Goal: Task Accomplishment & Management: Use online tool/utility

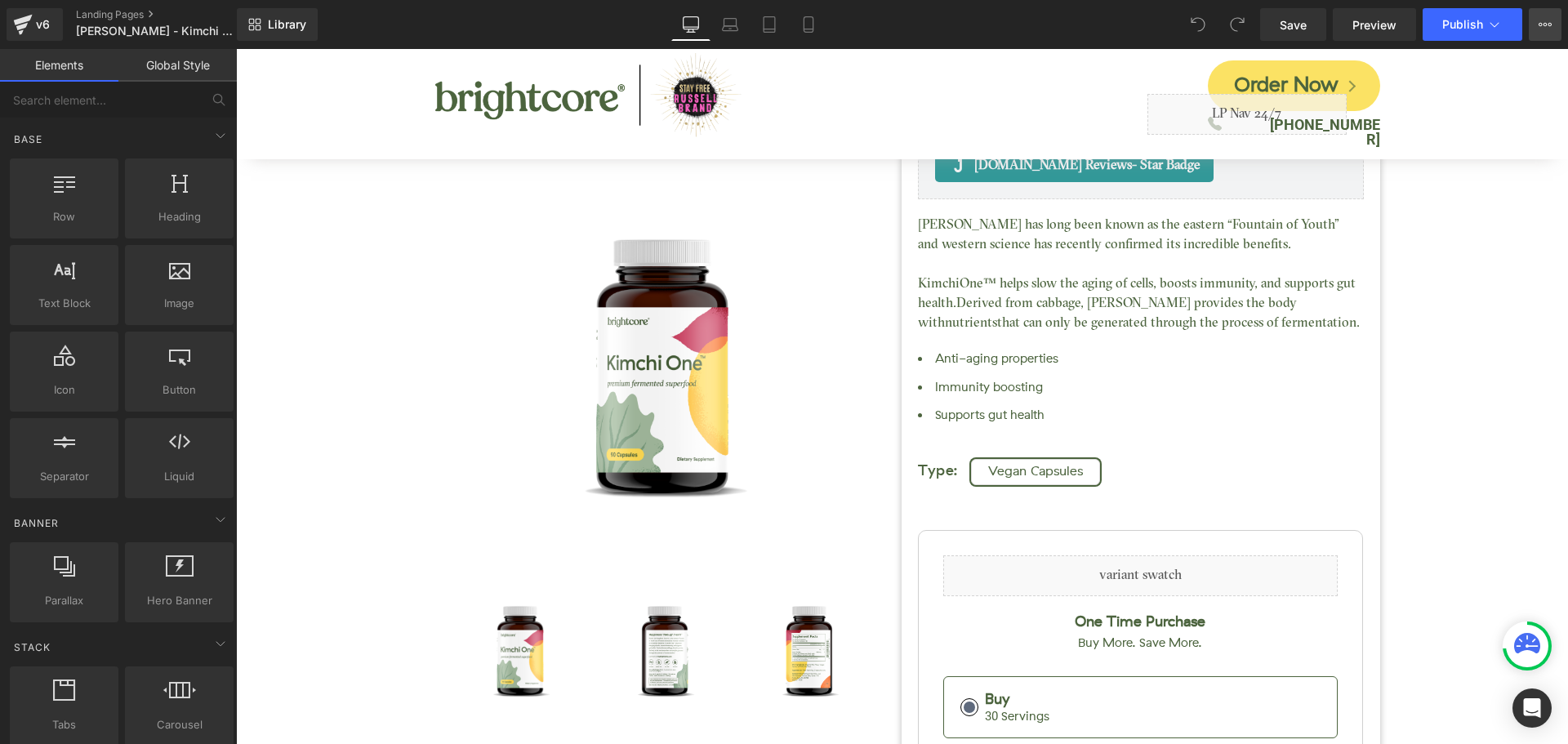
click at [1547, 26] on icon at bounding box center [1545, 24] width 13 height 13
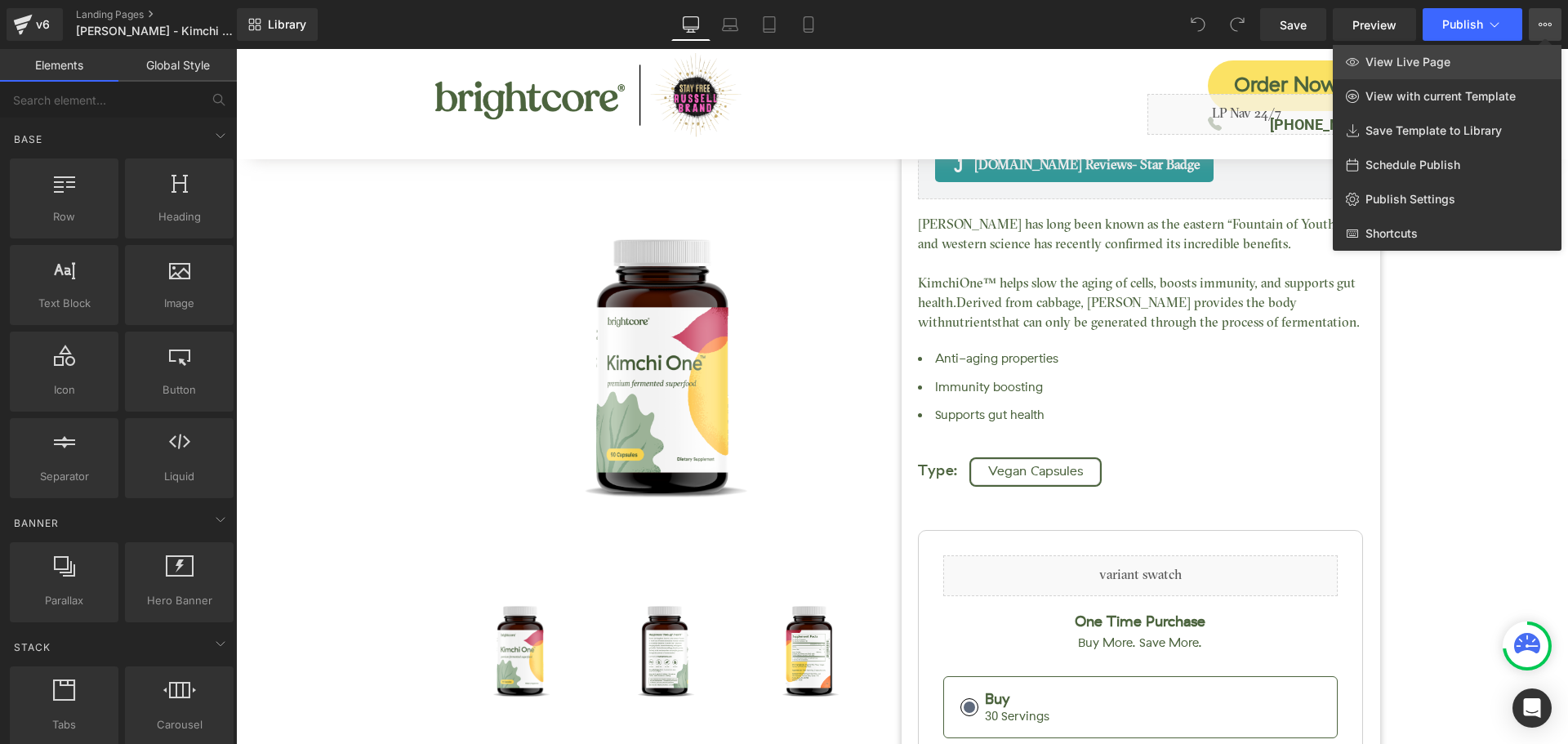
click at [1422, 67] on span "View Live Page" at bounding box center [1408, 61] width 85 height 14
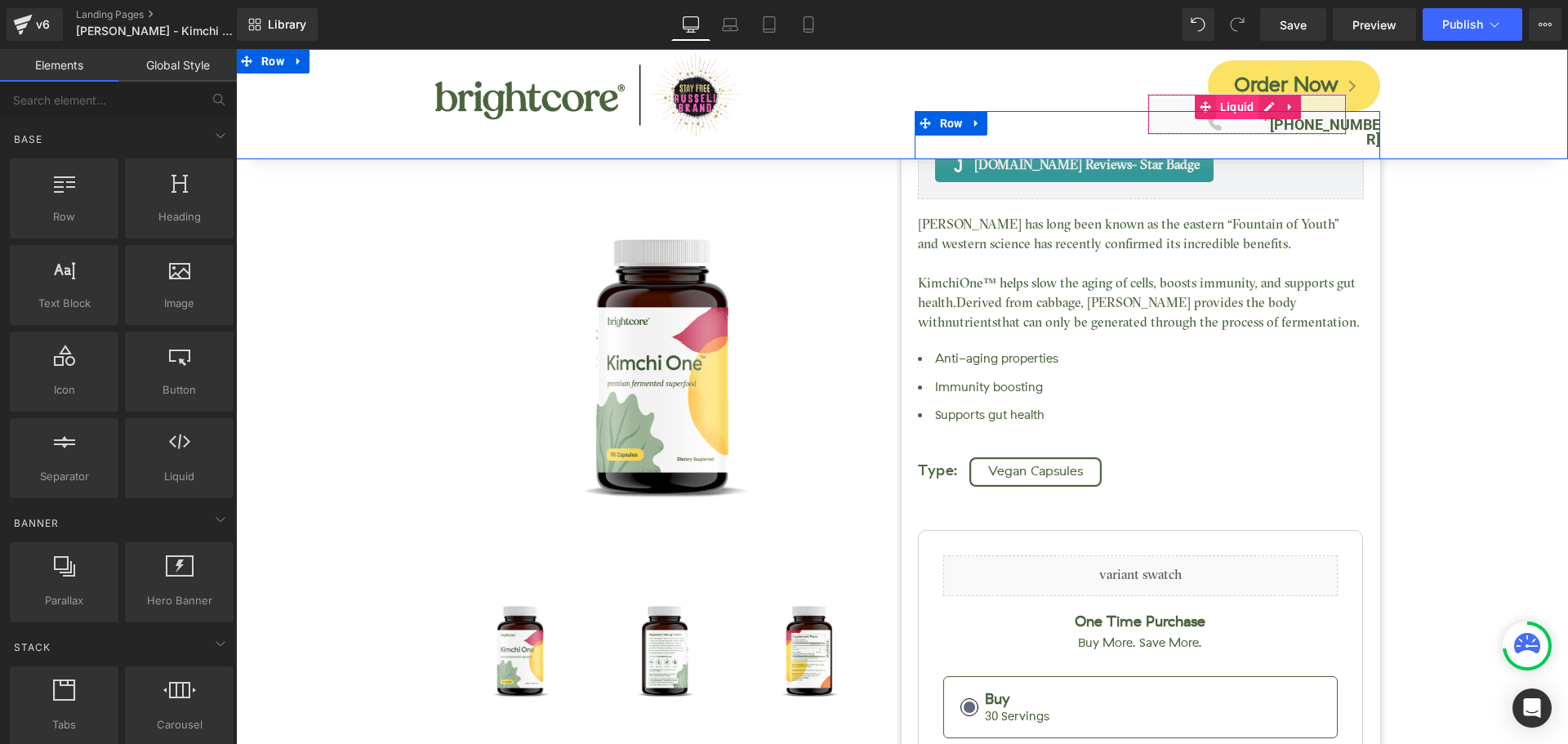
click at [1231, 106] on span "Liquid" at bounding box center [1237, 106] width 42 height 25
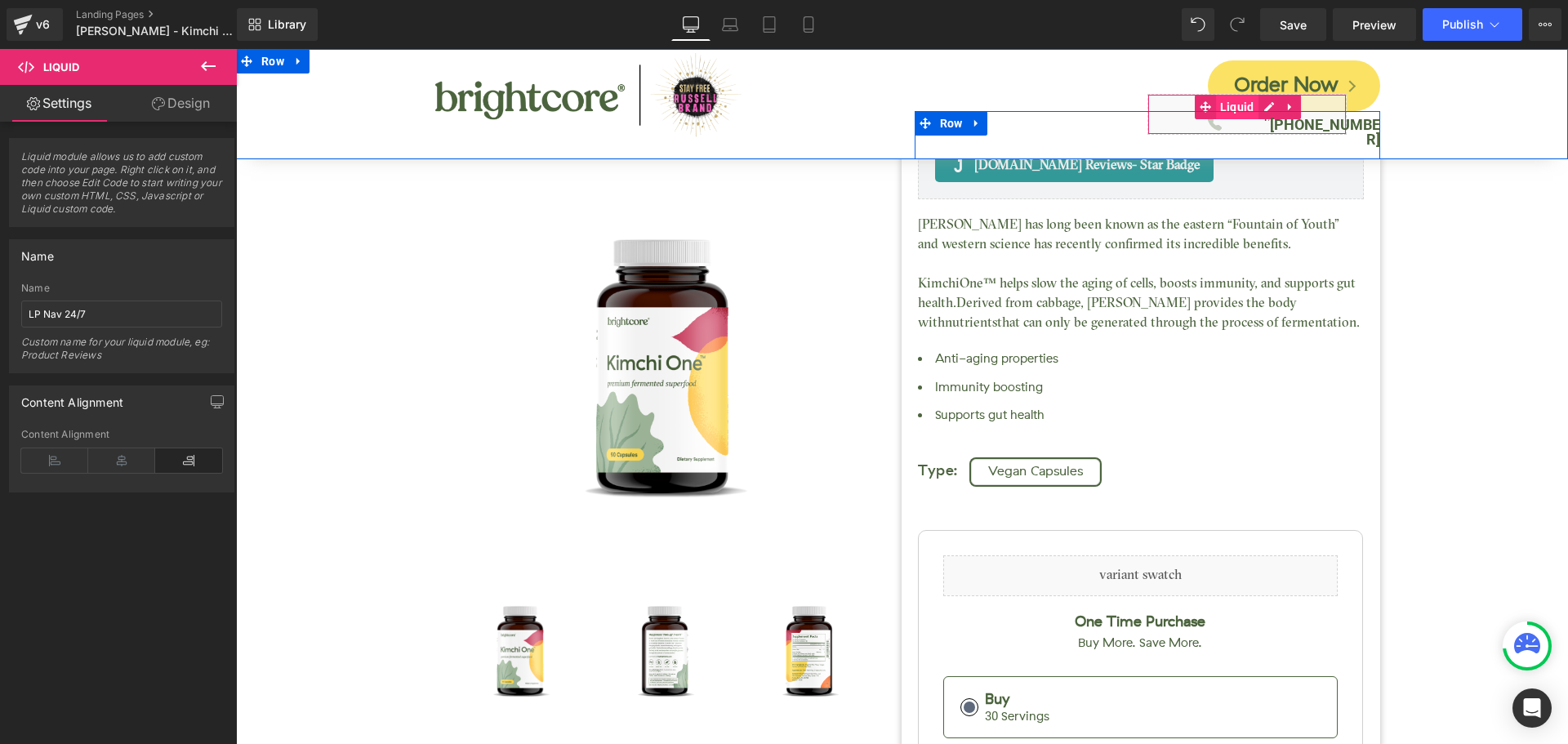
click at [1231, 106] on span "Liquid" at bounding box center [1237, 106] width 42 height 25
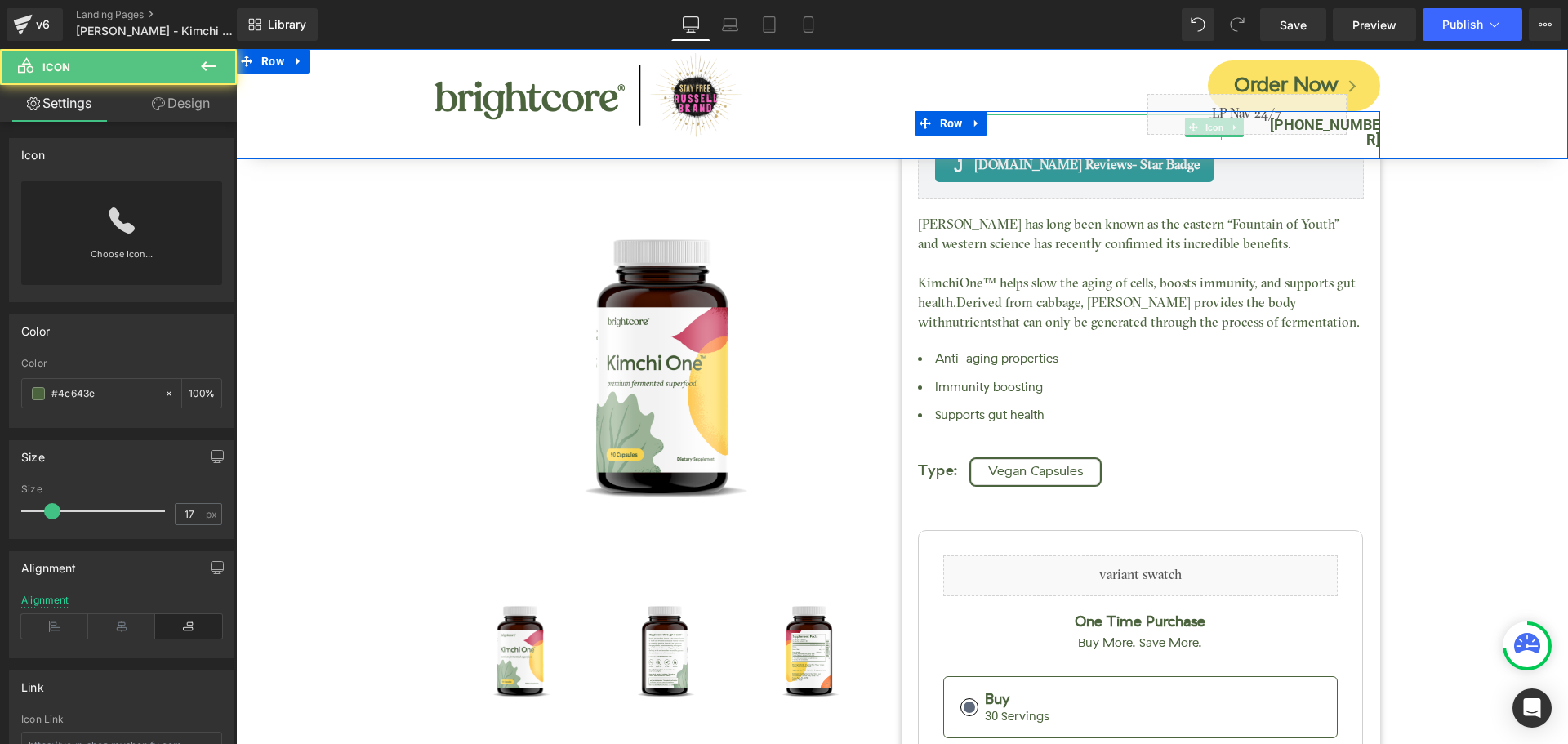
click at [1124, 125] on div at bounding box center [1067, 127] width 307 height 26
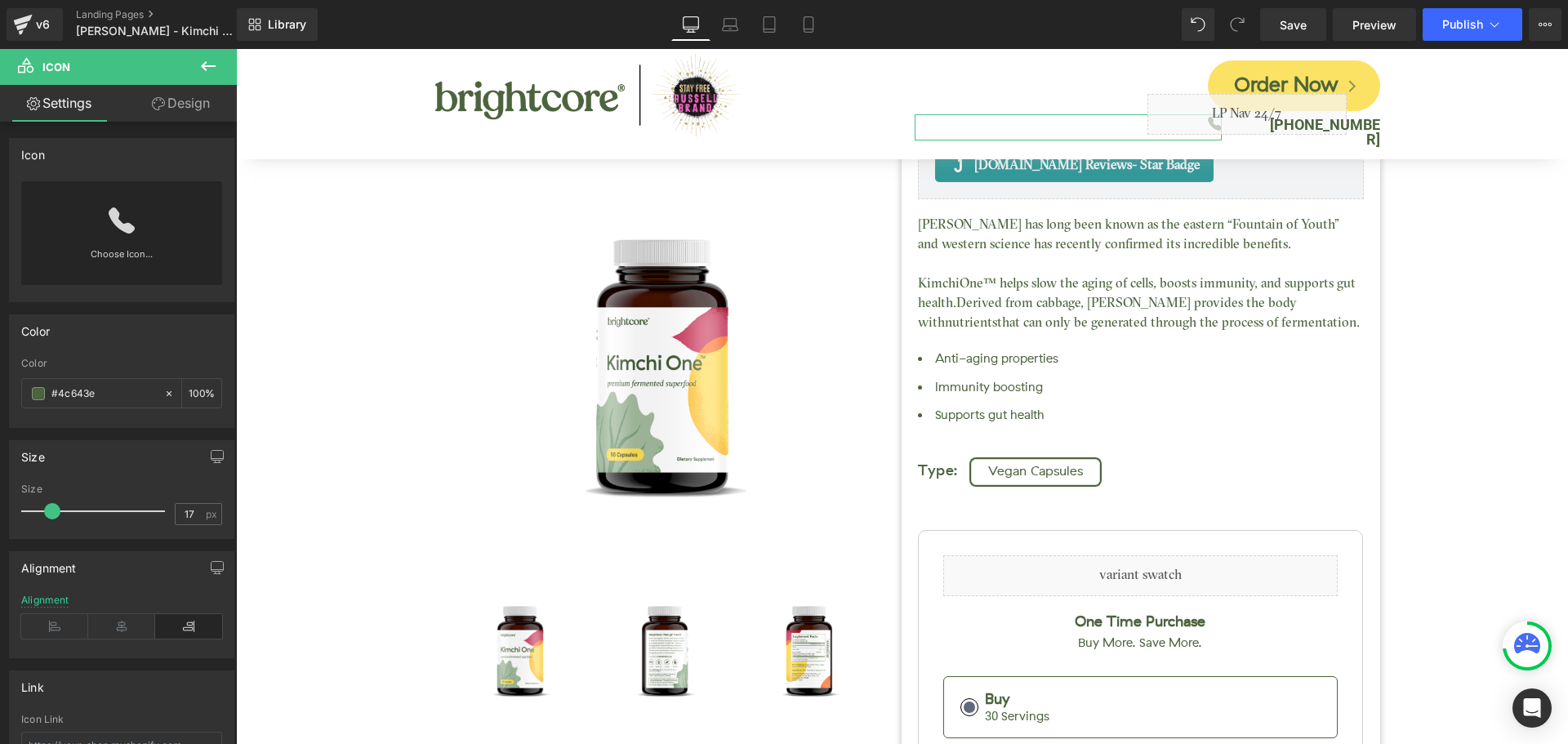
click at [190, 99] on link "Design" at bounding box center [180, 103] width 118 height 37
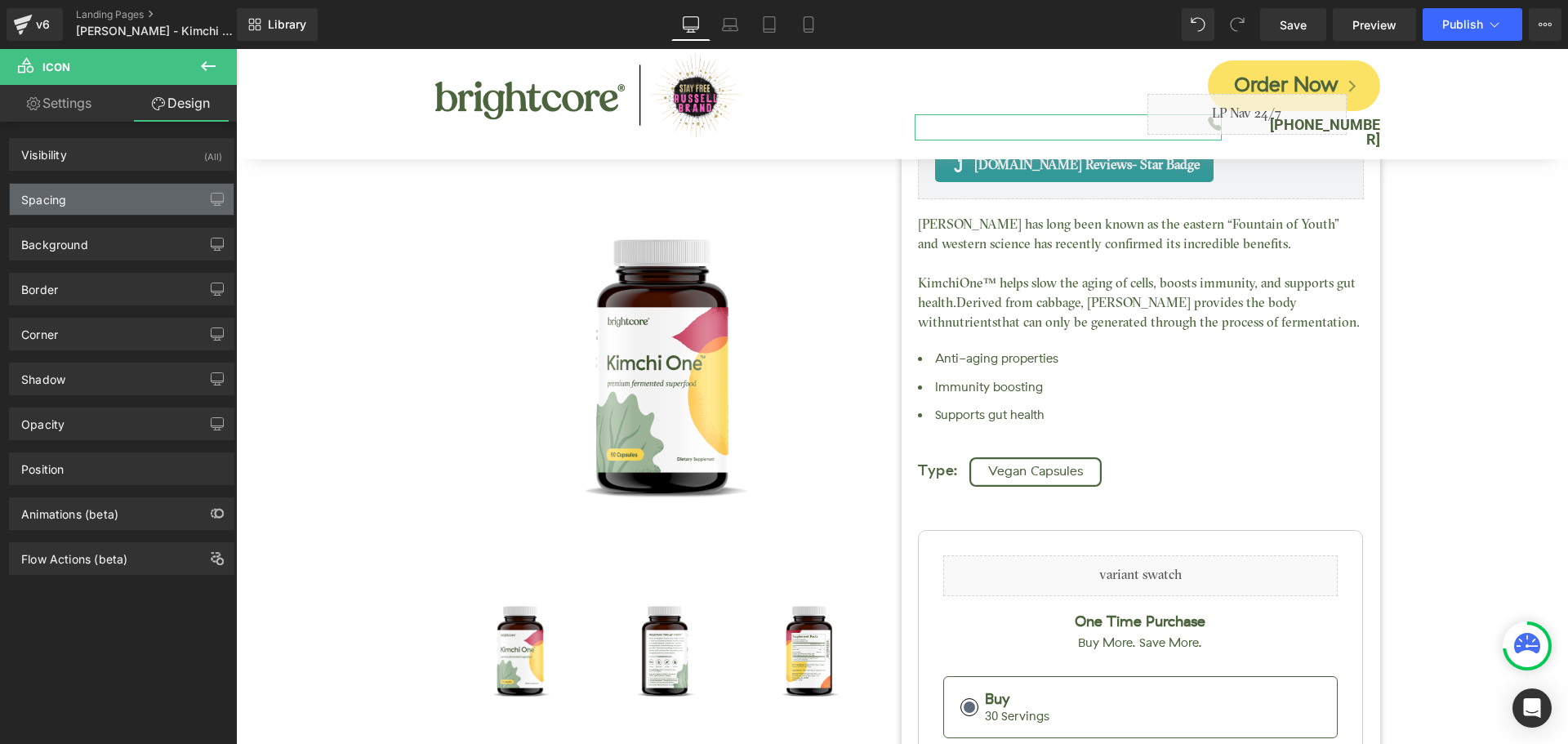
click at [74, 202] on div "Spacing" at bounding box center [122, 199] width 224 height 31
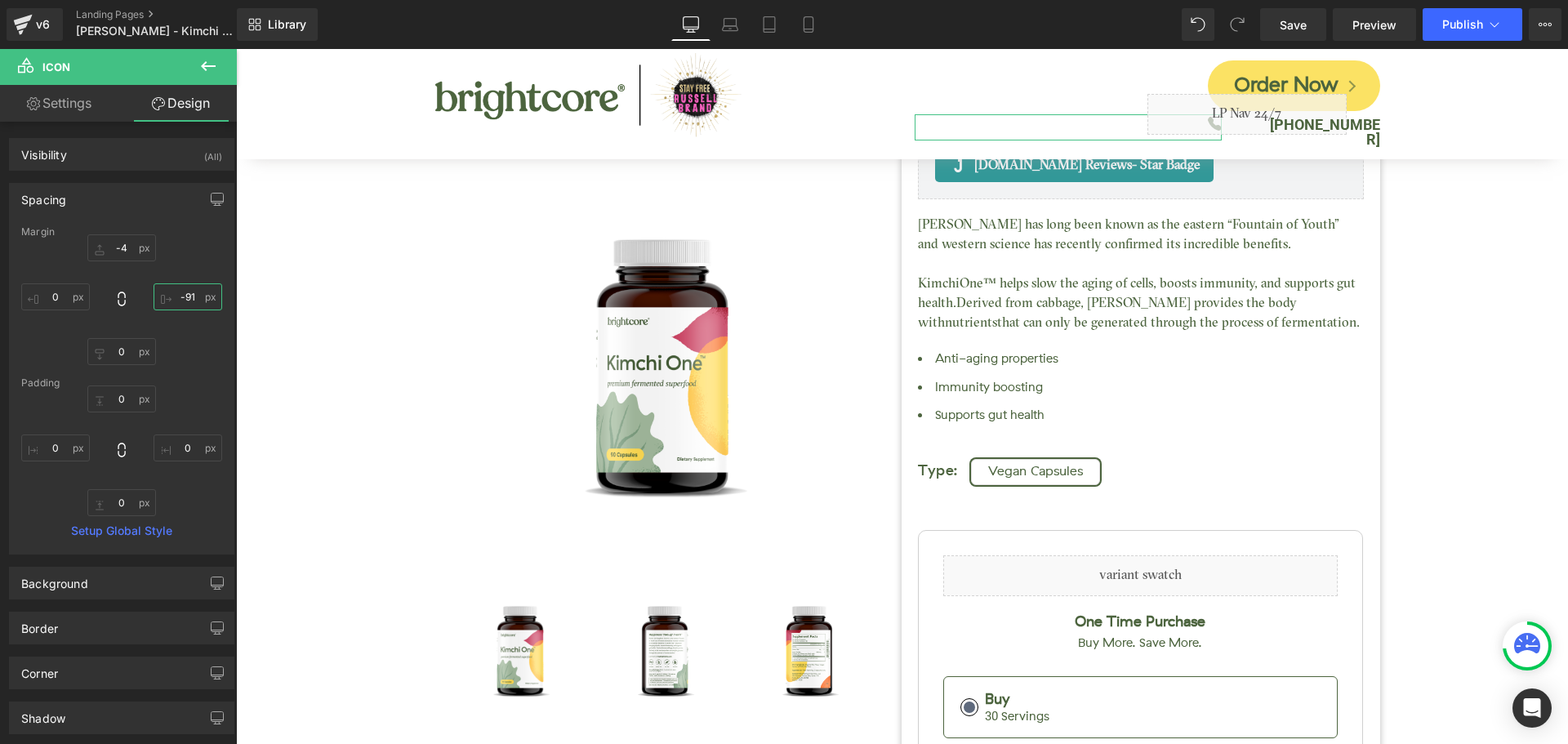
click at [181, 296] on input "text" at bounding box center [188, 297] width 69 height 27
type input "-91"
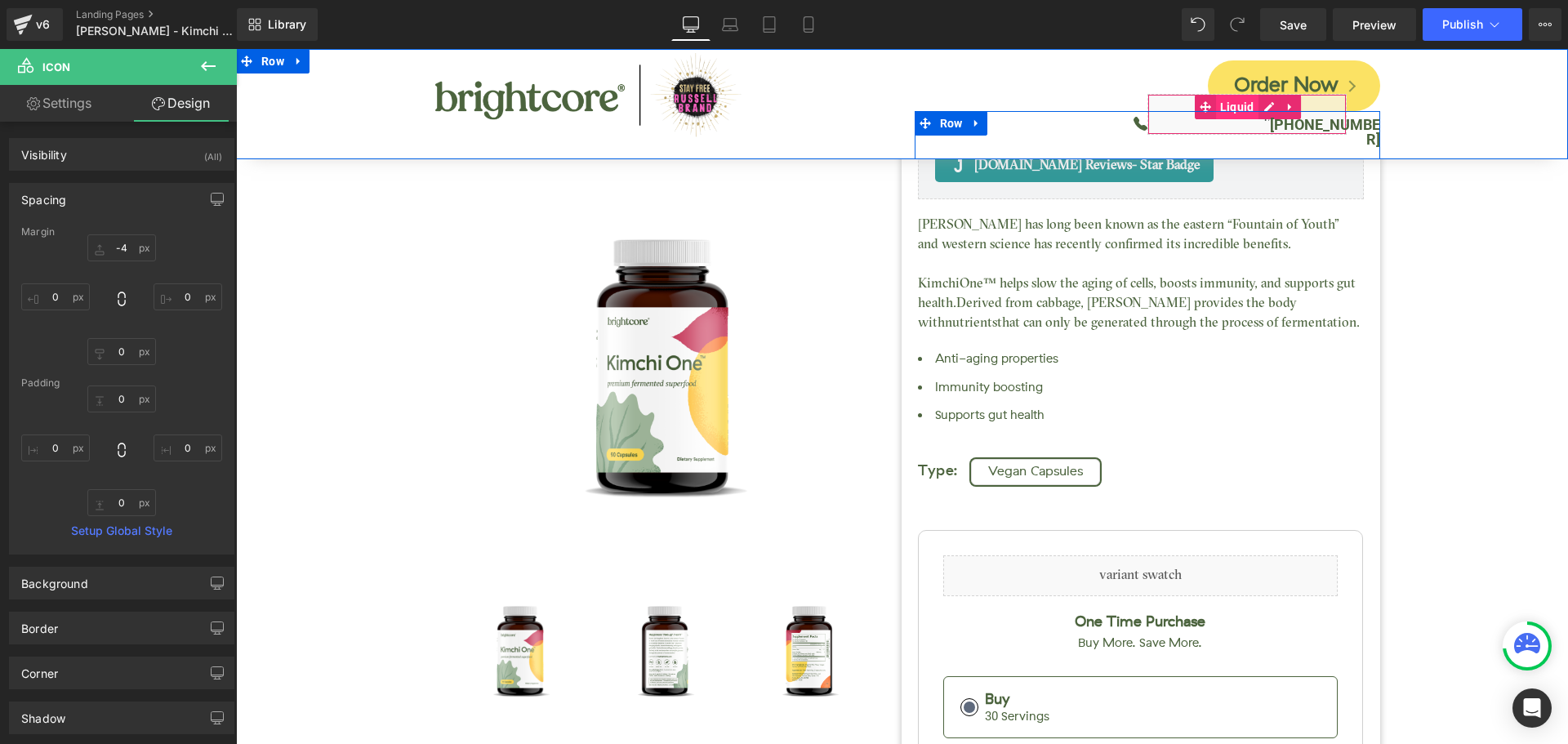
click at [1224, 106] on span "Liquid" at bounding box center [1237, 106] width 42 height 25
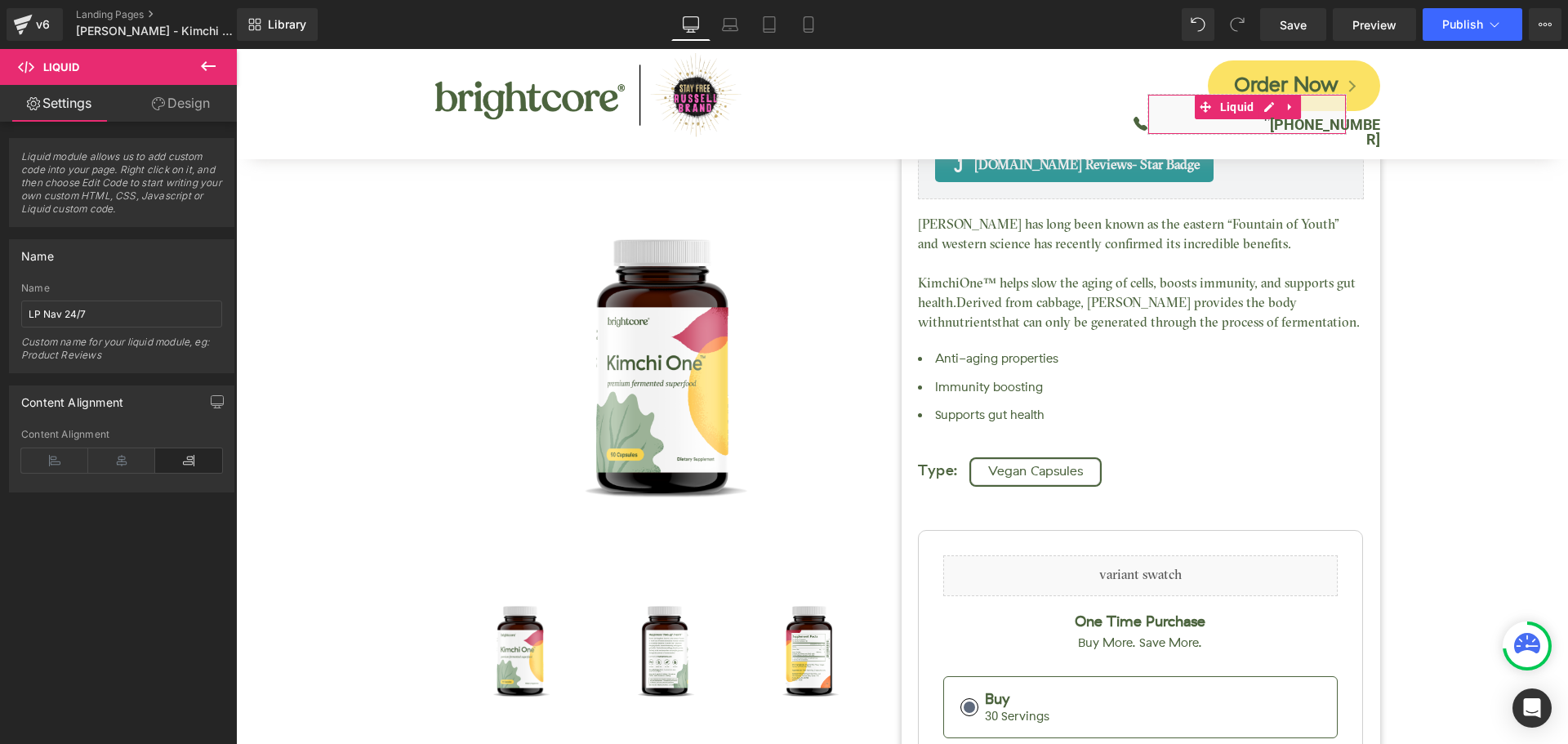
click at [192, 104] on link "Design" at bounding box center [180, 103] width 118 height 37
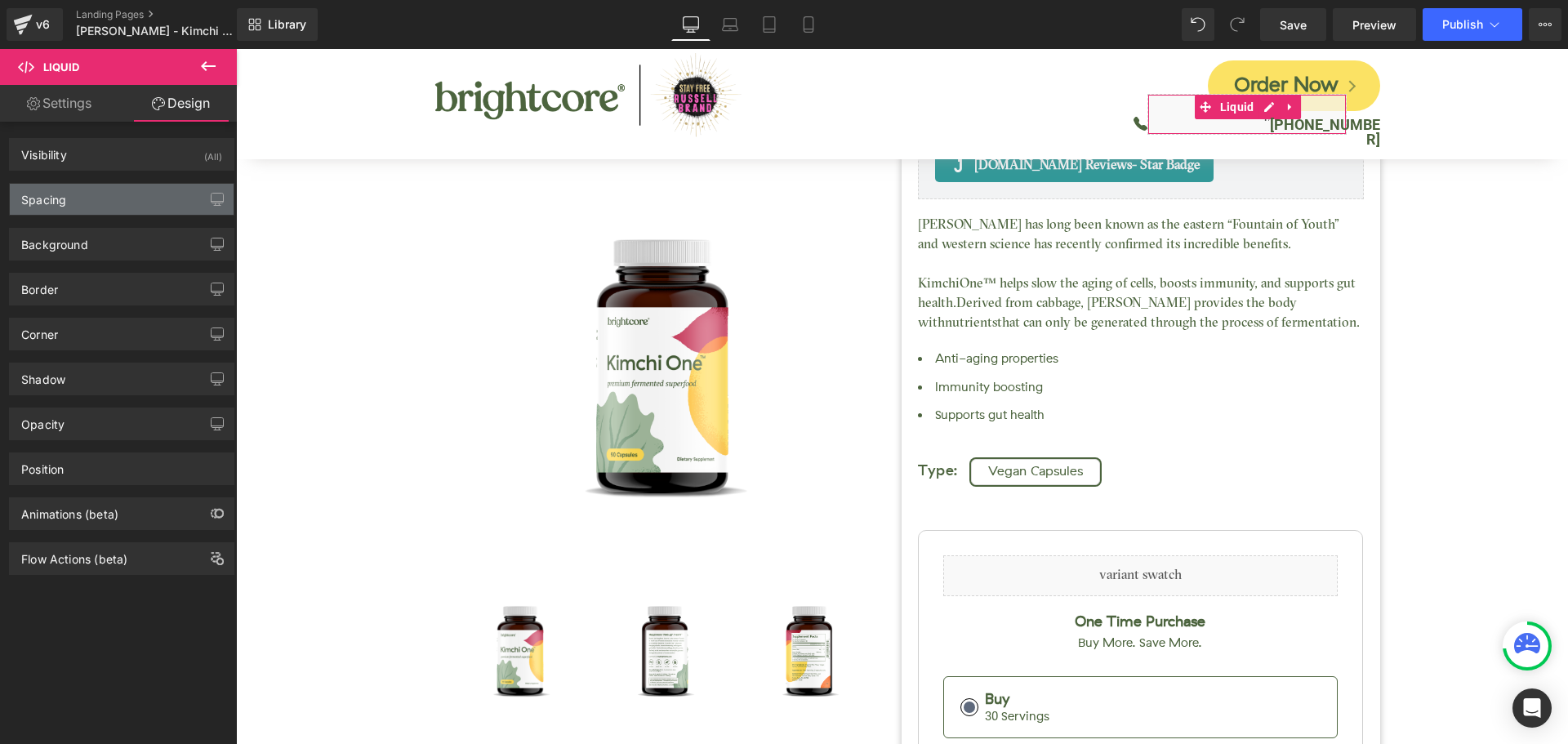
click at [112, 202] on div "Spacing" at bounding box center [122, 199] width 224 height 31
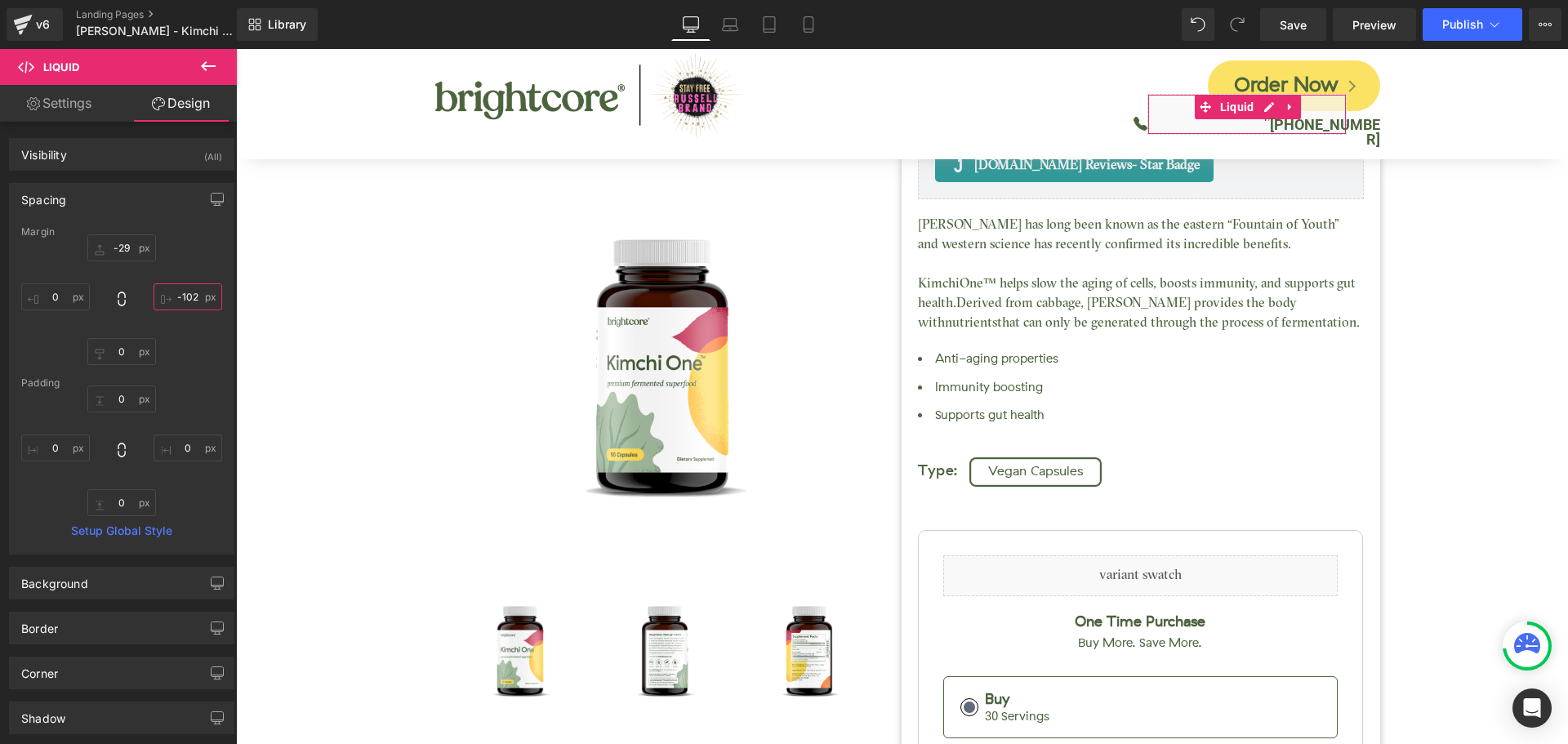
click at [181, 293] on input "-102" at bounding box center [188, 297] width 69 height 27
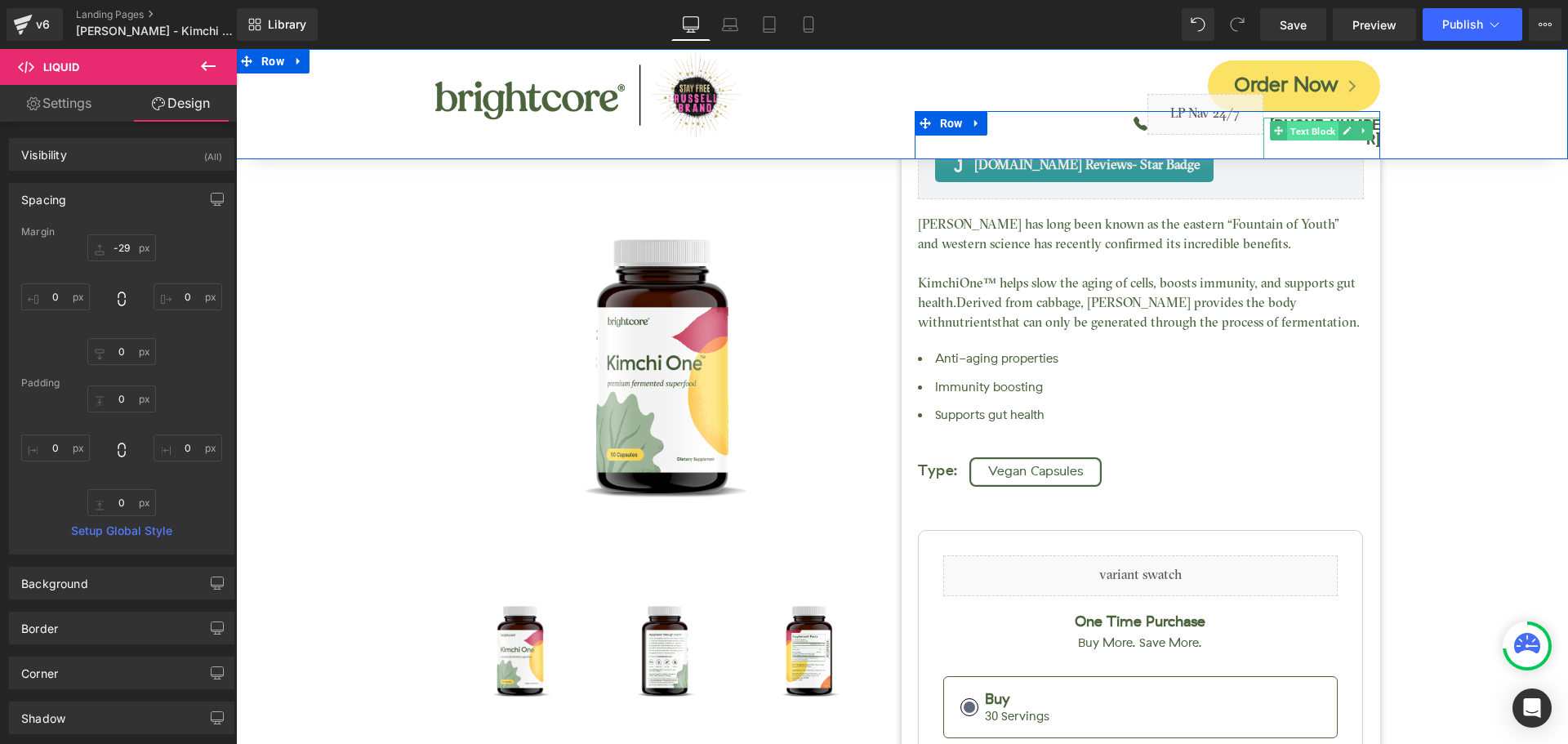
click at [1306, 132] on span "Text Block" at bounding box center [1313, 131] width 52 height 20
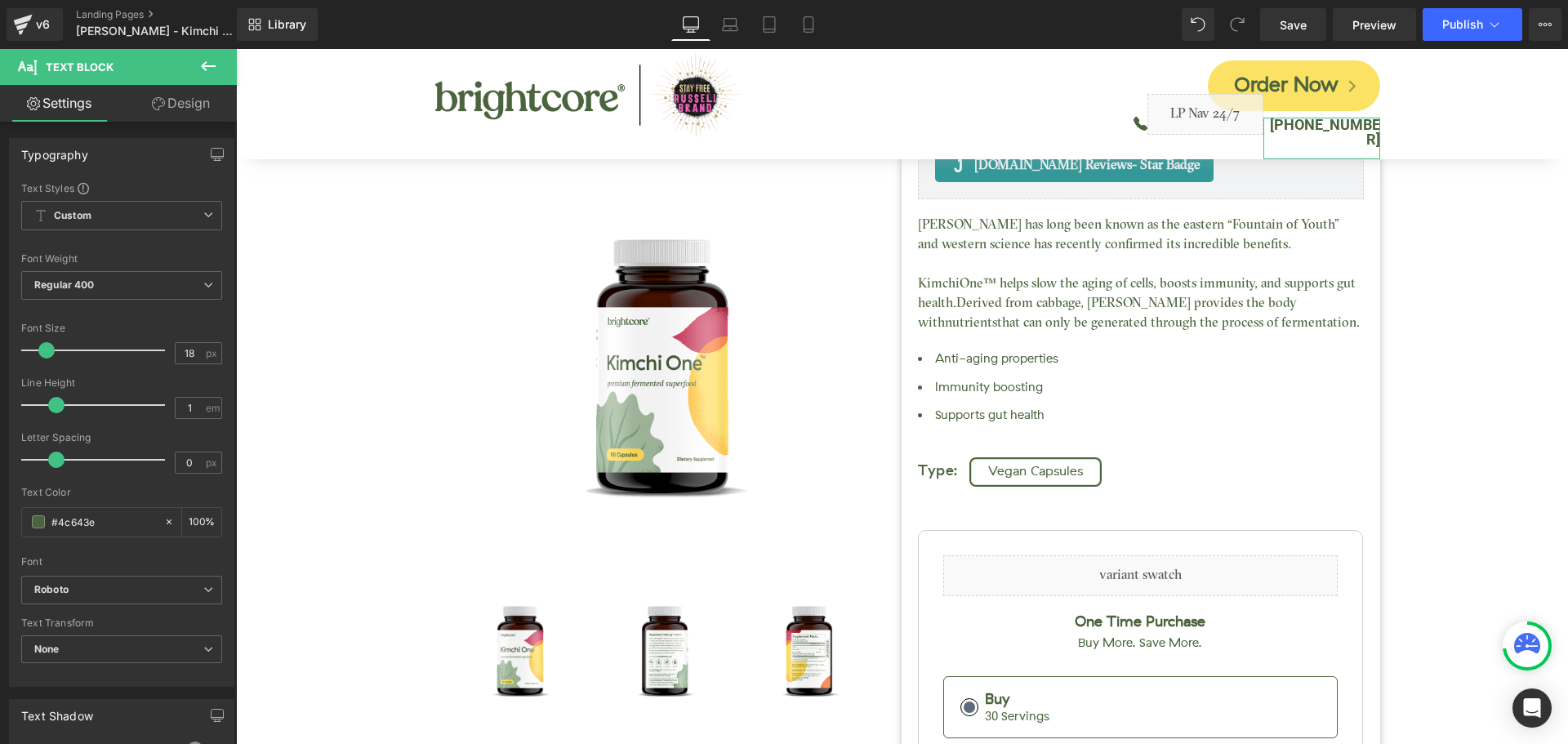
click at [174, 107] on link "Design" at bounding box center [180, 103] width 118 height 37
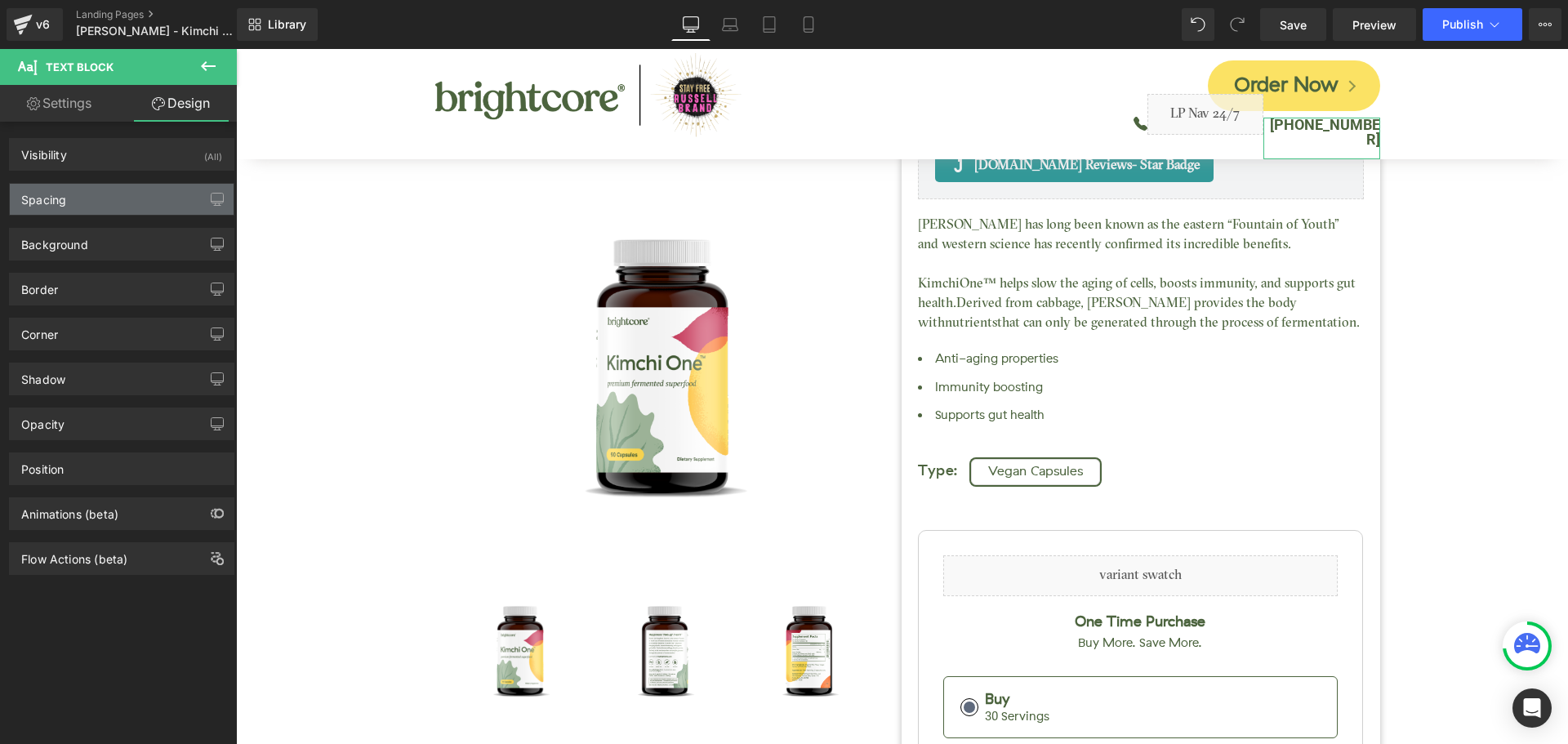
click at [71, 200] on div "Spacing" at bounding box center [122, 199] width 224 height 31
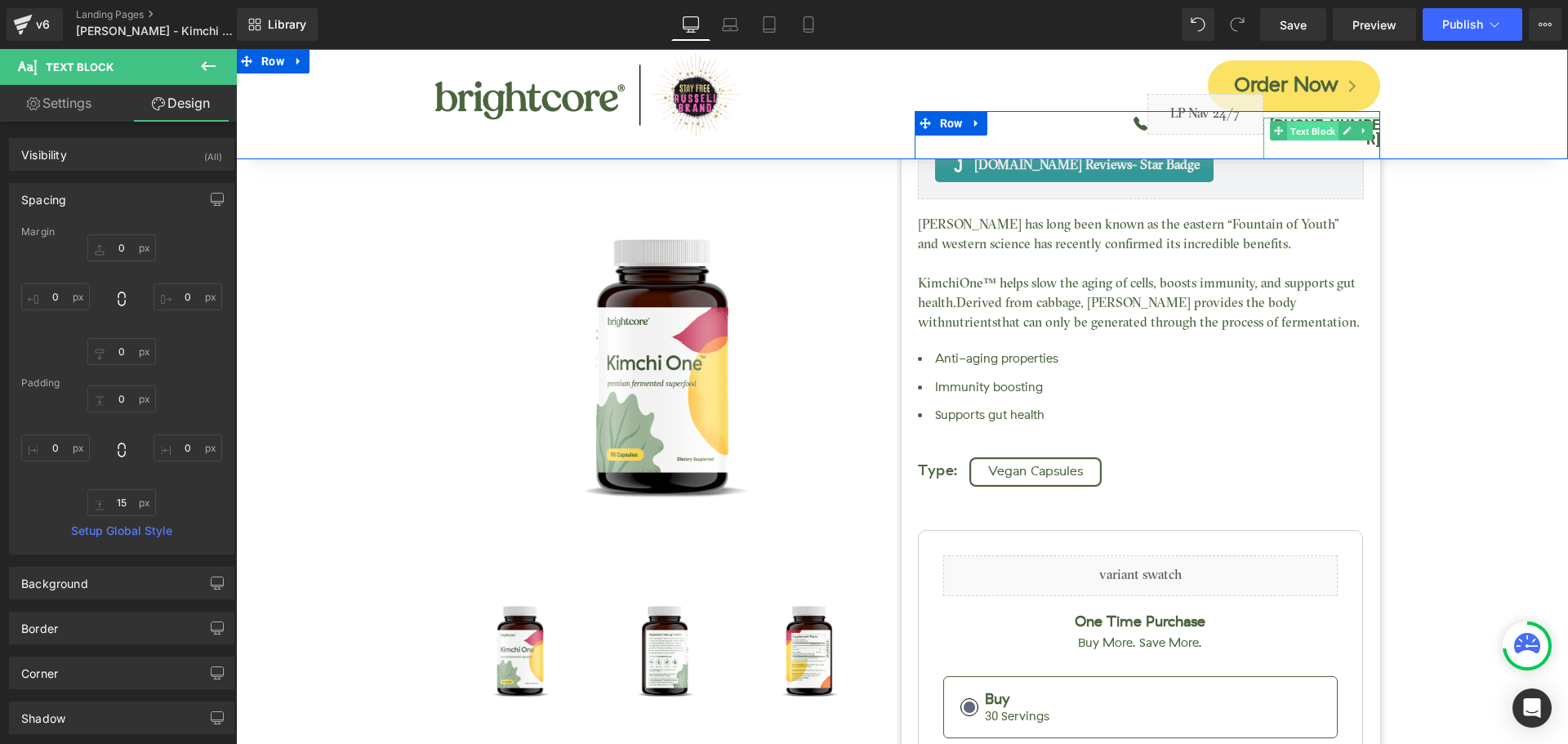
click at [1320, 130] on span "Text Block" at bounding box center [1313, 131] width 52 height 20
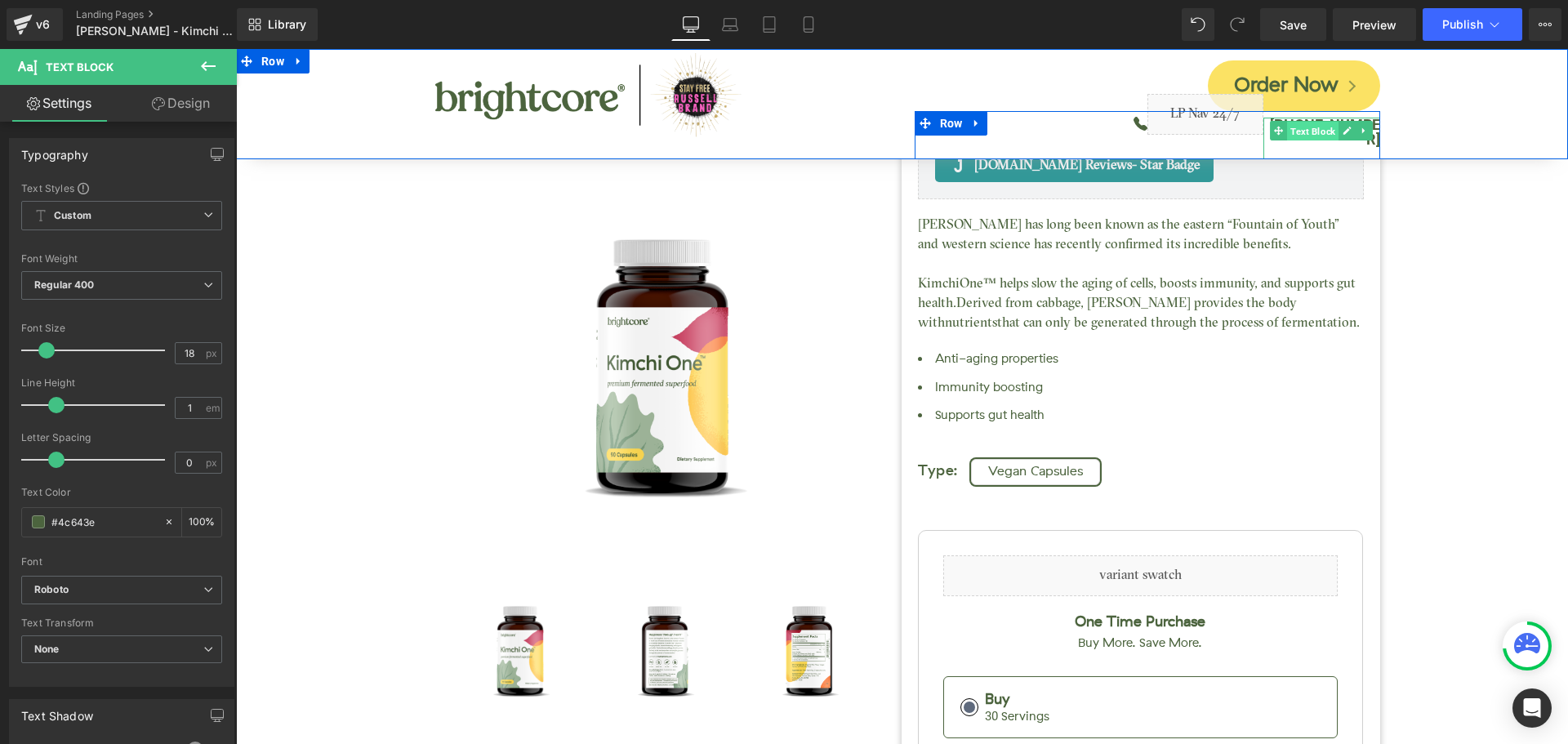
click at [1306, 127] on span "Text Block" at bounding box center [1313, 131] width 52 height 20
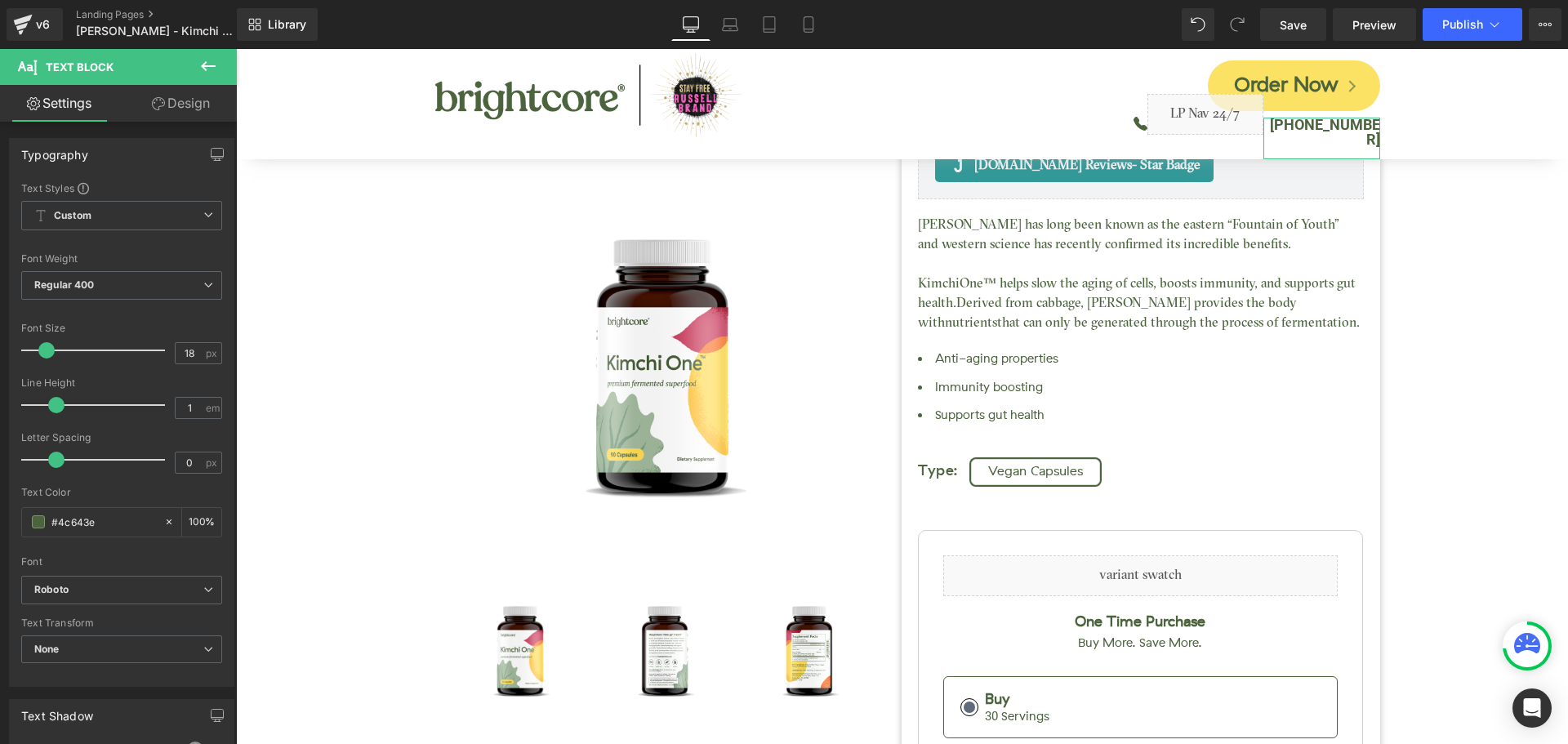
click at [178, 102] on link "Design" at bounding box center [180, 103] width 118 height 37
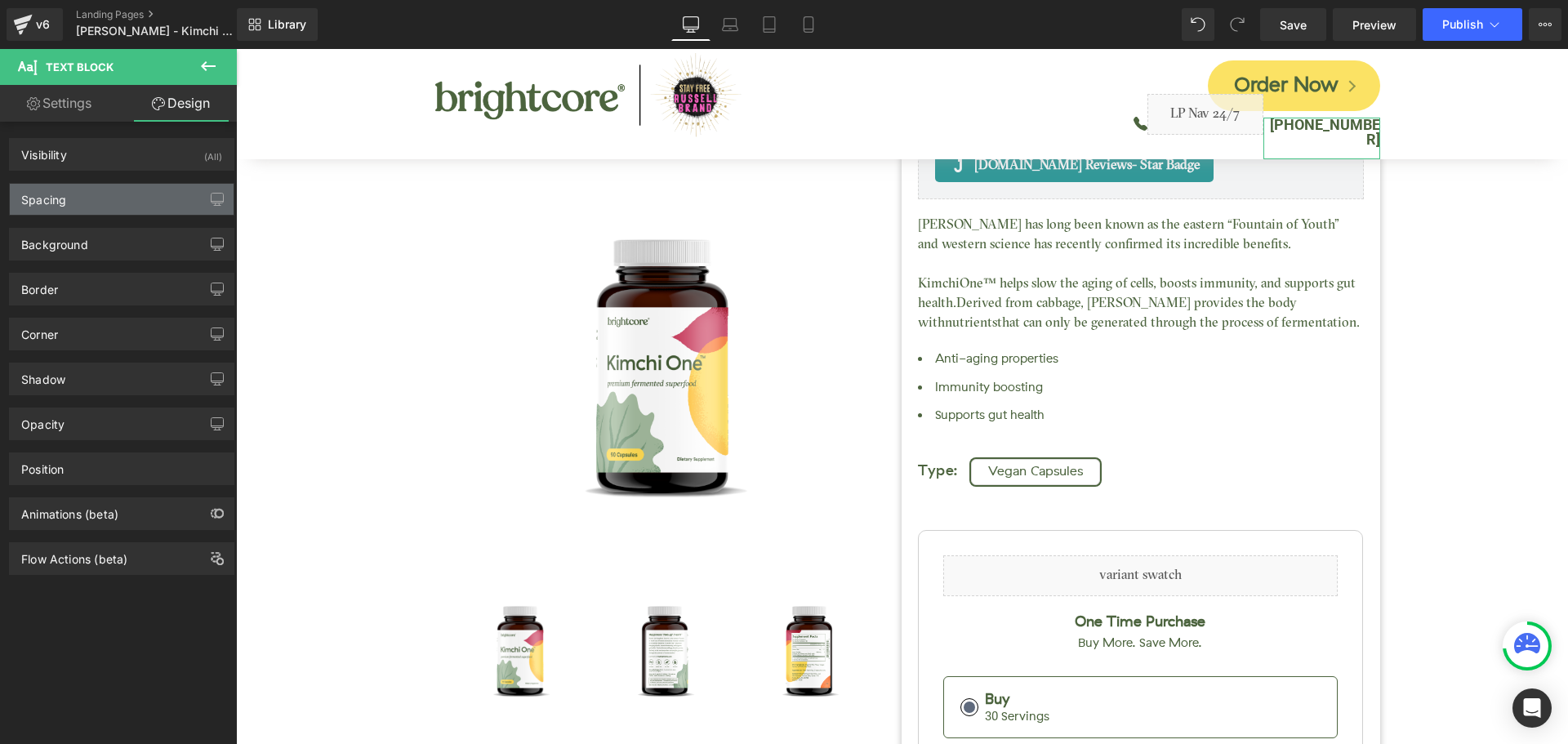
click at [95, 196] on div "Spacing" at bounding box center [122, 199] width 224 height 31
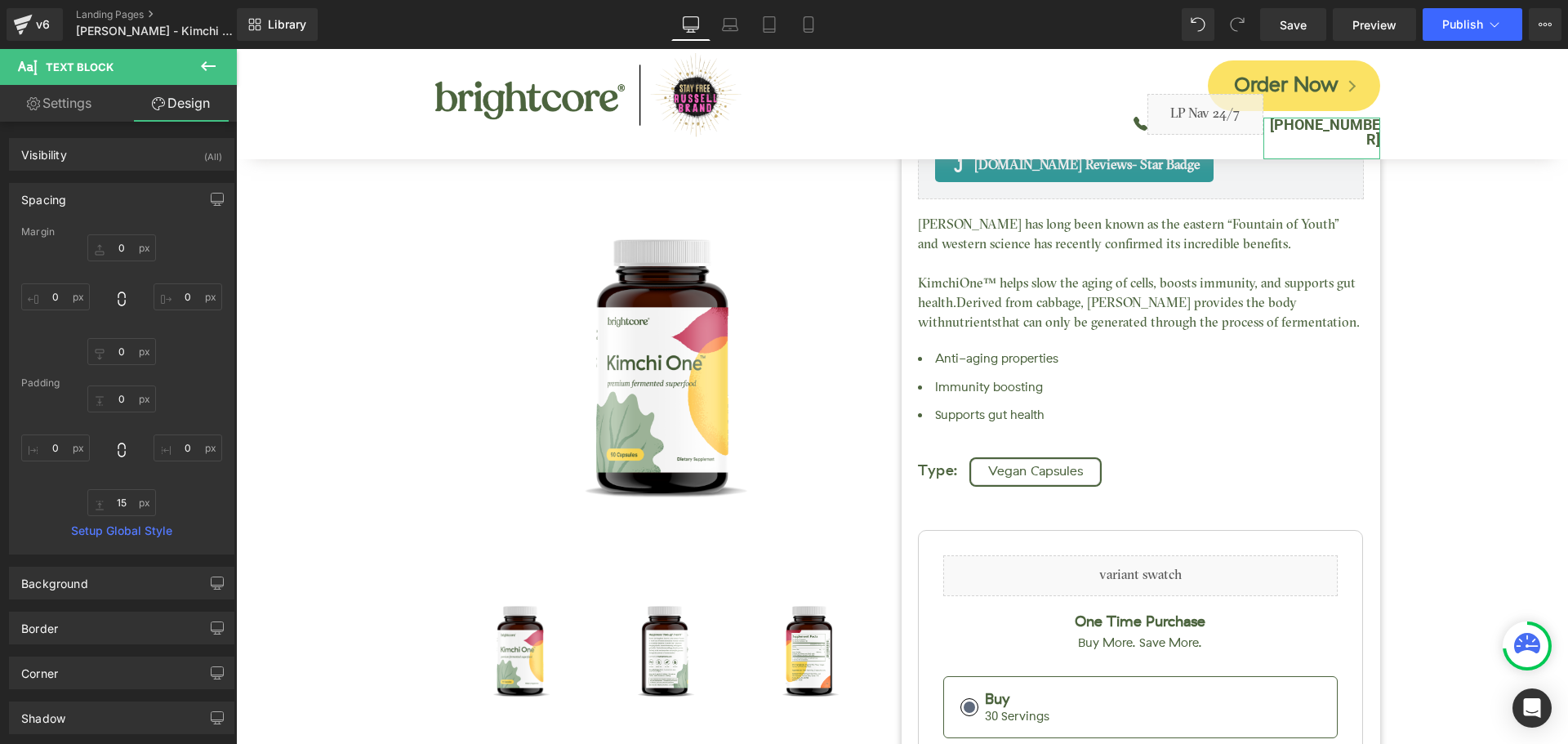
click at [54, 104] on link "Settings" at bounding box center [59, 103] width 118 height 37
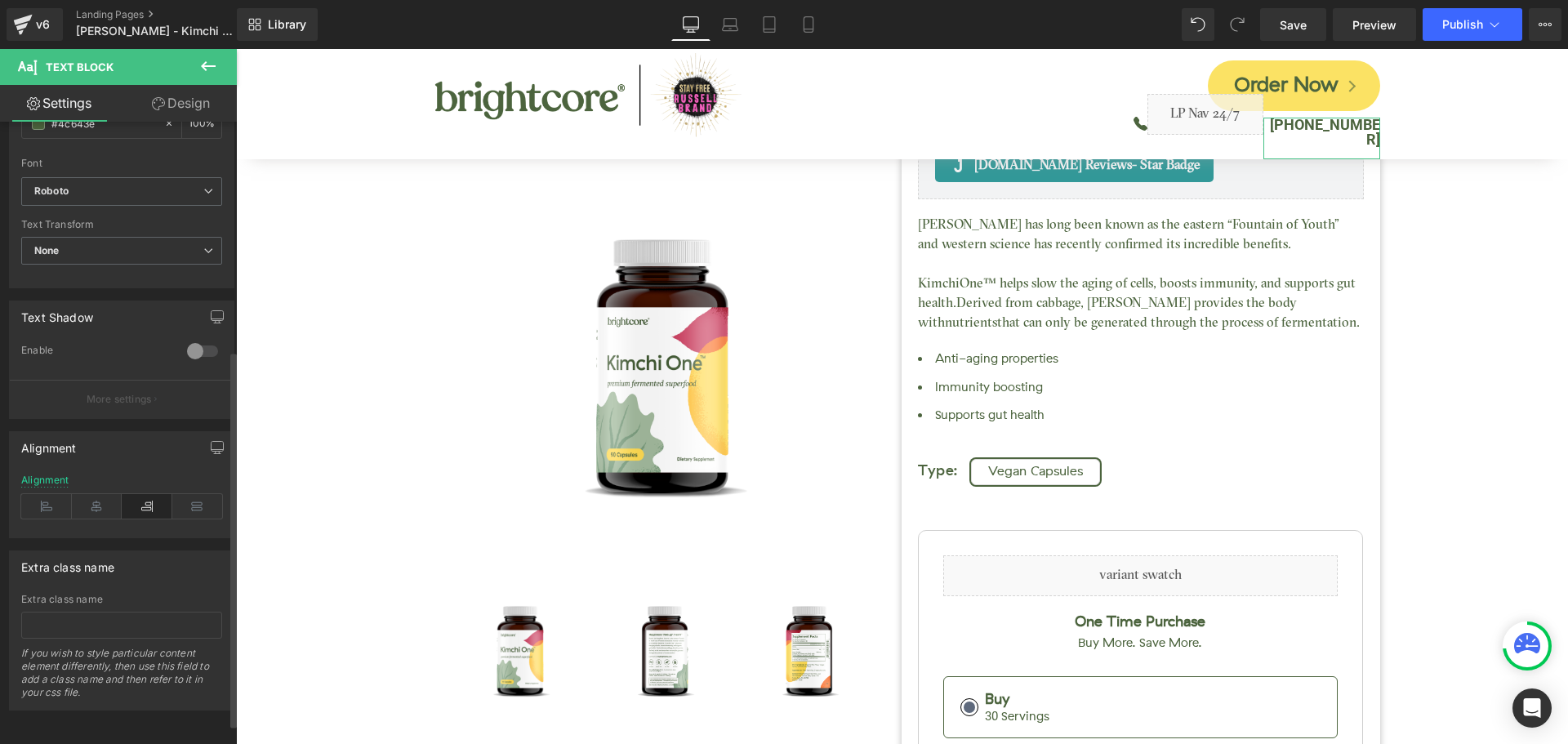
scroll to position [410, 0]
click at [86, 494] on icon at bounding box center [98, 505] width 51 height 25
click at [1305, 26] on span "Save" at bounding box center [1293, 25] width 27 height 17
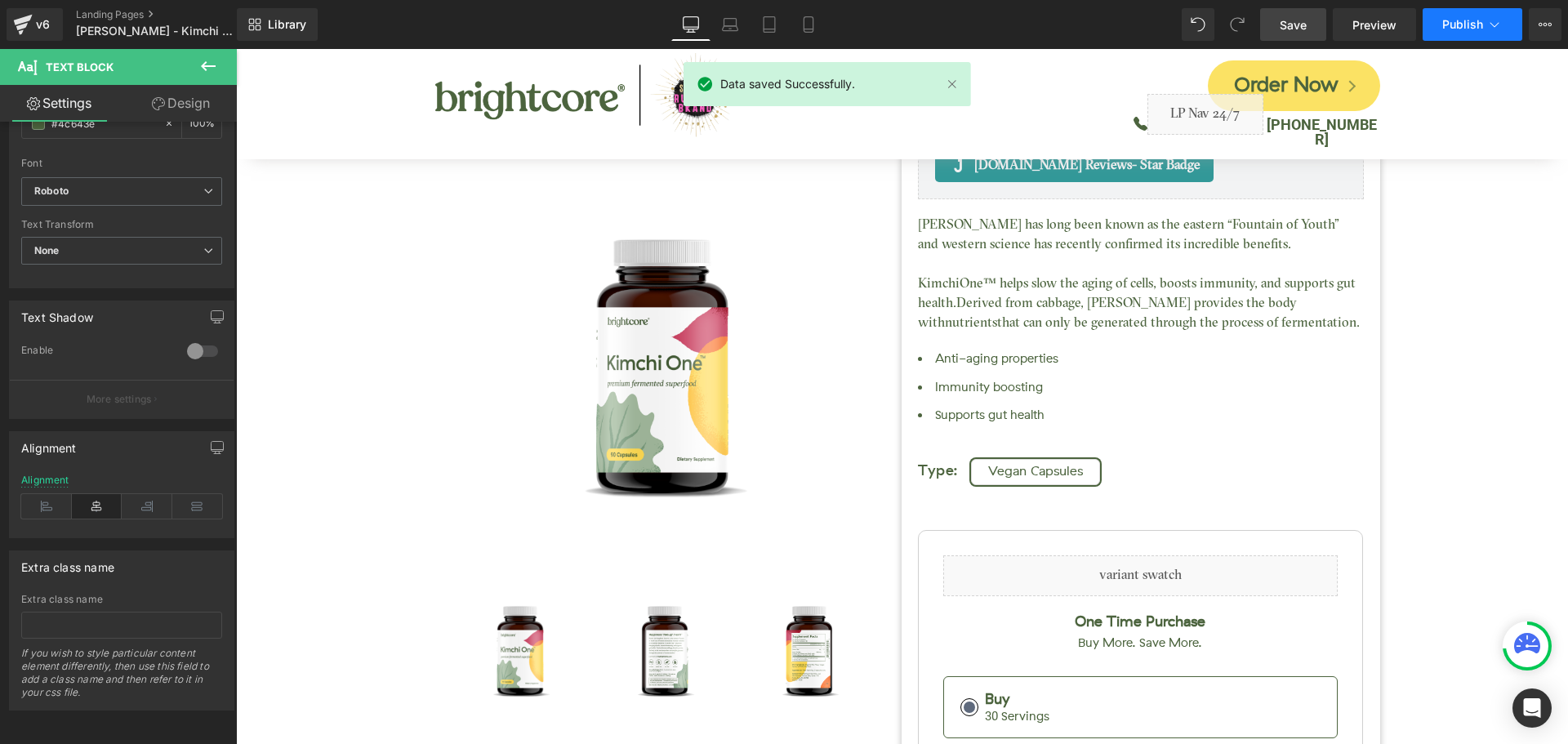
click at [1455, 23] on span "Publish" at bounding box center [1463, 24] width 41 height 13
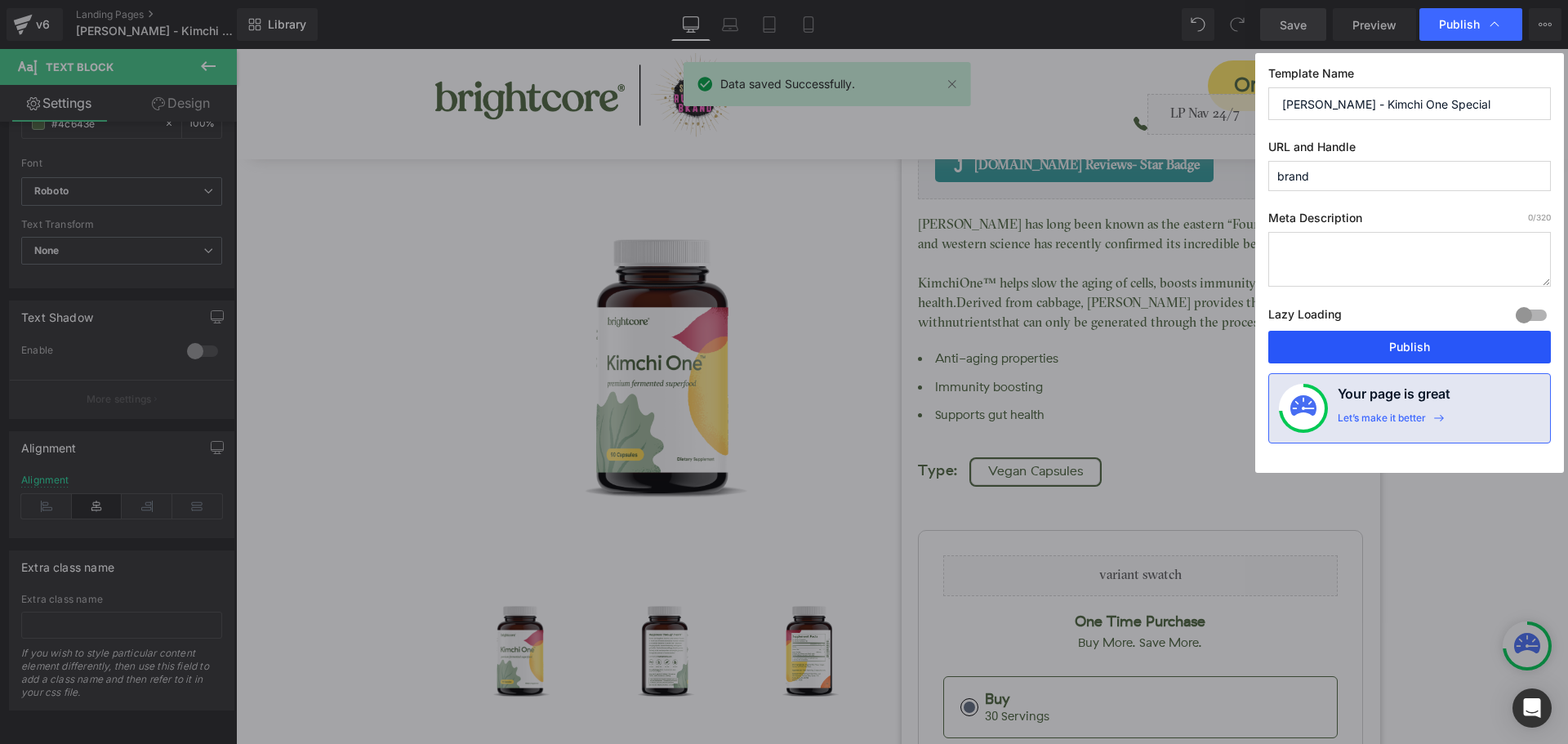
click at [1464, 357] on button "Publish" at bounding box center [1410, 347] width 283 height 32
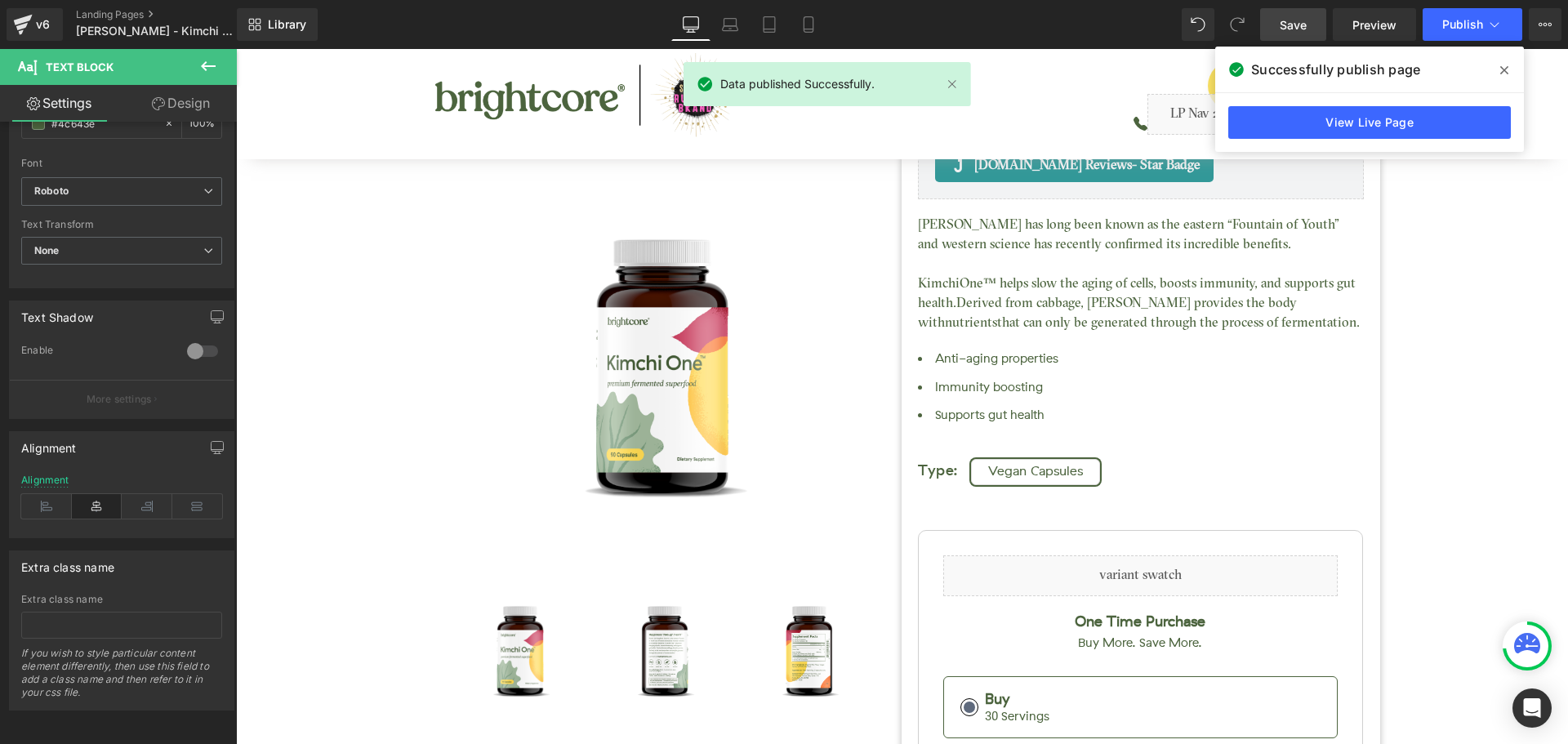
click at [1505, 66] on icon at bounding box center [1505, 70] width 8 height 13
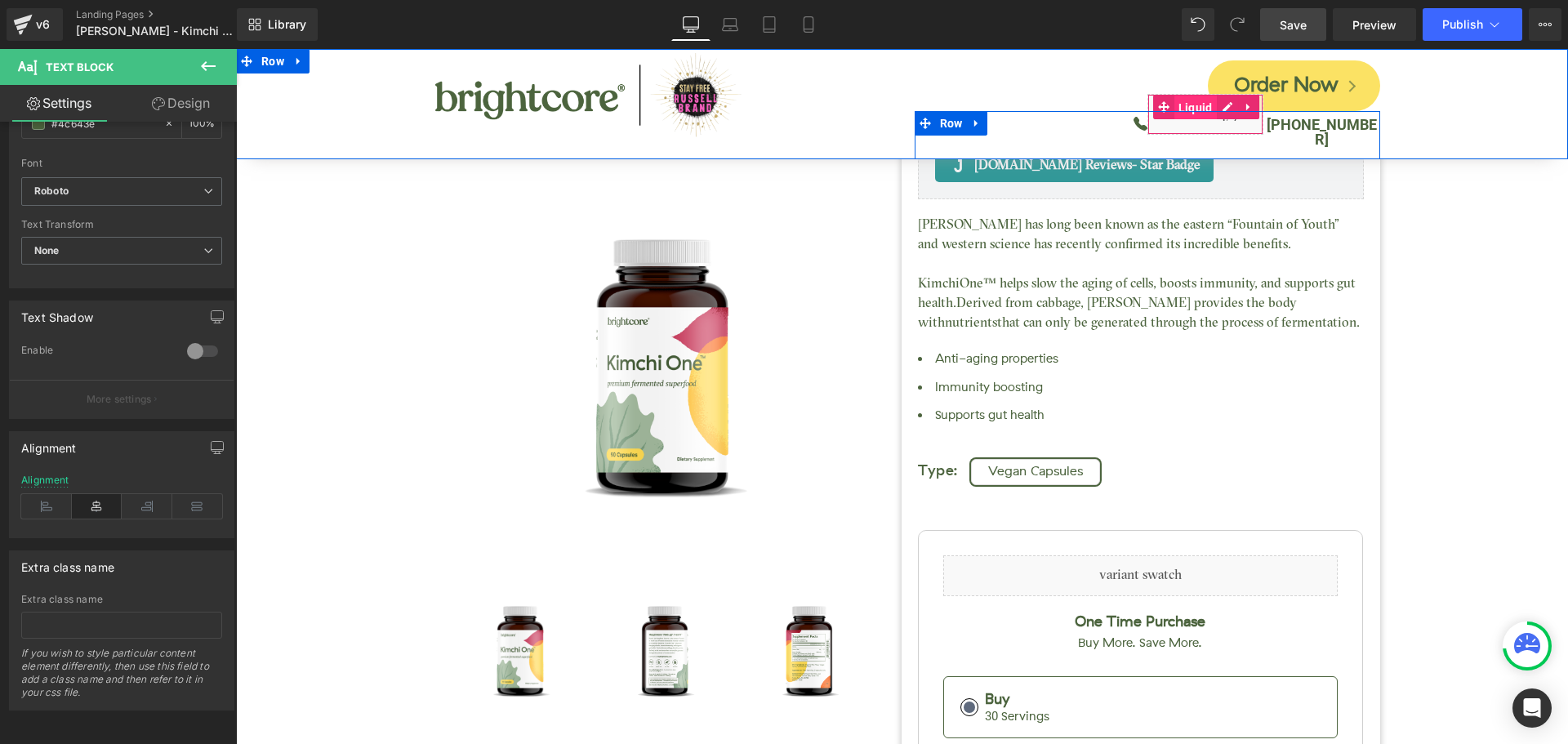
click at [1197, 105] on span "Liquid" at bounding box center [1196, 107] width 42 height 25
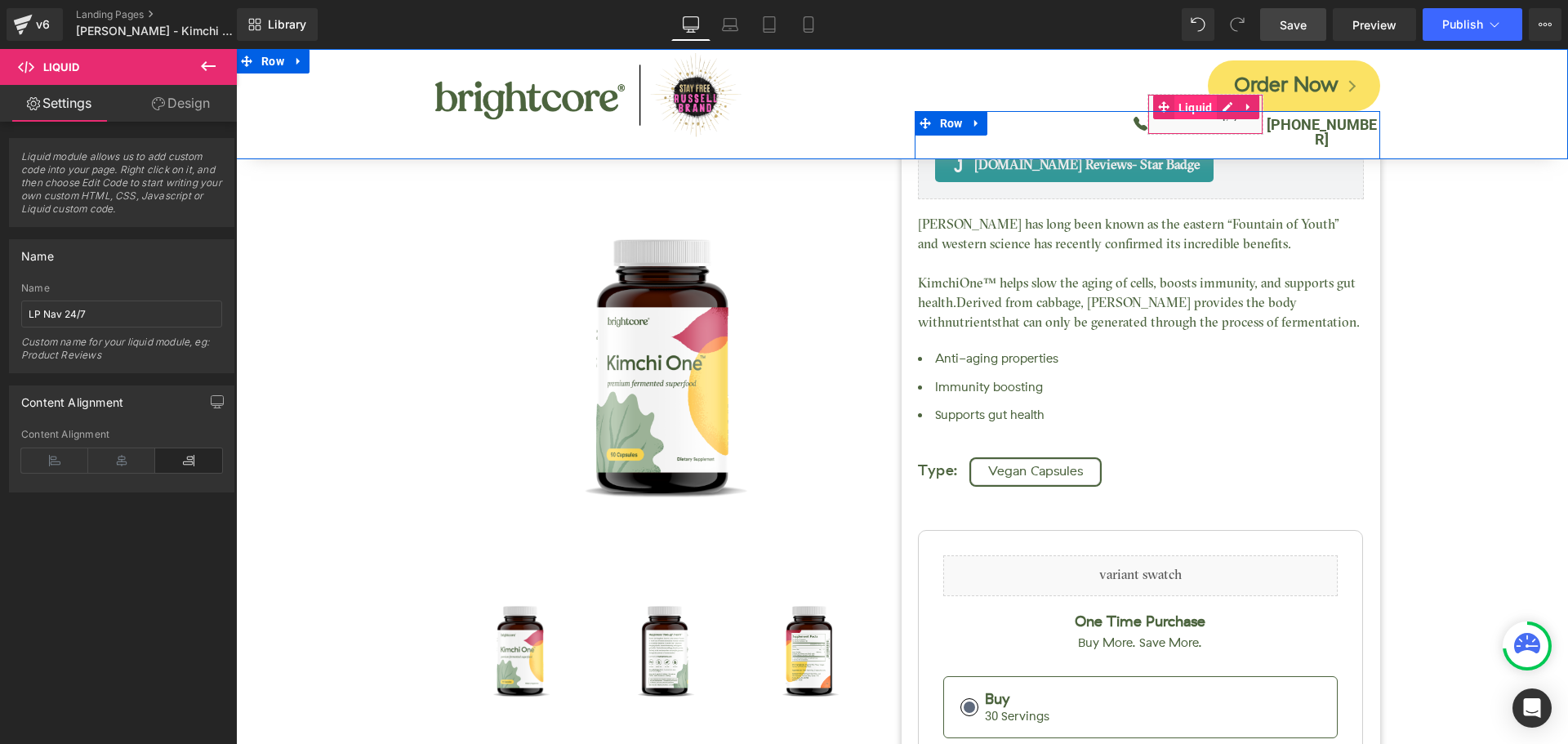
click at [1197, 105] on span "Liquid" at bounding box center [1196, 107] width 42 height 25
click at [1192, 106] on span "Liquid" at bounding box center [1196, 106] width 42 height 25
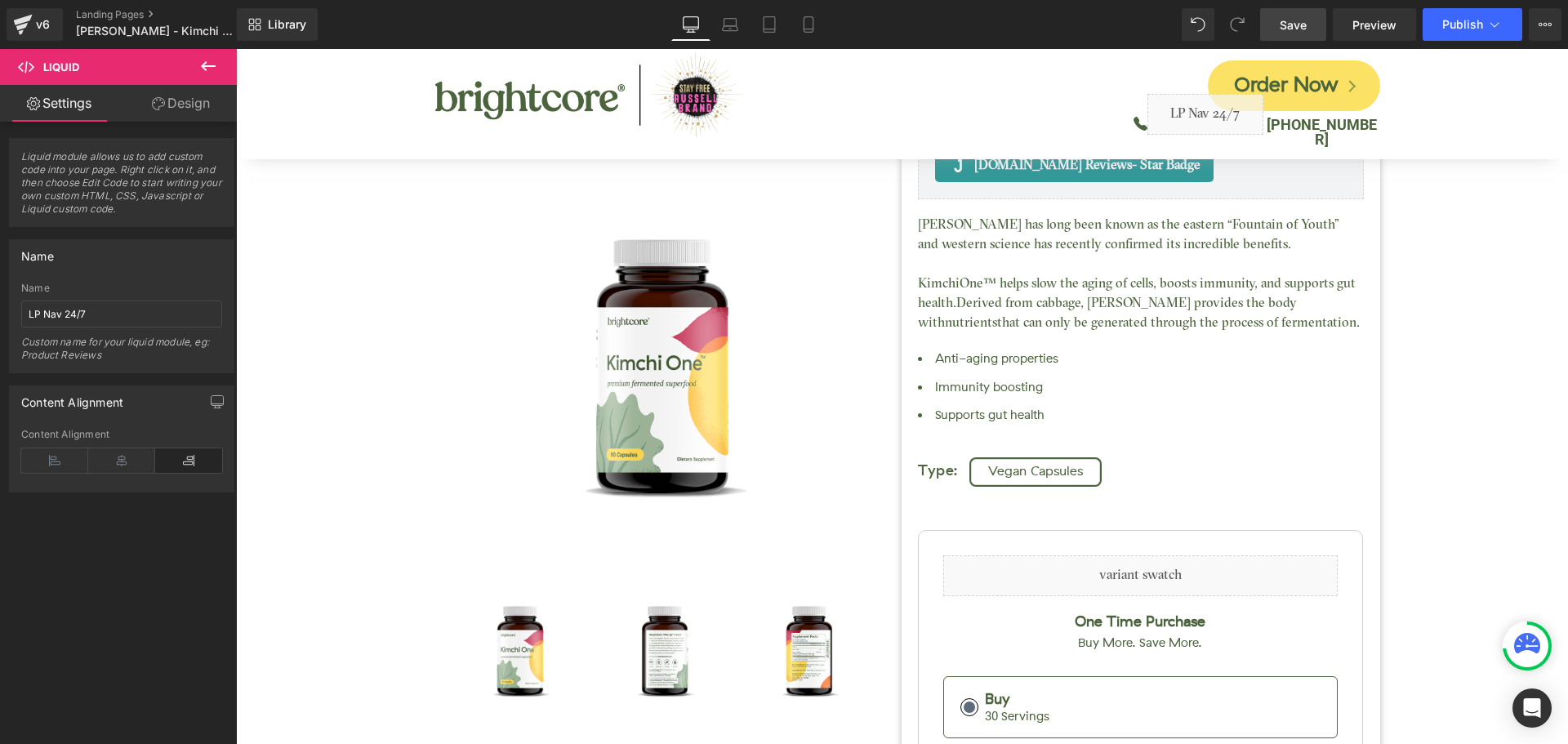
click at [1311, 29] on link "Save" at bounding box center [1293, 25] width 66 height 32
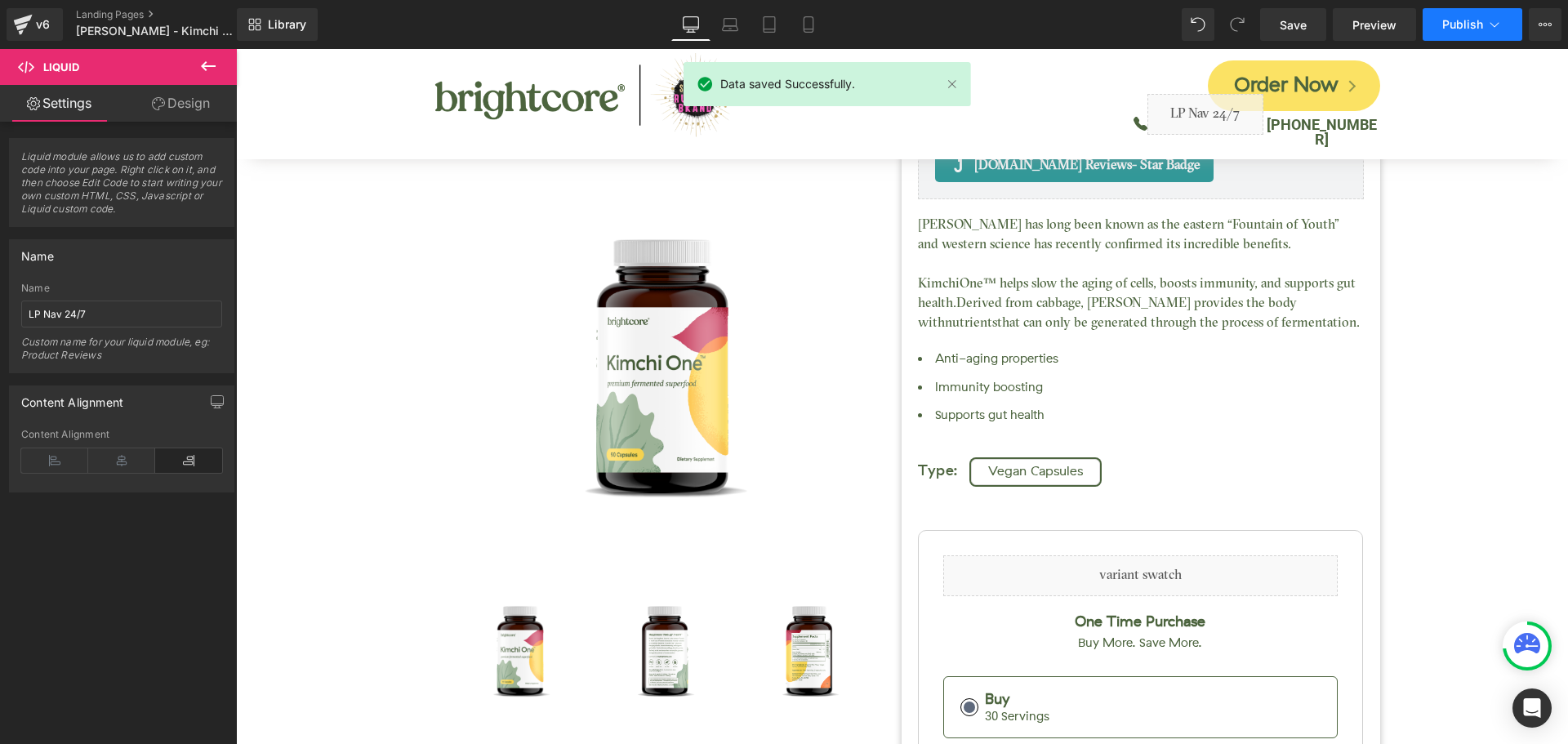
click at [1477, 28] on span "Publish" at bounding box center [1463, 24] width 41 height 13
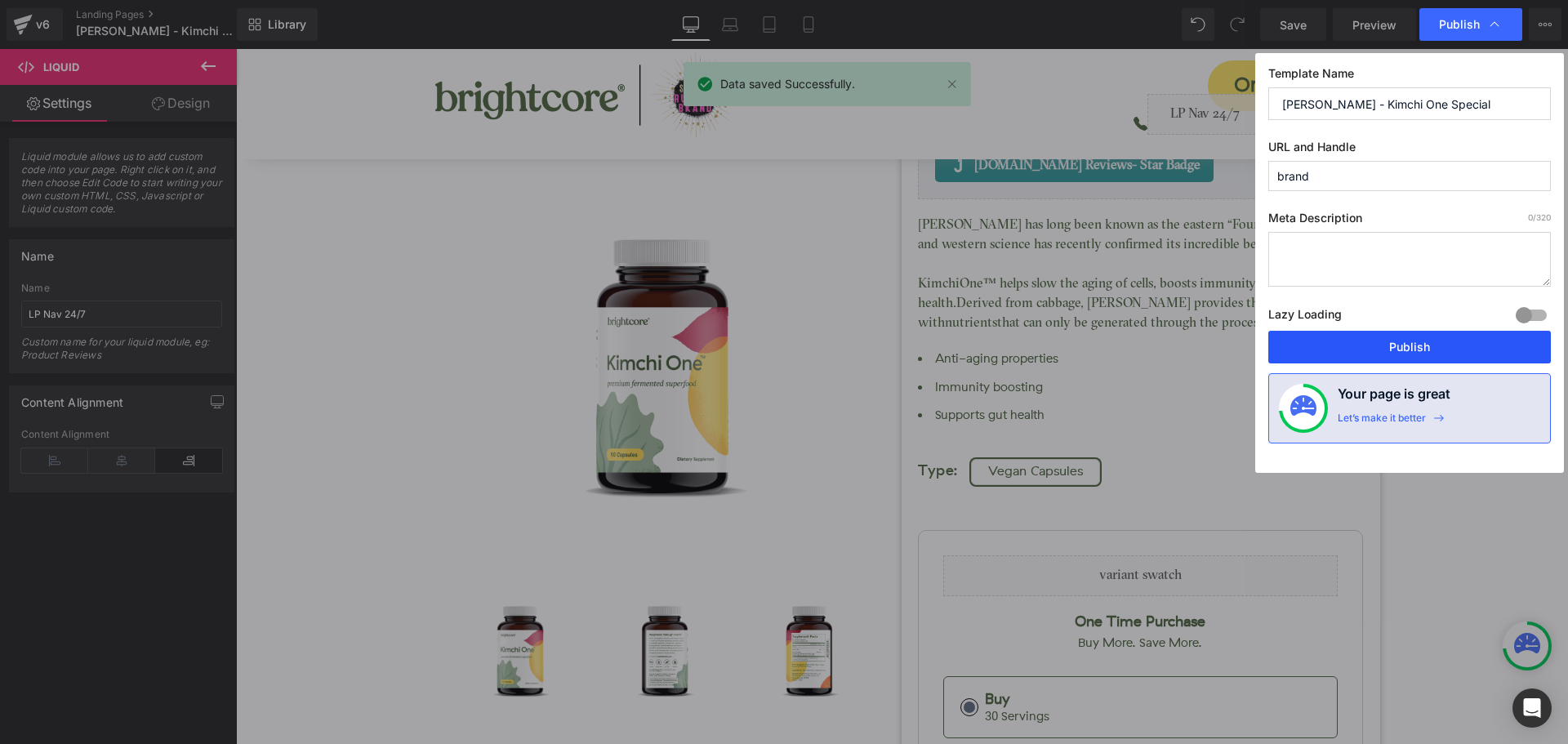
click at [1490, 343] on button "Publish" at bounding box center [1410, 347] width 283 height 32
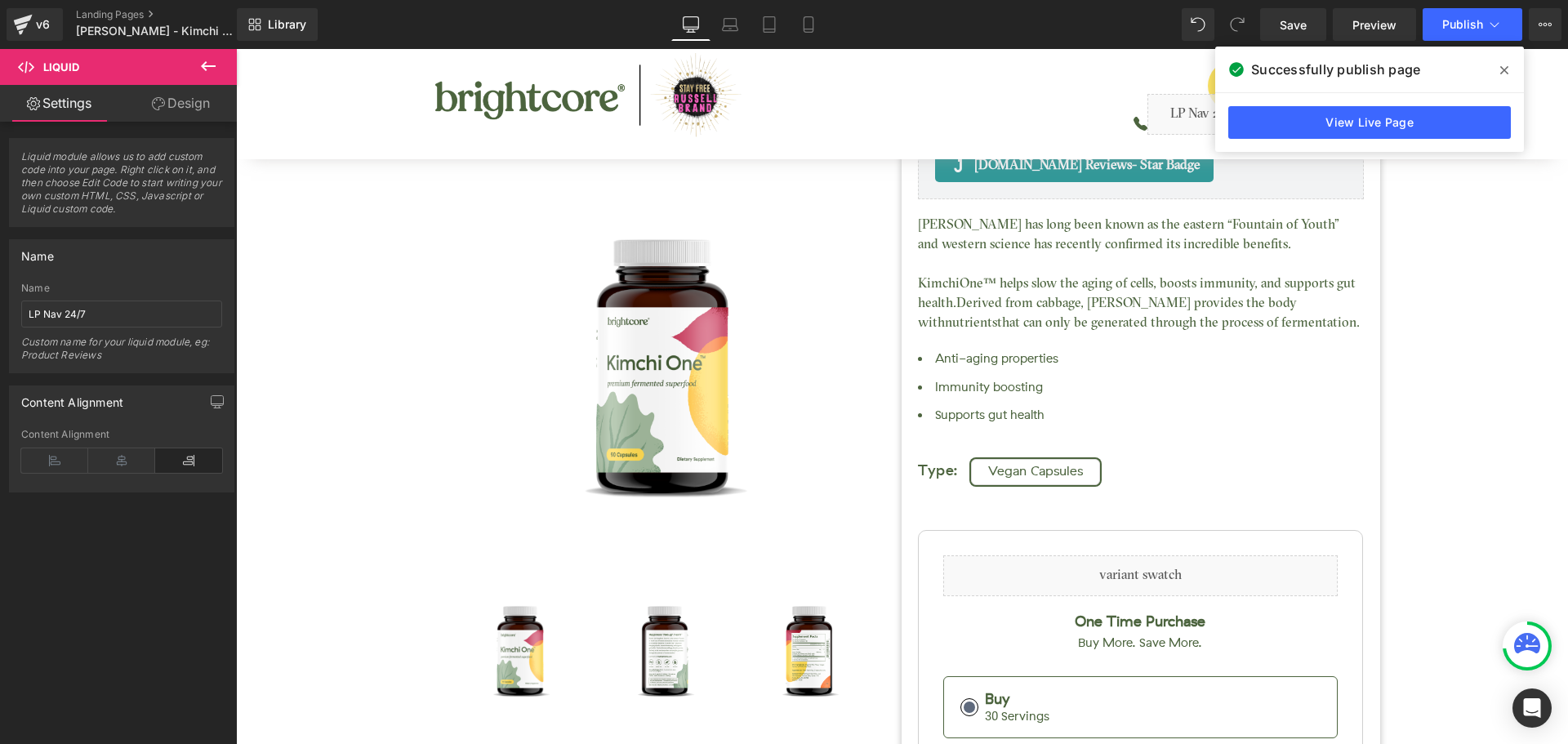
click at [1508, 75] on icon at bounding box center [1505, 70] width 8 height 13
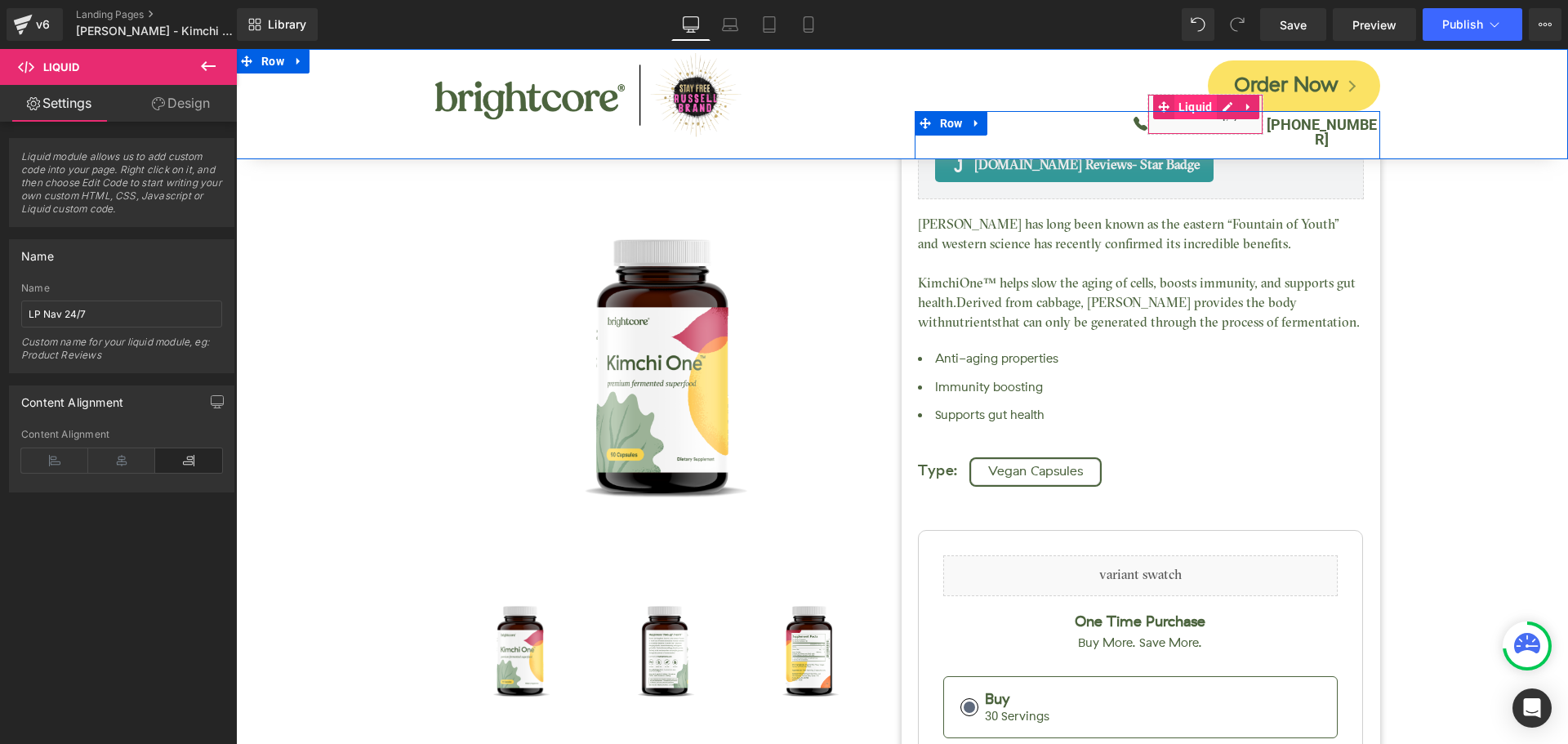
click at [1178, 104] on span "Liquid" at bounding box center [1196, 106] width 42 height 25
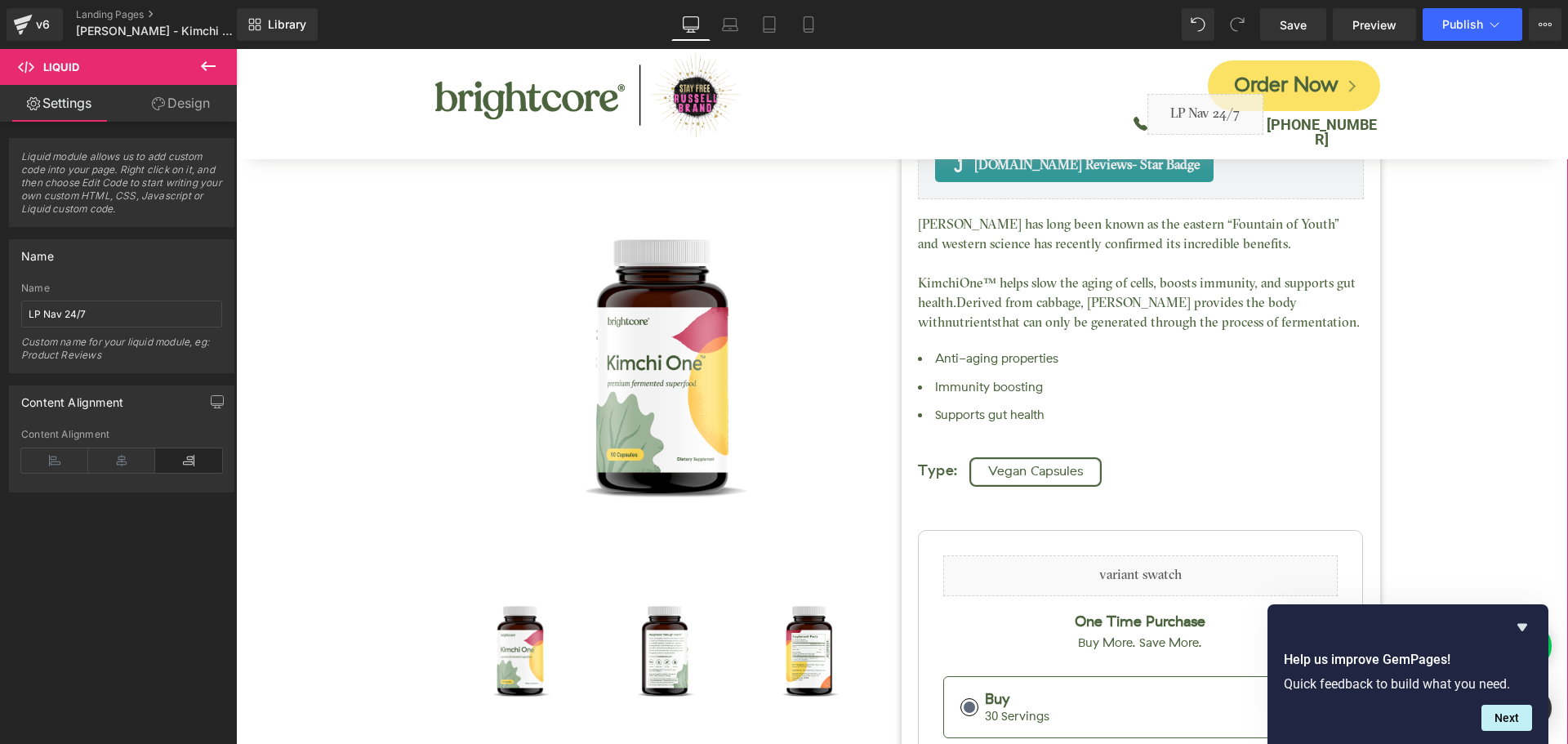
drag, startPoint x: 1465, startPoint y: 267, endPoint x: 1461, endPoint y: 276, distance: 9.8
click at [1462, 269] on div "Kimchi One™ (P) Title [DOMAIN_NAME] Reviews - Star Badge [DOMAIN_NAME] Reviews …" at bounding box center [902, 555] width 1316 height 1186
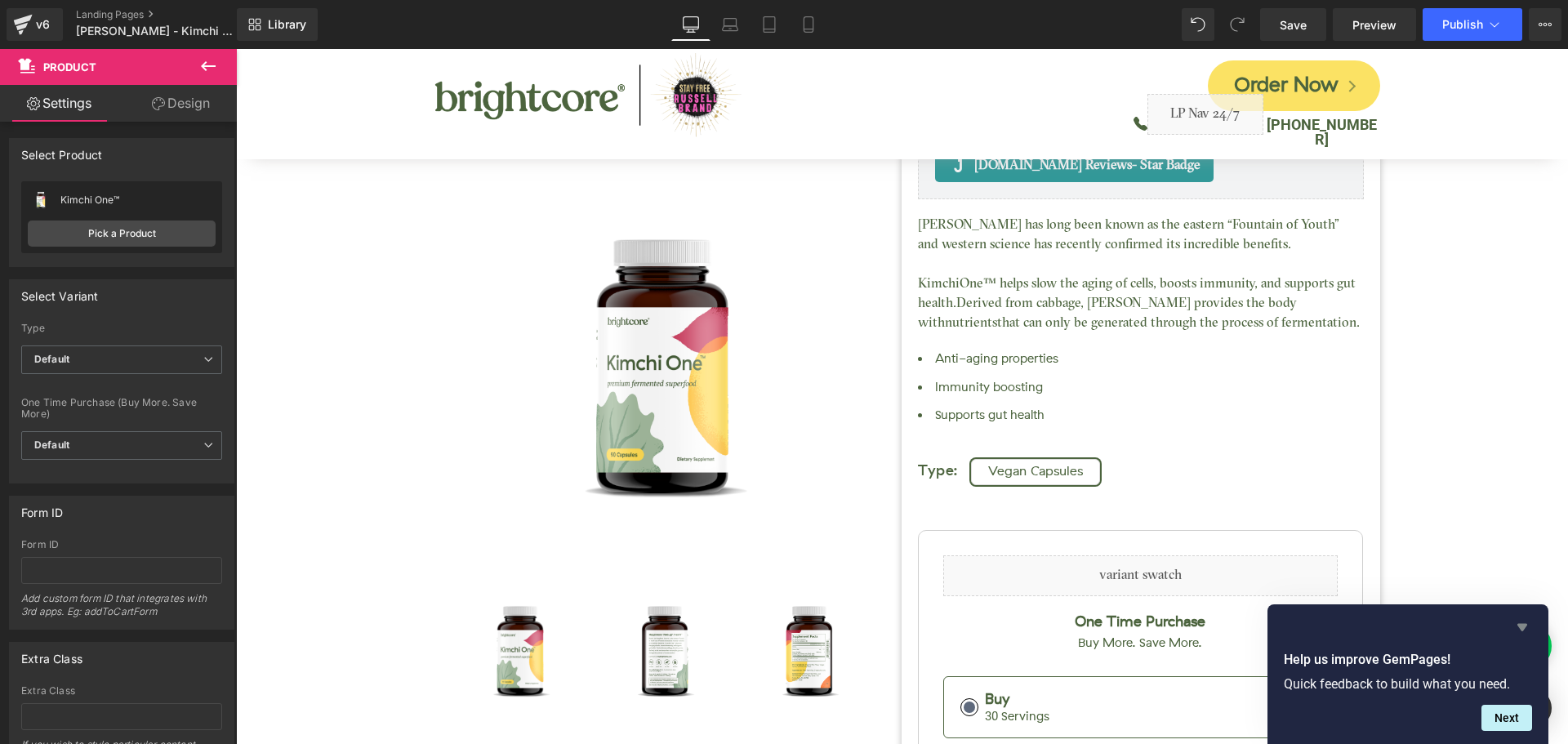
click at [1522, 626] on icon "Hide survey" at bounding box center [1523, 627] width 10 height 8
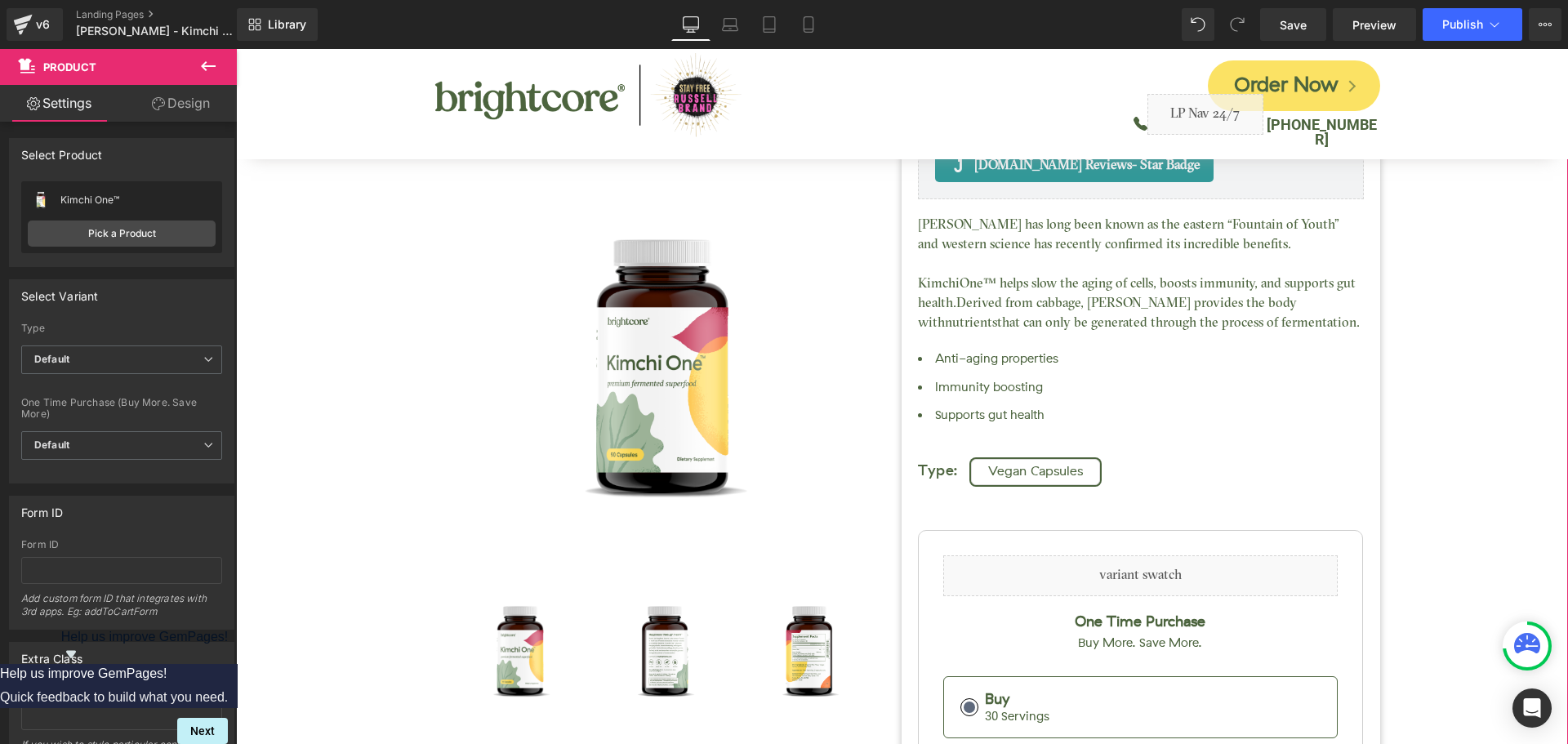
click at [1466, 297] on div "Kimchi One™ (P) Title [DOMAIN_NAME] Reviews - Star Badge [DOMAIN_NAME] Reviews …" at bounding box center [902, 555] width 1316 height 1186
click at [1434, 282] on div "Kimchi One™ (P) Title [DOMAIN_NAME] Reviews - Star Badge [DOMAIN_NAME] Reviews …" at bounding box center [902, 555] width 1316 height 1186
click at [1458, 274] on div "Kimchi One™ (P) Title [DOMAIN_NAME] Reviews - Star Badge [DOMAIN_NAME] Reviews …" at bounding box center [902, 555] width 1316 height 1186
click at [1502, 362] on div "Kimchi One™ (P) Title [DOMAIN_NAME] Reviews - Star Badge [DOMAIN_NAME] Reviews …" at bounding box center [902, 555] width 1316 height 1186
click at [1437, 283] on div "Kimchi One™ (P) Title [DOMAIN_NAME] Reviews - Star Badge [DOMAIN_NAME] Reviews …" at bounding box center [902, 555] width 1316 height 1186
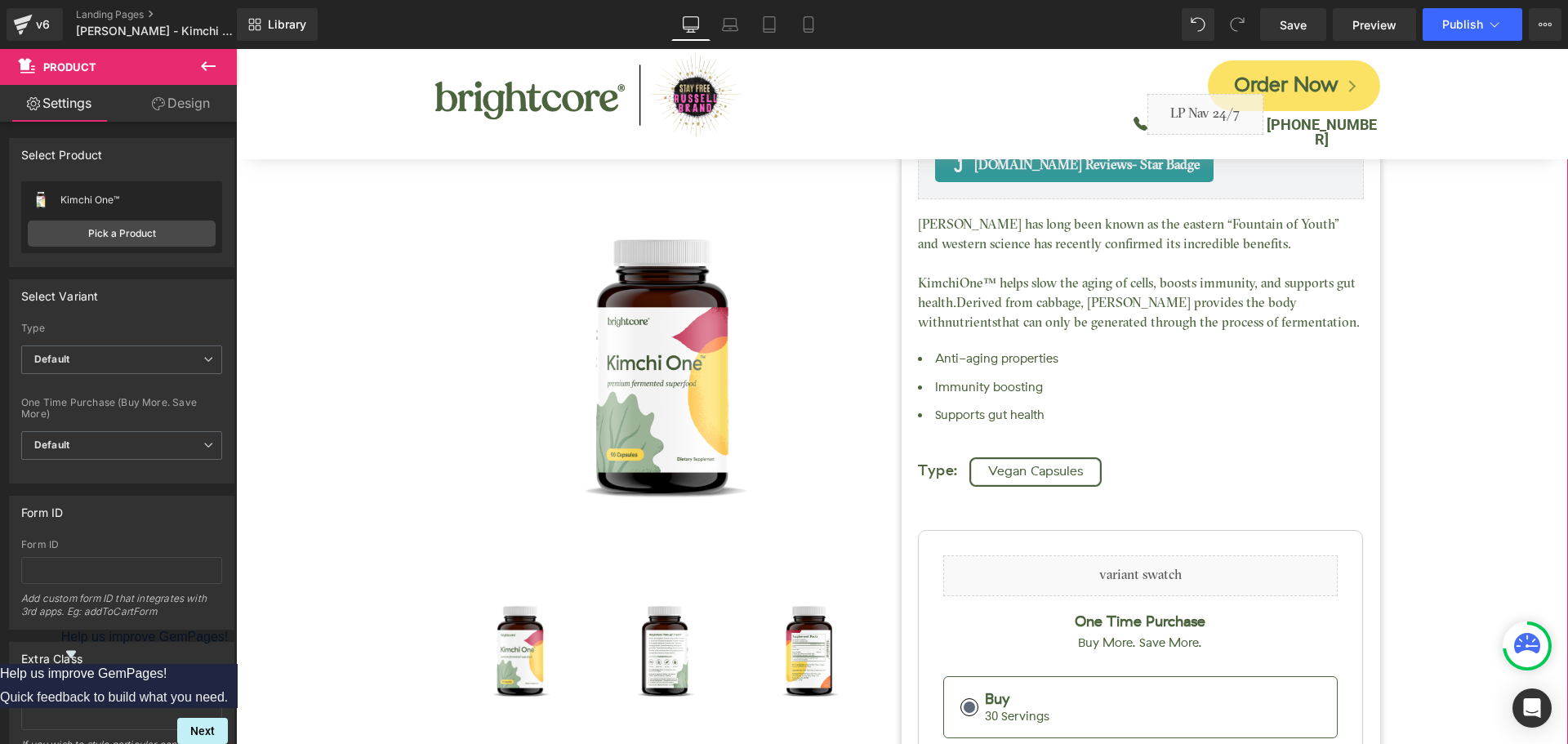
click at [1425, 283] on div "Kimchi One™ (P) Title [DOMAIN_NAME] Reviews - Star Badge [DOMAIN_NAME] Reviews …" at bounding box center [902, 555] width 1316 height 1186
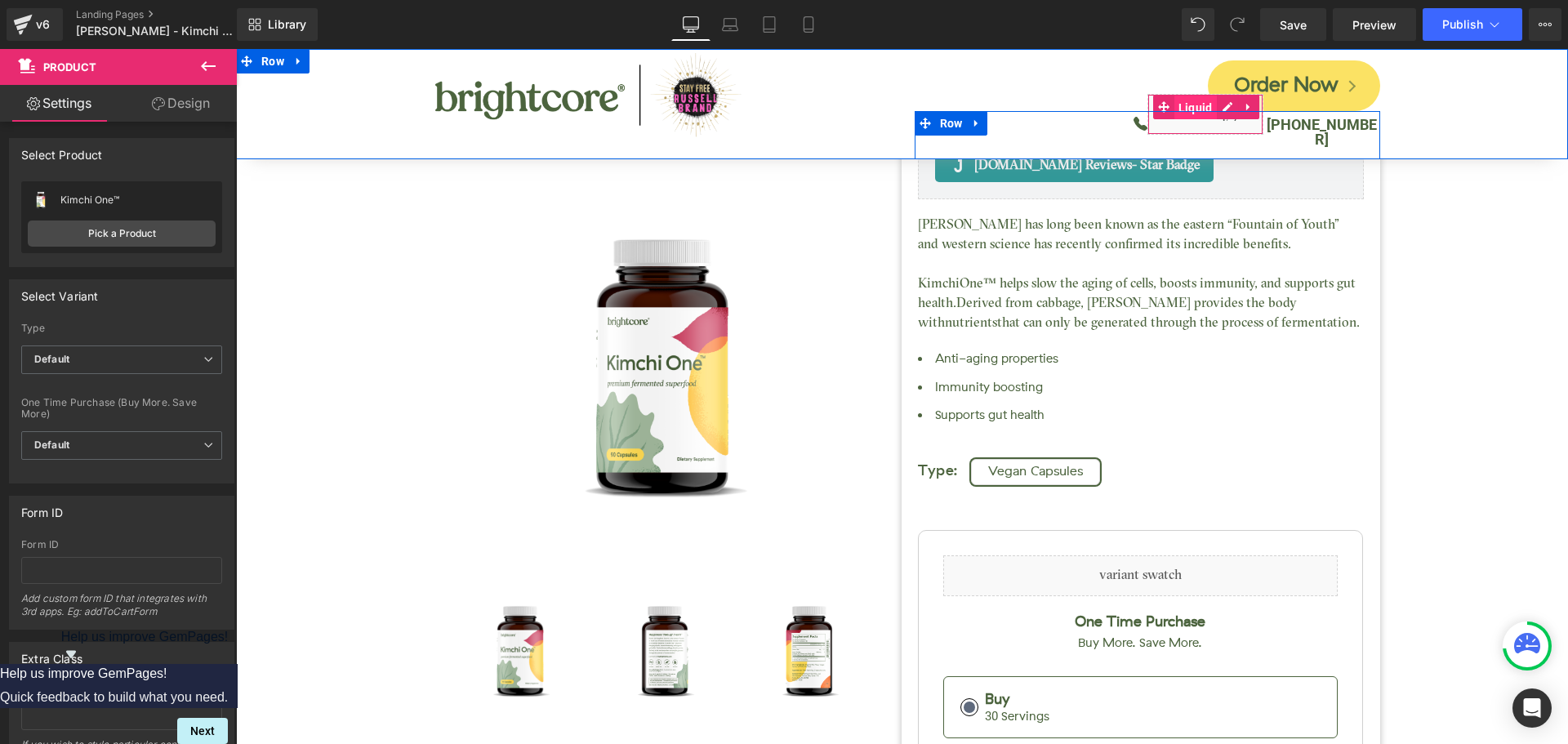
click at [1193, 106] on span "Liquid" at bounding box center [1196, 107] width 42 height 25
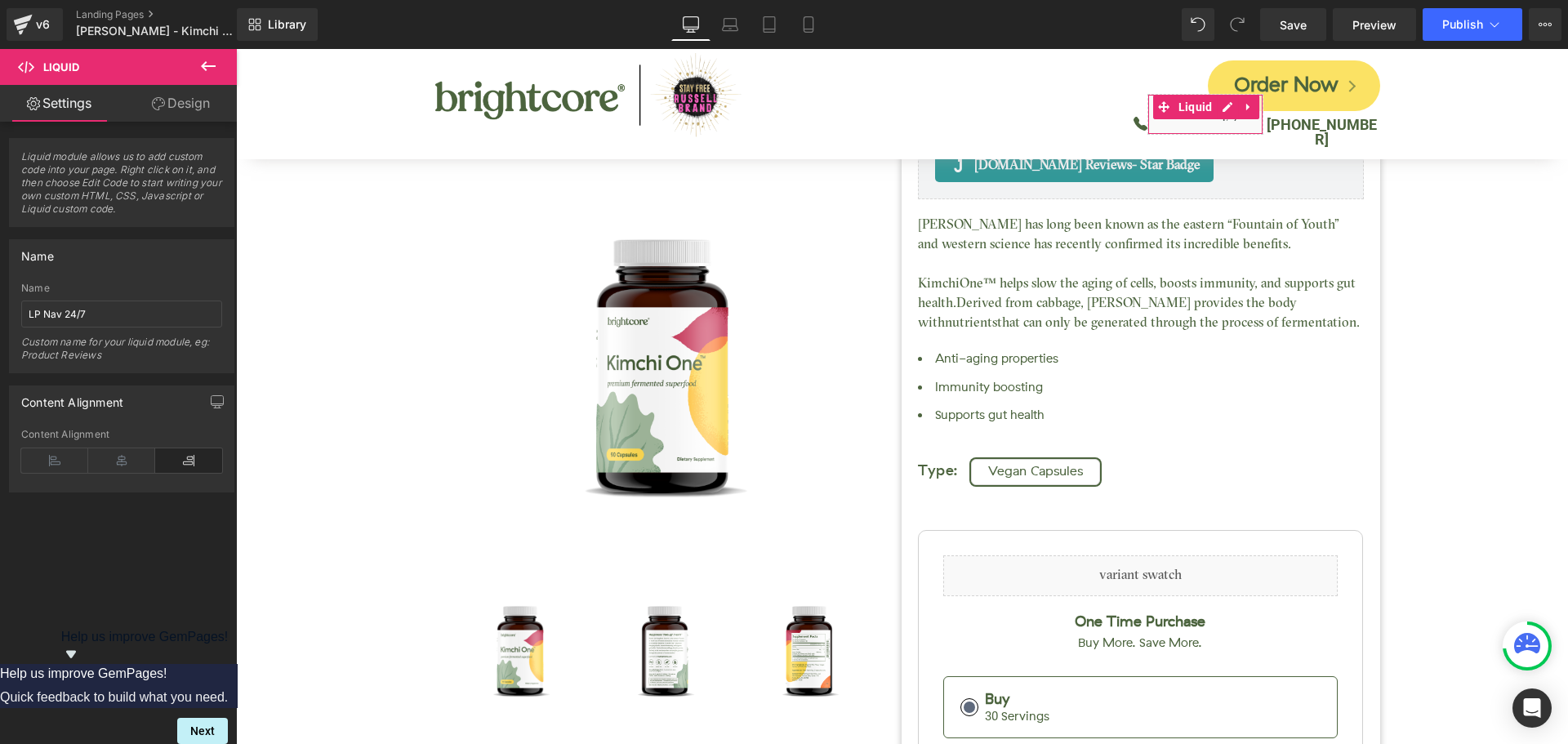
click at [188, 97] on link "Design" at bounding box center [180, 103] width 118 height 37
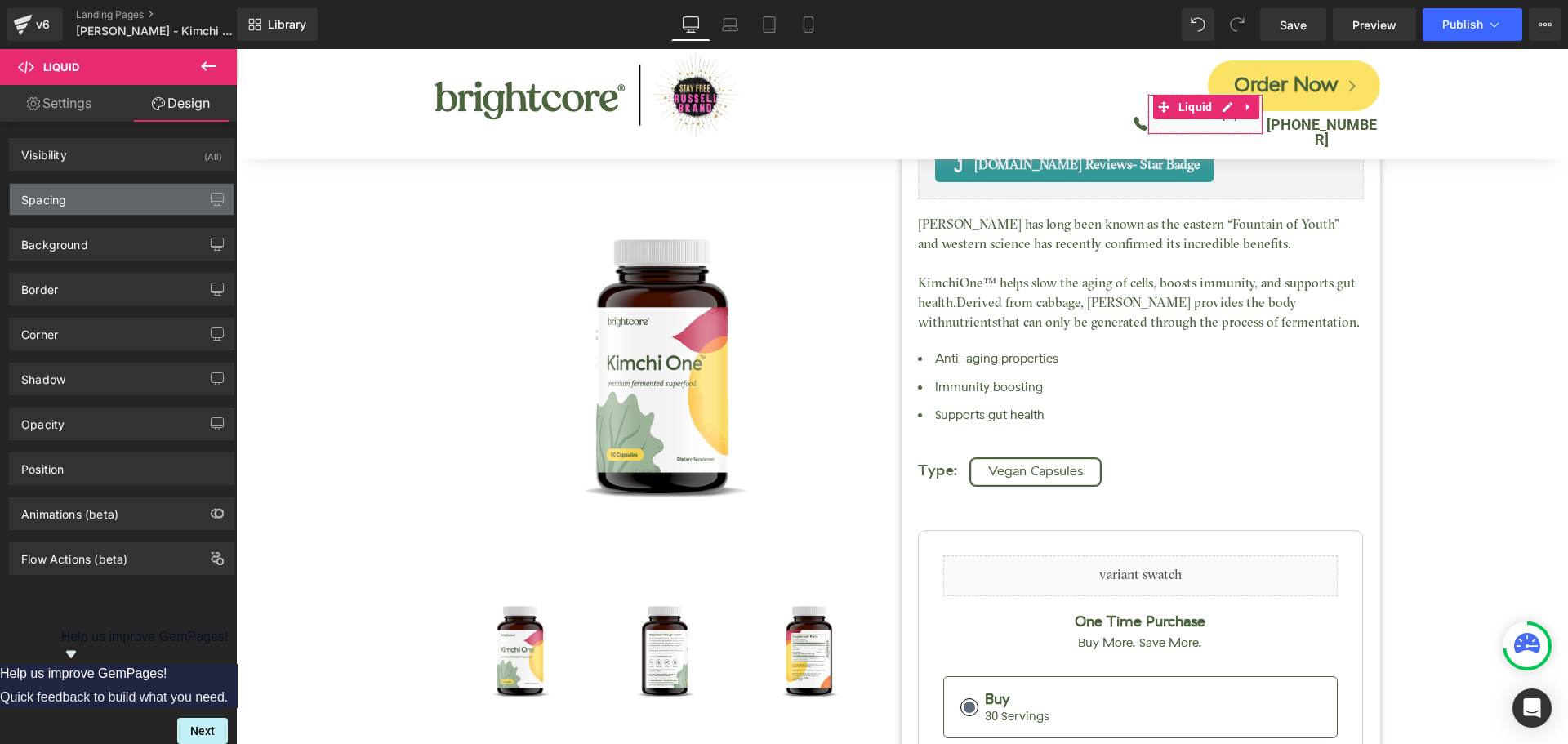
click at [82, 192] on div "Spacing" at bounding box center [122, 199] width 224 height 31
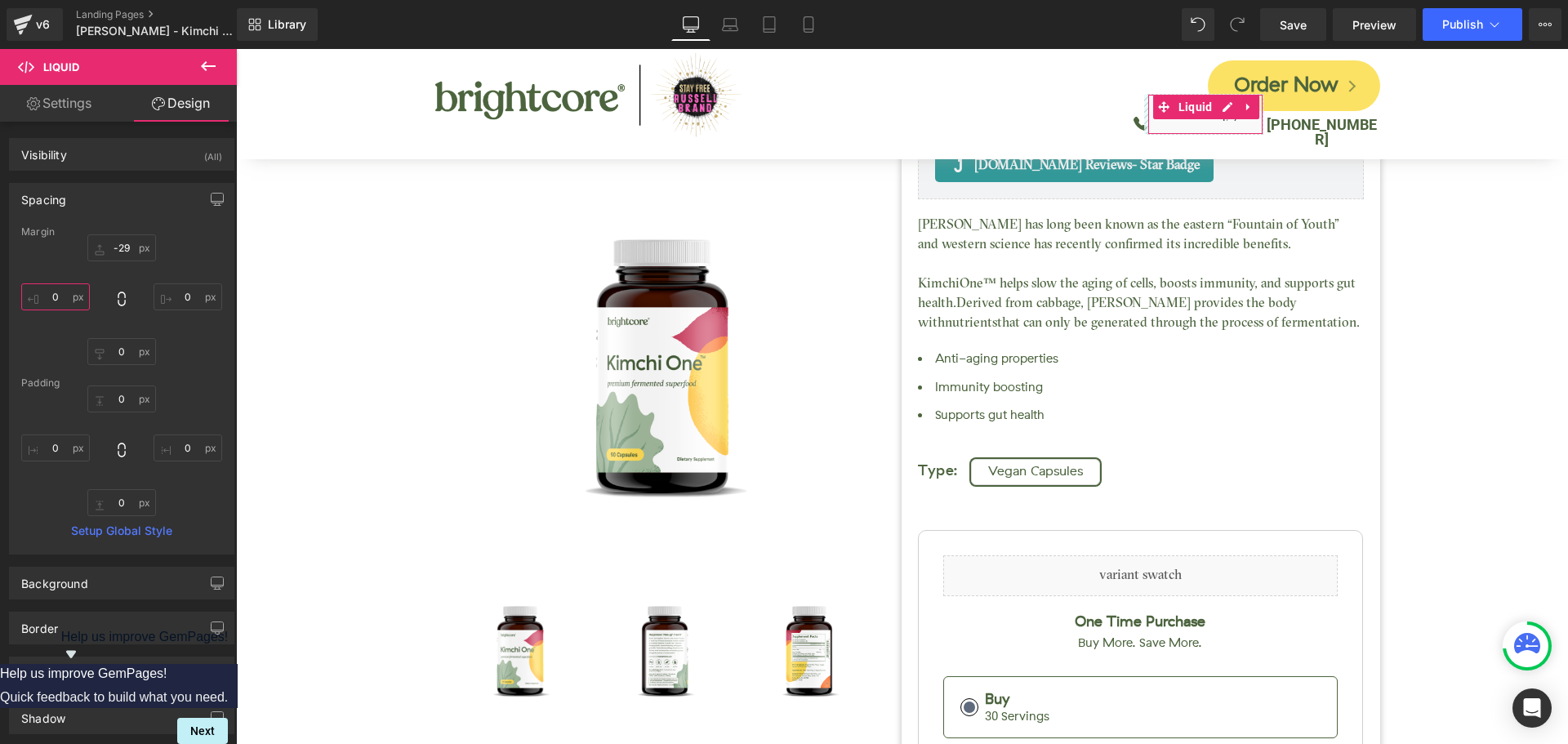
click at [58, 292] on input "0" at bounding box center [55, 297] width 69 height 27
type input "-50"
click at [1296, 20] on span "Save" at bounding box center [1293, 25] width 27 height 17
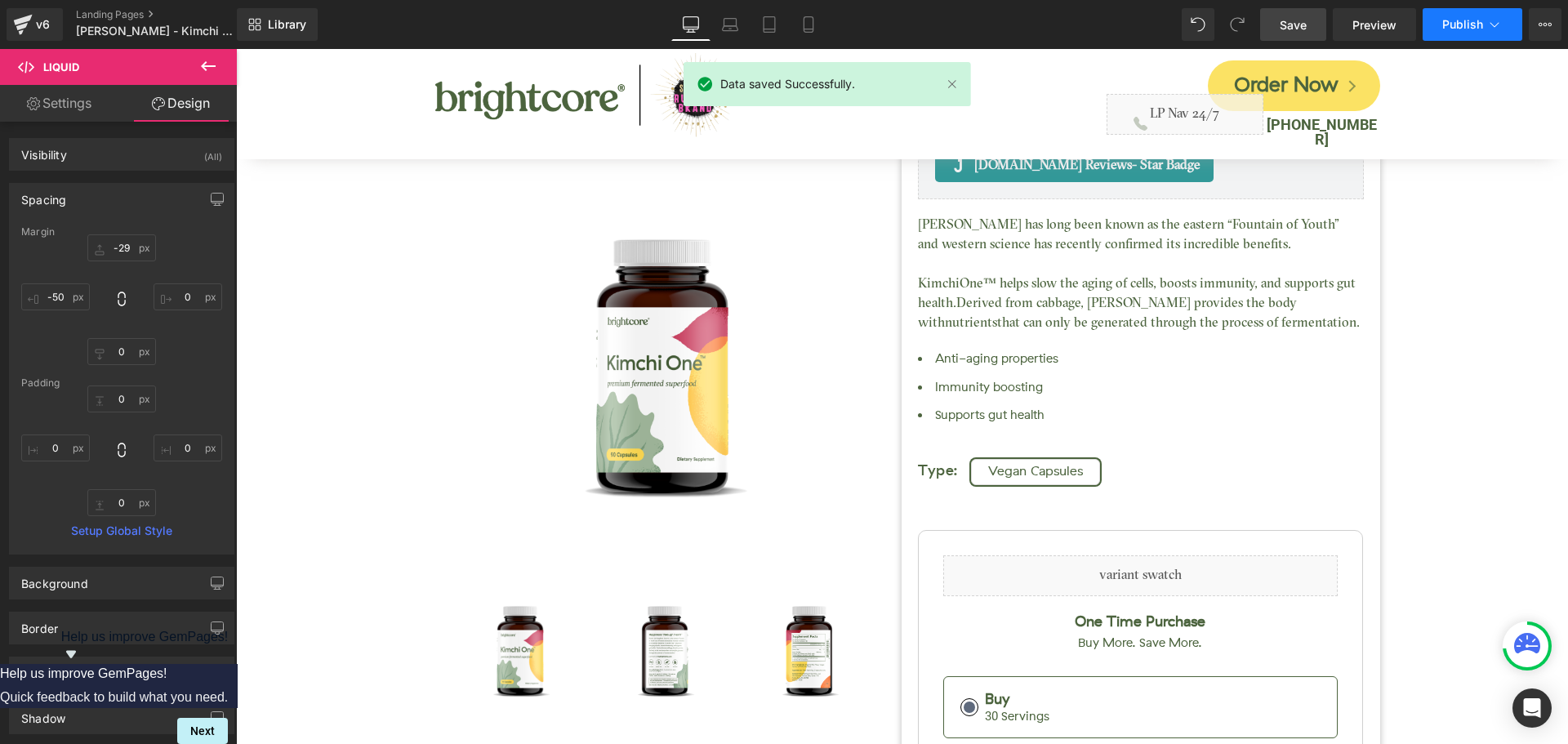
click at [1424, 30] on button "Publish" at bounding box center [1472, 25] width 99 height 32
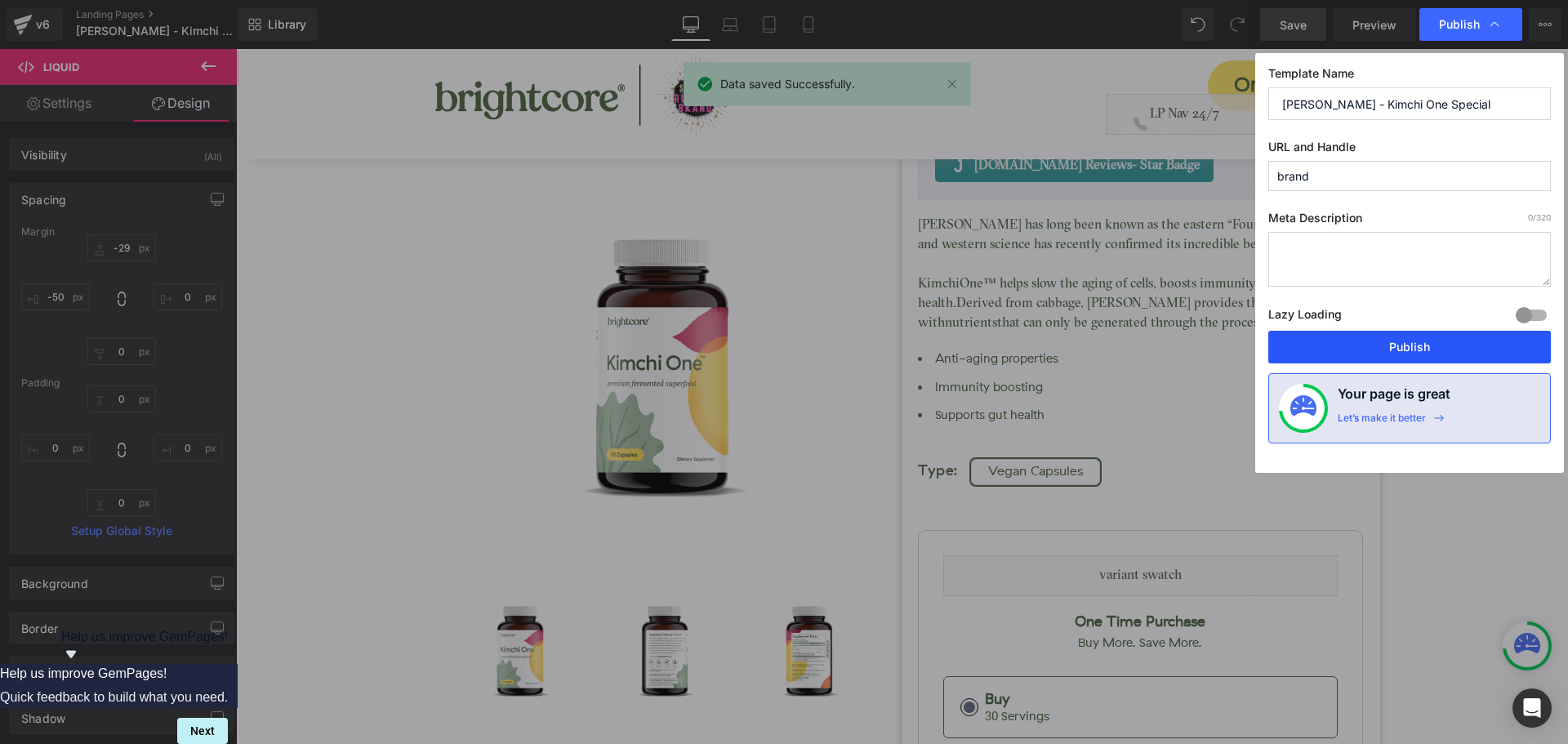
drag, startPoint x: 1429, startPoint y: 334, endPoint x: 1194, endPoint y: 284, distance: 240.3
click at [1430, 333] on button "Publish" at bounding box center [1410, 347] width 283 height 32
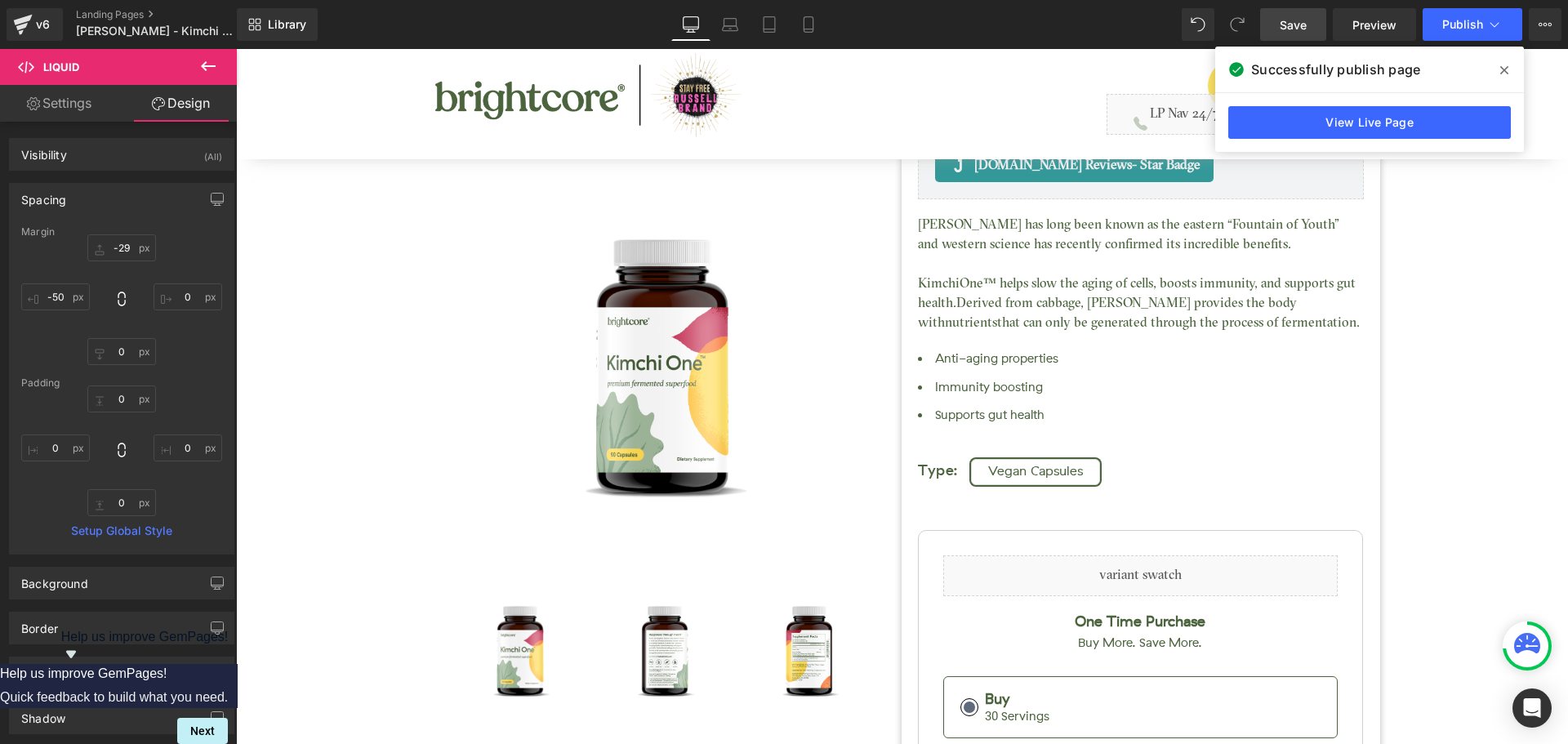
click at [1504, 67] on icon at bounding box center [1505, 70] width 8 height 13
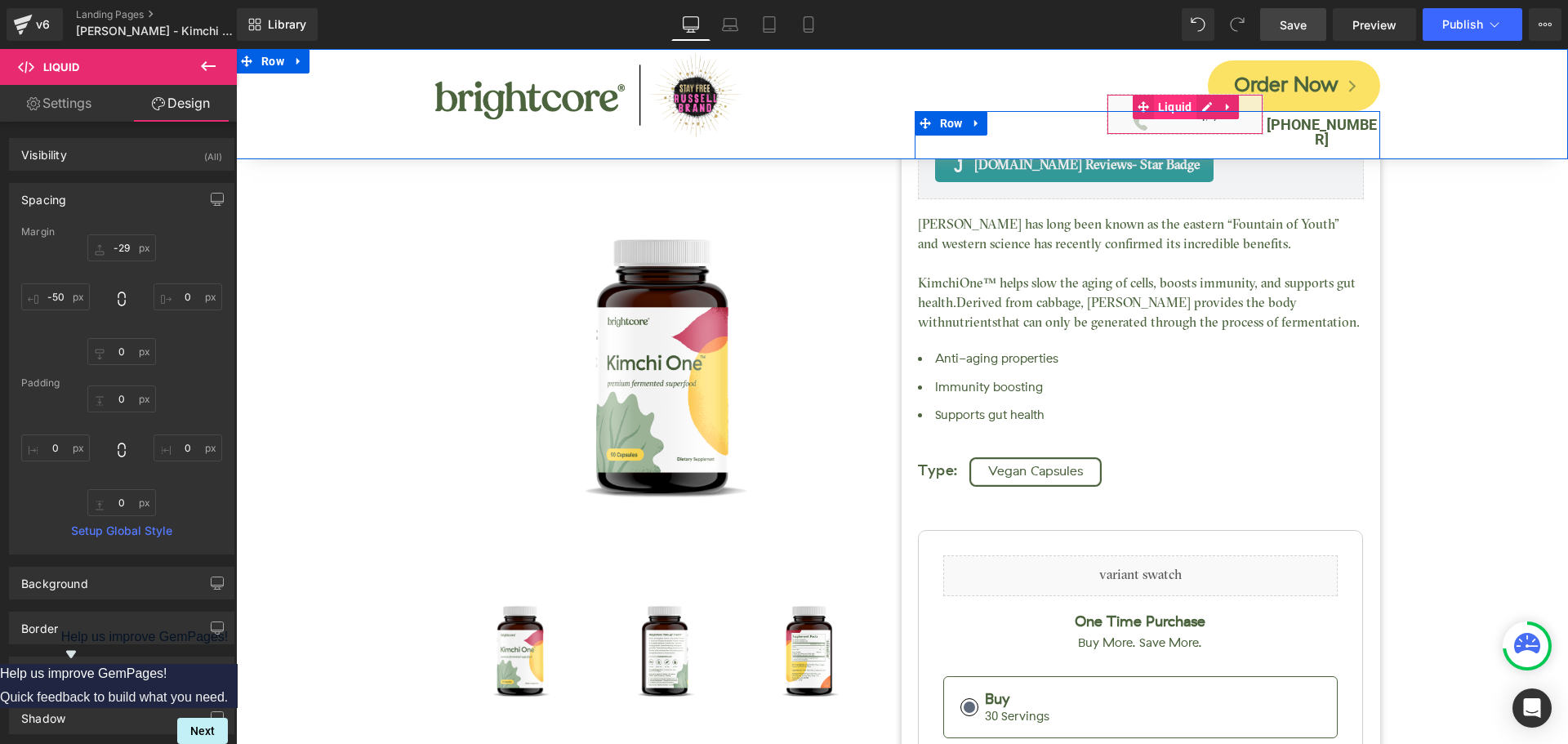
click at [1174, 104] on span "Liquid" at bounding box center [1175, 106] width 42 height 25
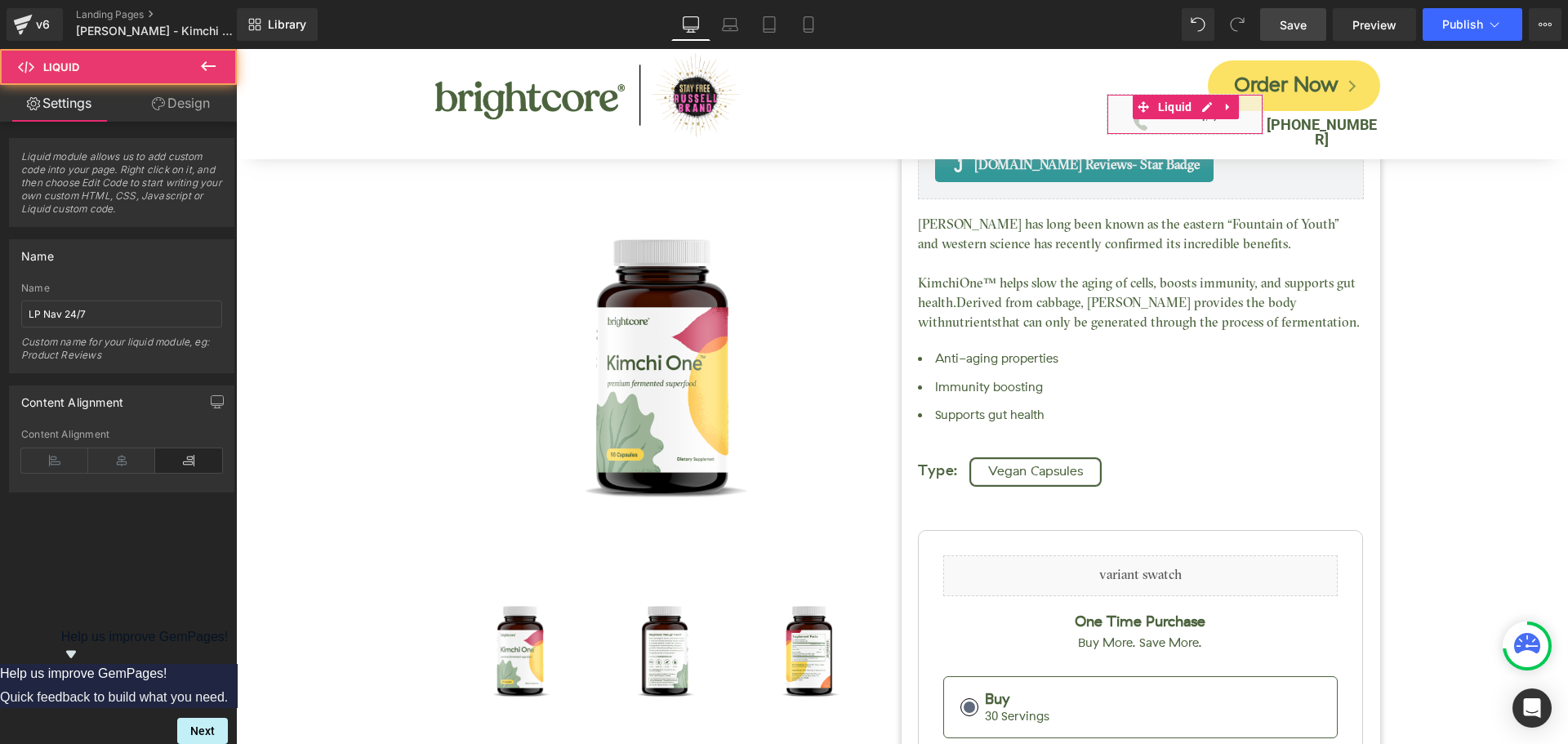
click at [189, 99] on link "Design" at bounding box center [180, 103] width 118 height 37
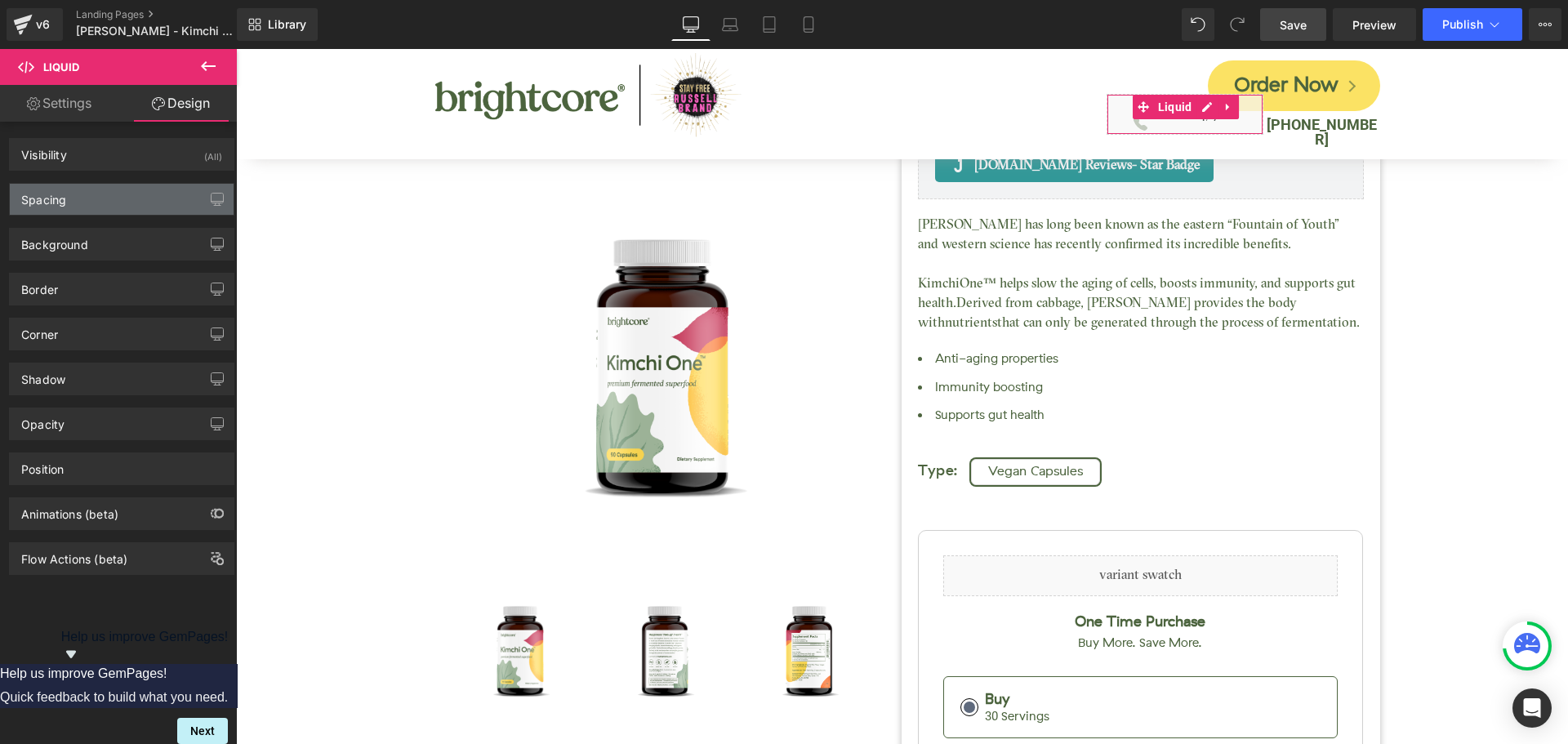
click at [97, 194] on div "Spacing" at bounding box center [122, 199] width 224 height 31
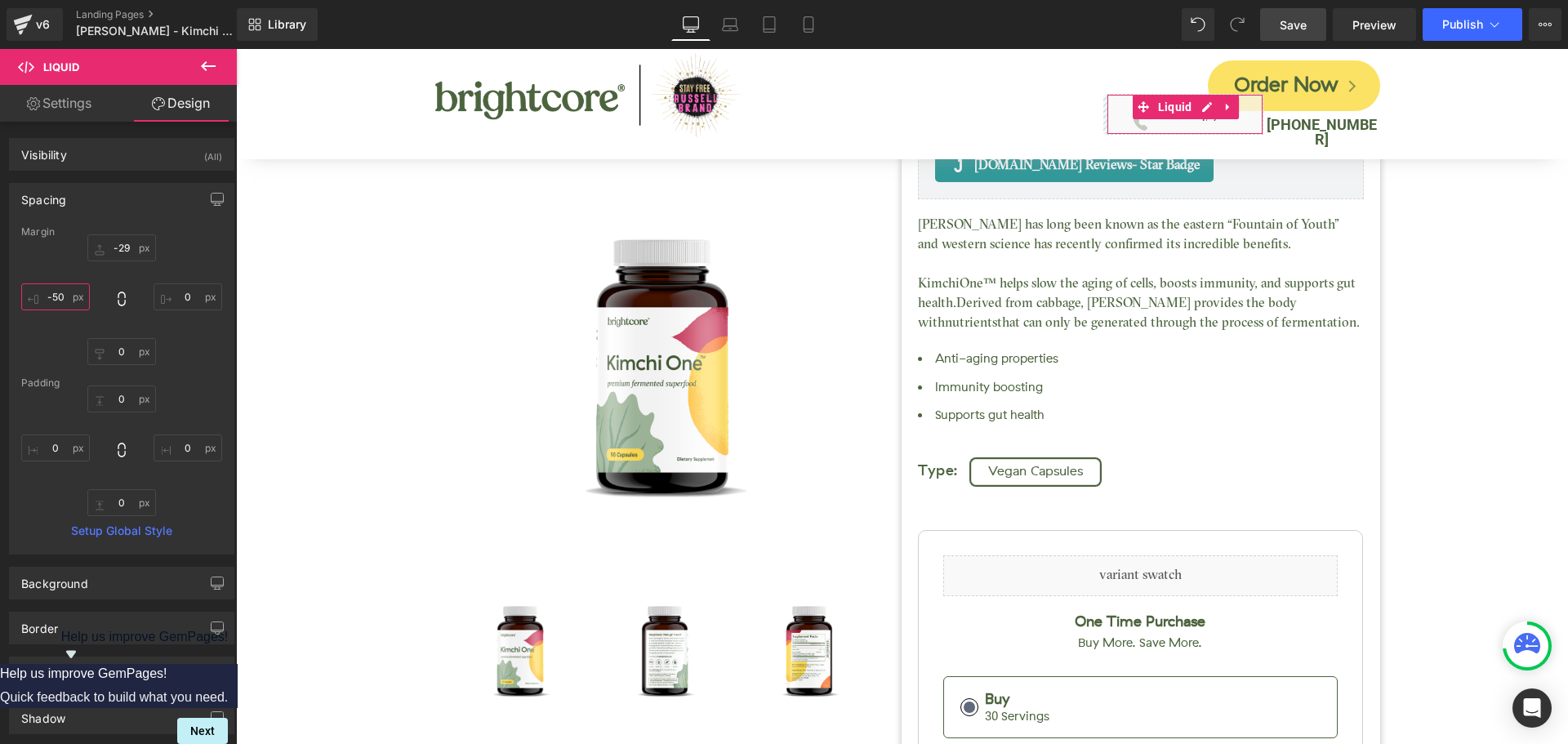
click at [65, 291] on input "text" at bounding box center [55, 297] width 69 height 27
type input "-60"
click at [1288, 27] on span "Save" at bounding box center [1293, 25] width 27 height 17
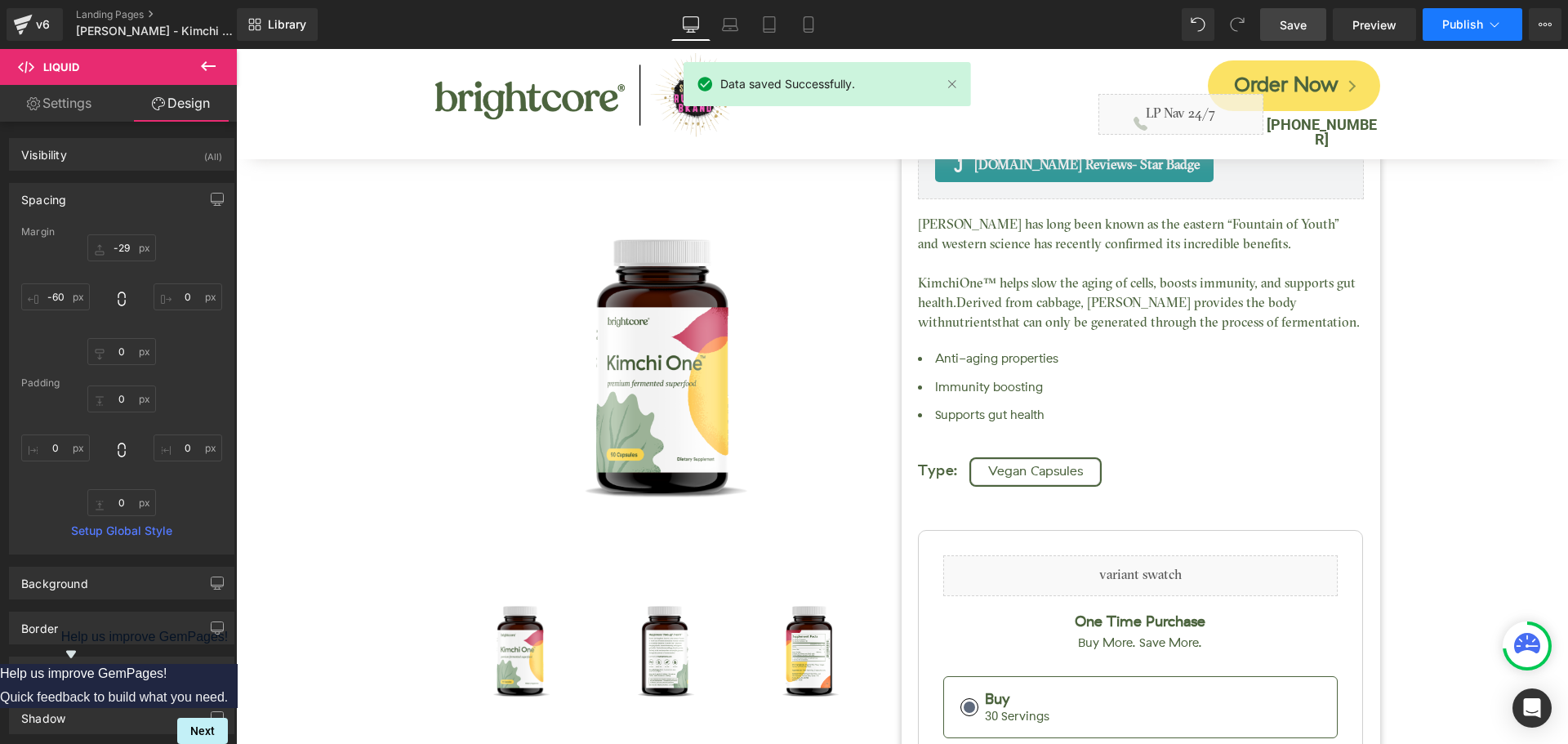
click at [1456, 33] on button "Publish" at bounding box center [1472, 25] width 99 height 32
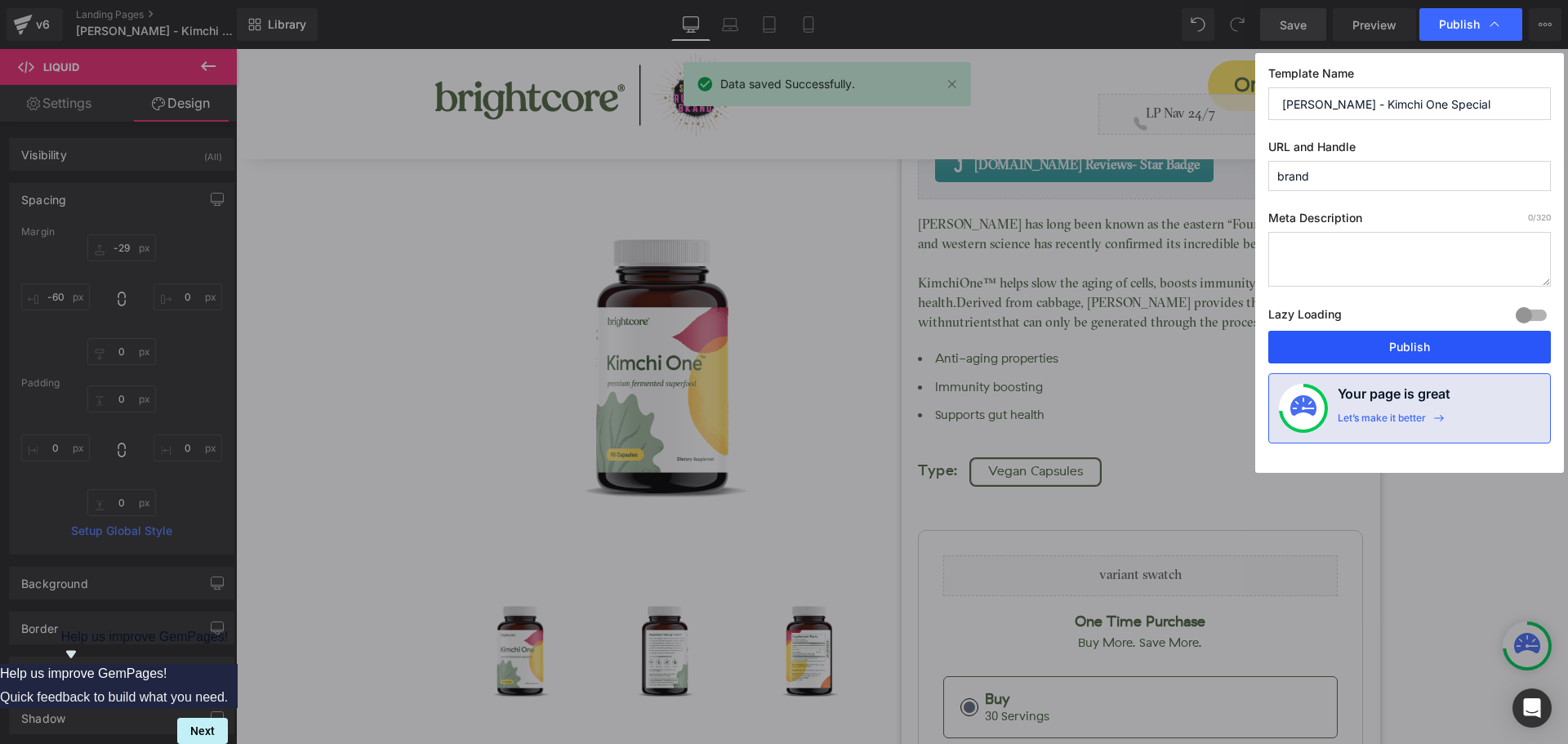
click at [1479, 348] on button "Publish" at bounding box center [1410, 347] width 283 height 32
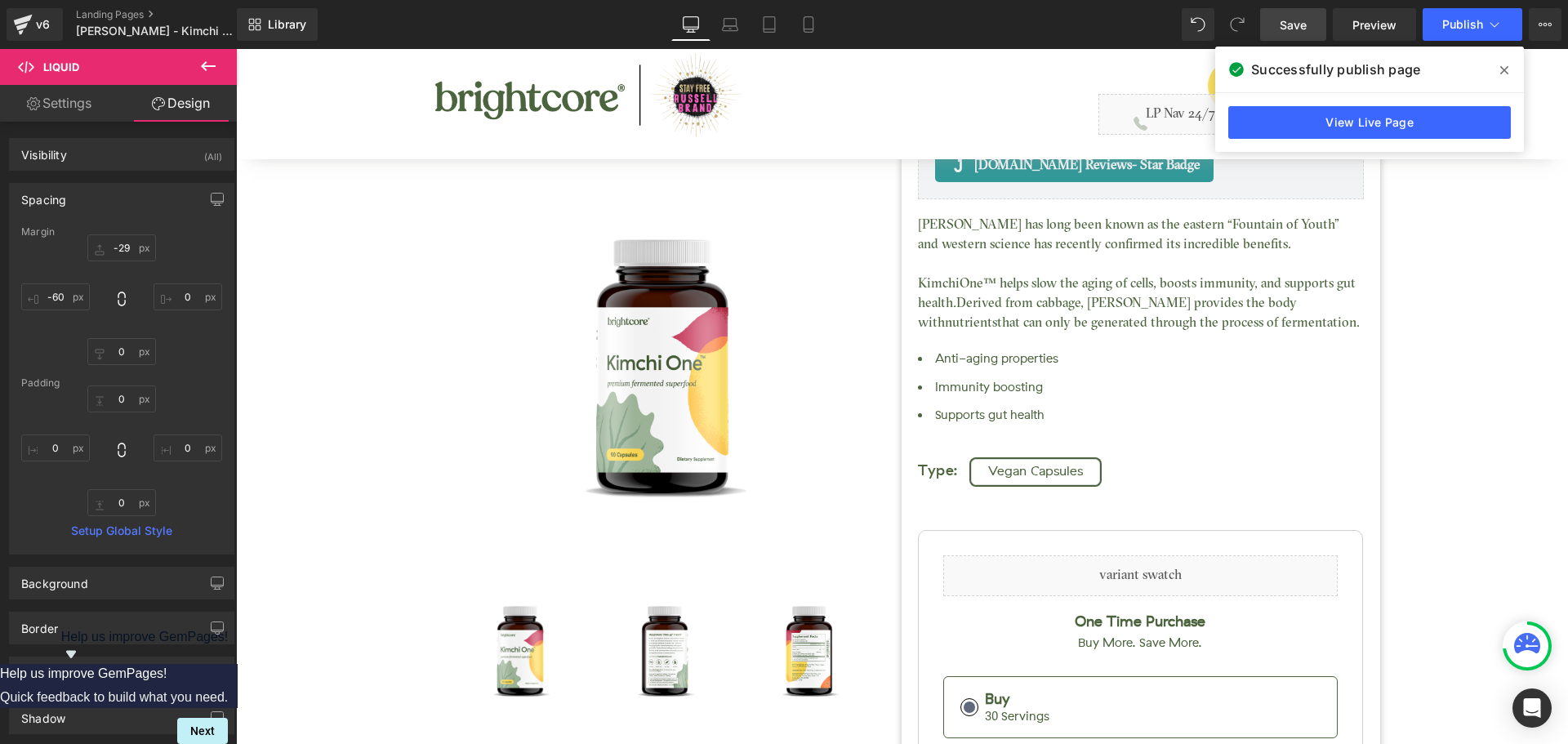
click at [1503, 66] on icon at bounding box center [1505, 70] width 8 height 13
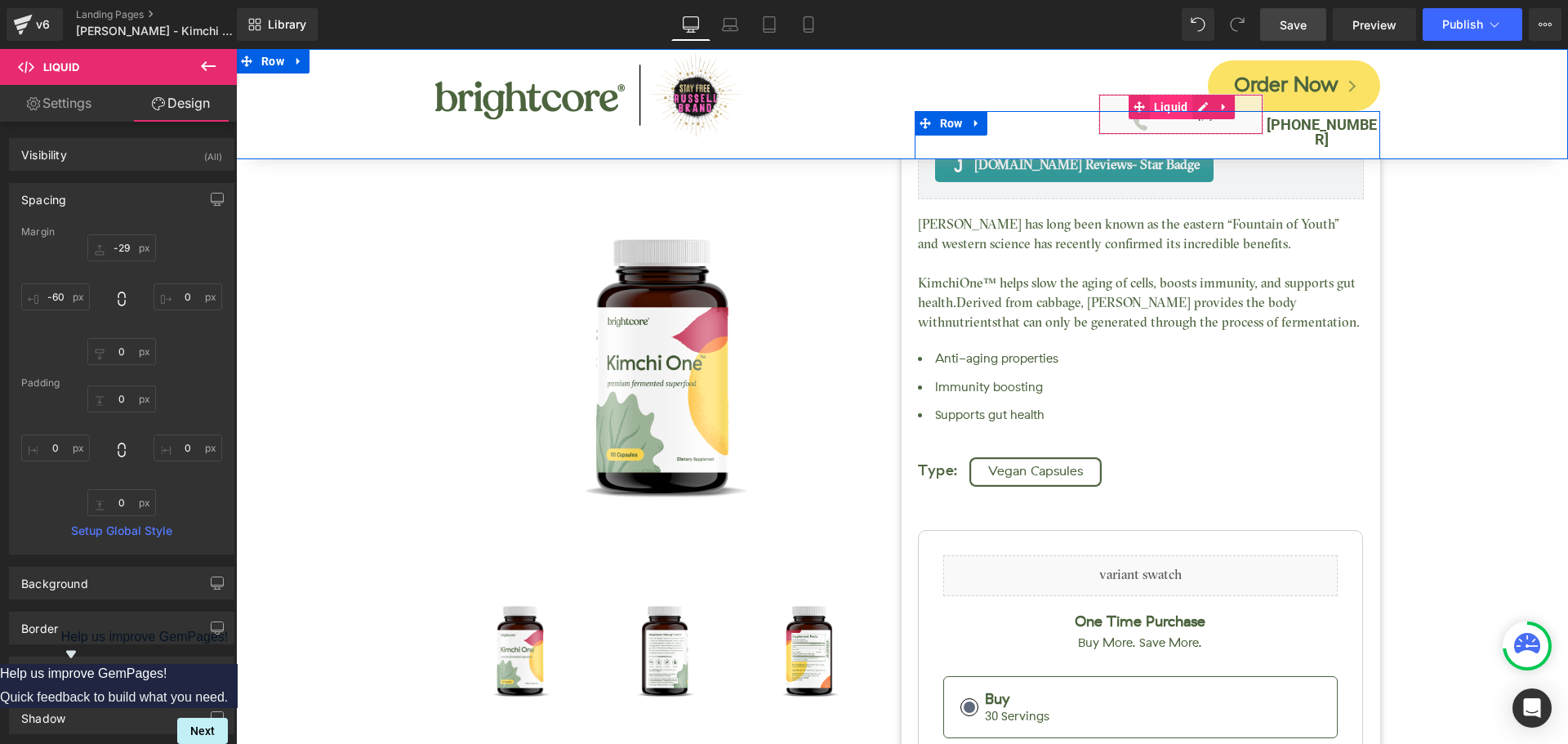
click at [1175, 103] on span "Liquid" at bounding box center [1171, 106] width 42 height 25
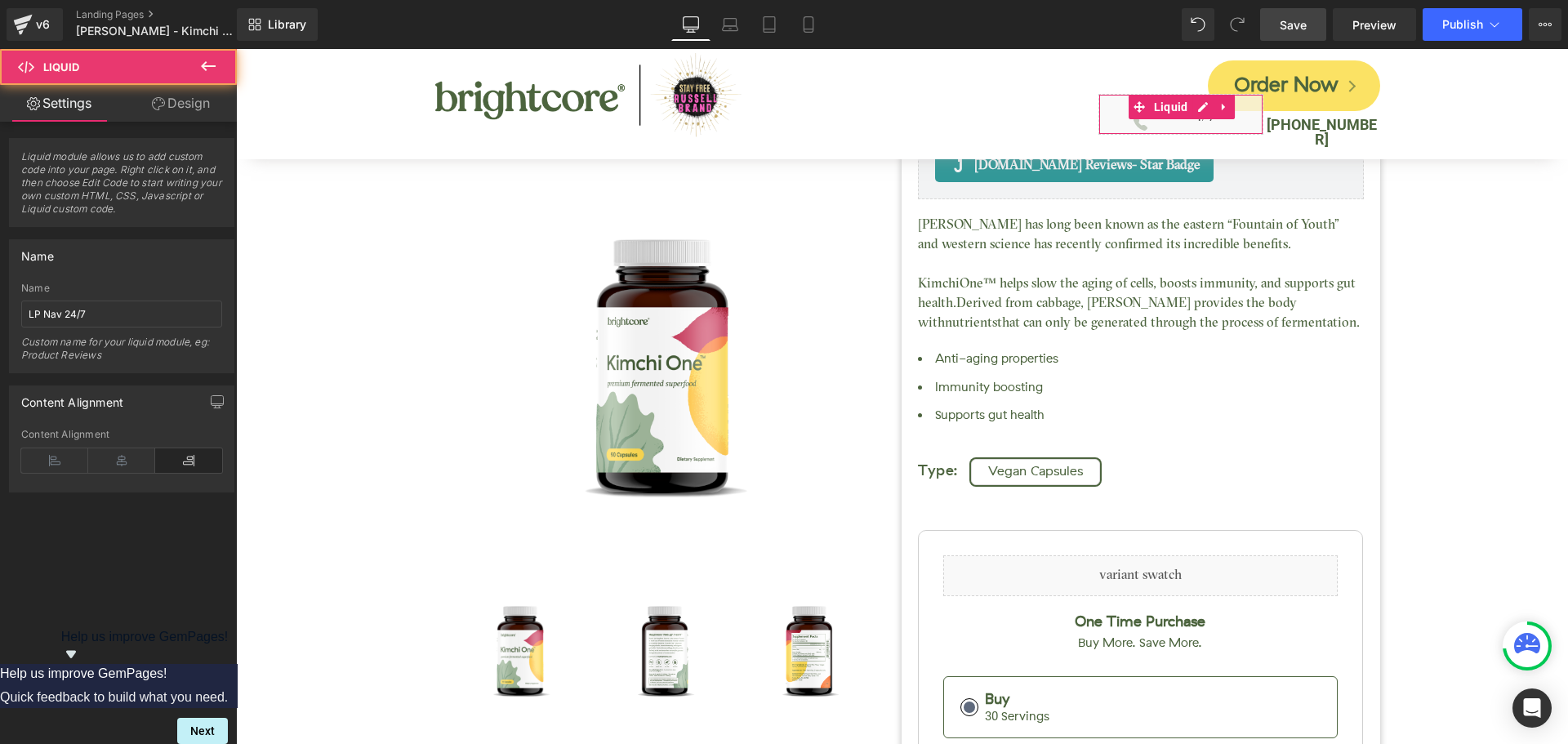
click at [194, 107] on link "Design" at bounding box center [180, 103] width 118 height 37
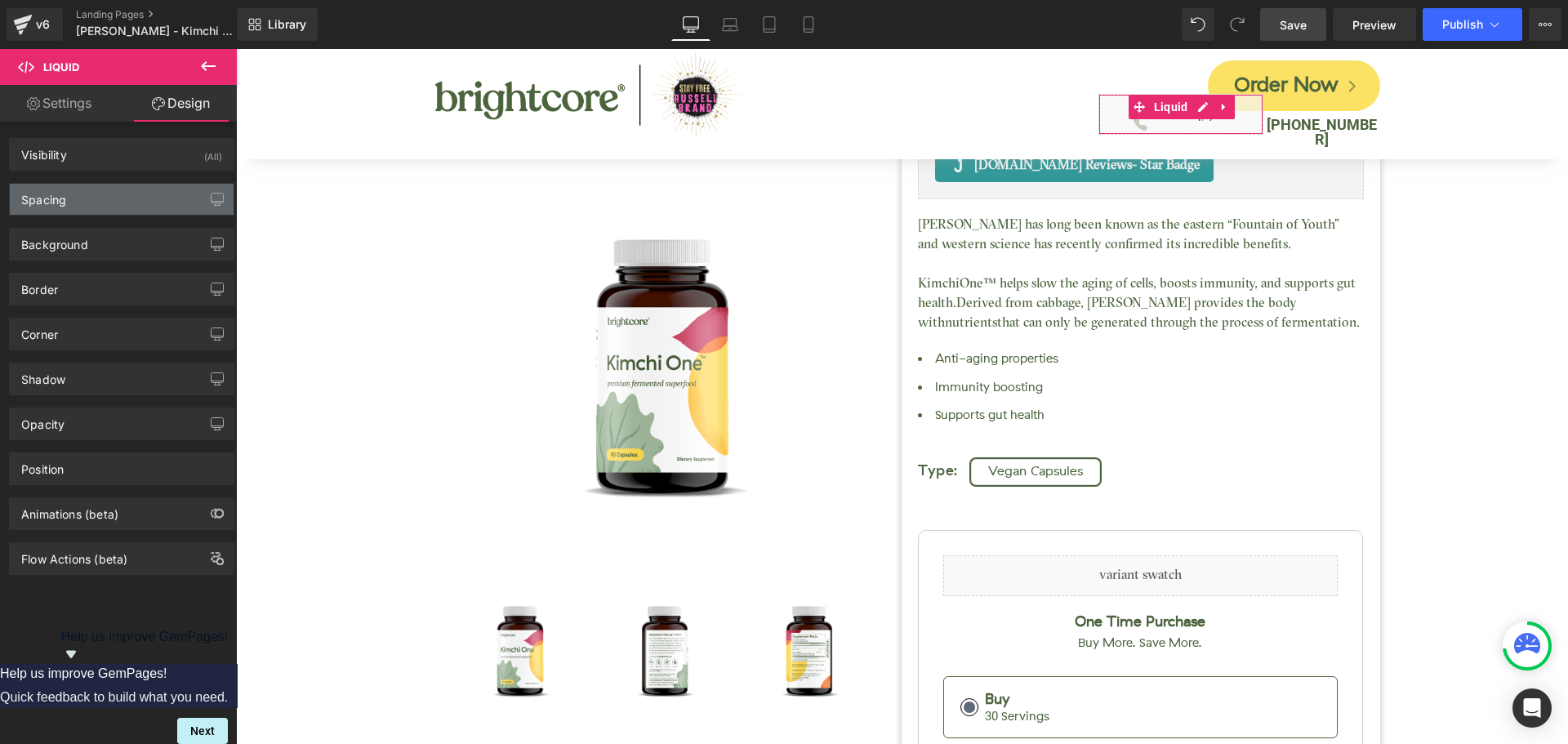
click at [92, 206] on div "Spacing" at bounding box center [122, 199] width 224 height 31
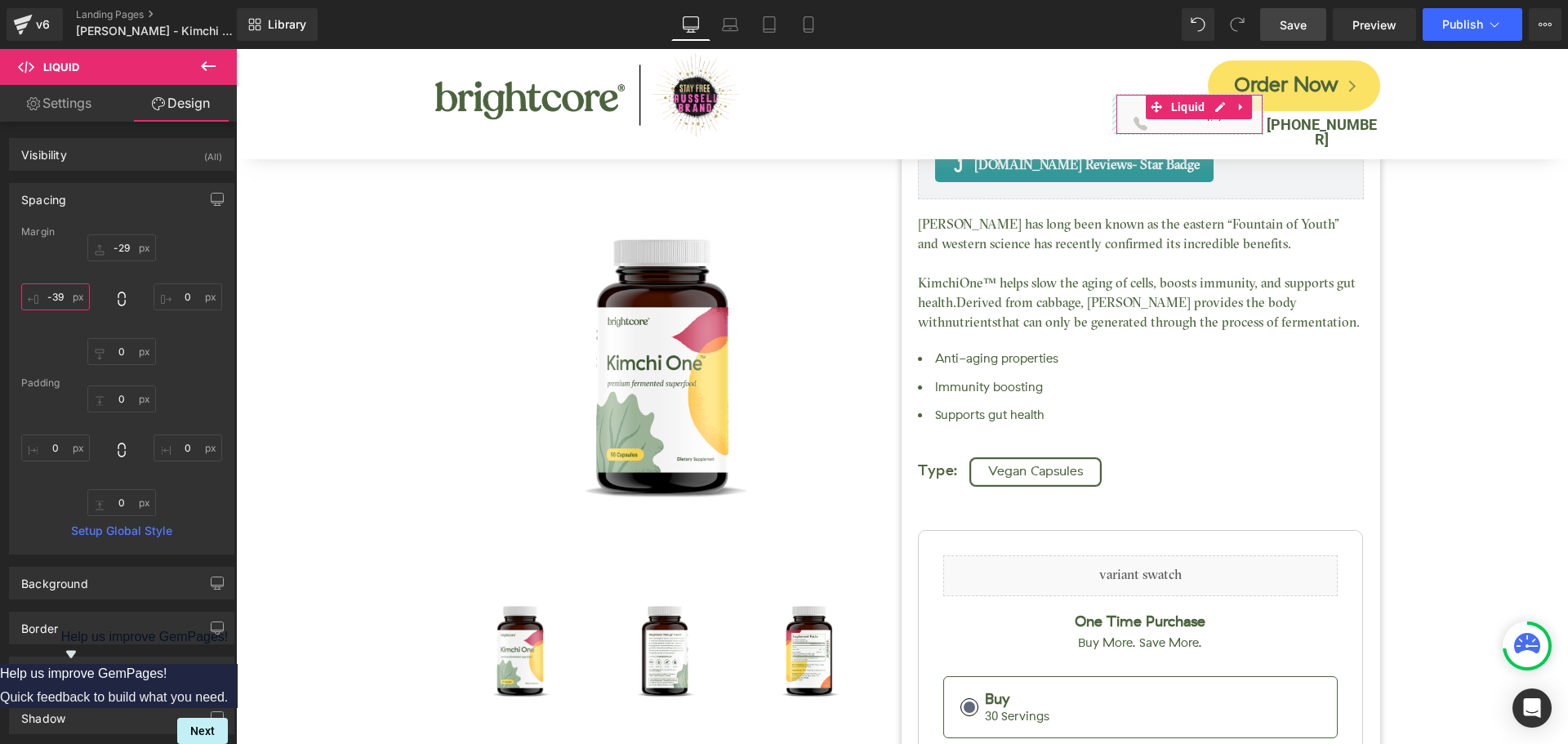
click at [65, 298] on input "-60" at bounding box center [55, 297] width 69 height 27
click at [65, 298] on input "-60" at bounding box center [55, 297] width 69 height 27
click at [199, 251] on div "-29 0 0 -70" at bounding box center [122, 300] width 201 height 131
click at [1292, 24] on span "Save" at bounding box center [1293, 25] width 27 height 17
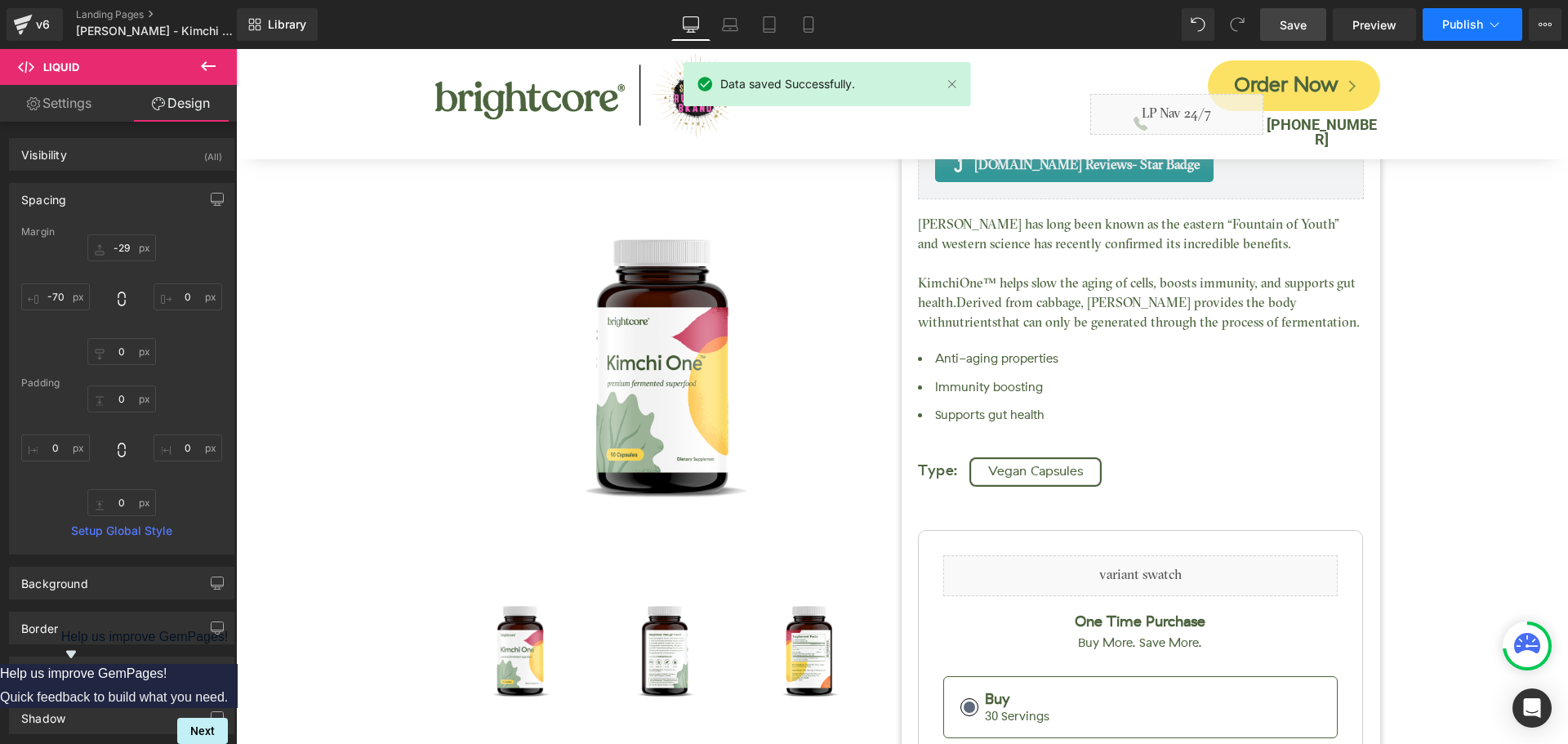
click at [1476, 22] on span "Publish" at bounding box center [1463, 24] width 41 height 13
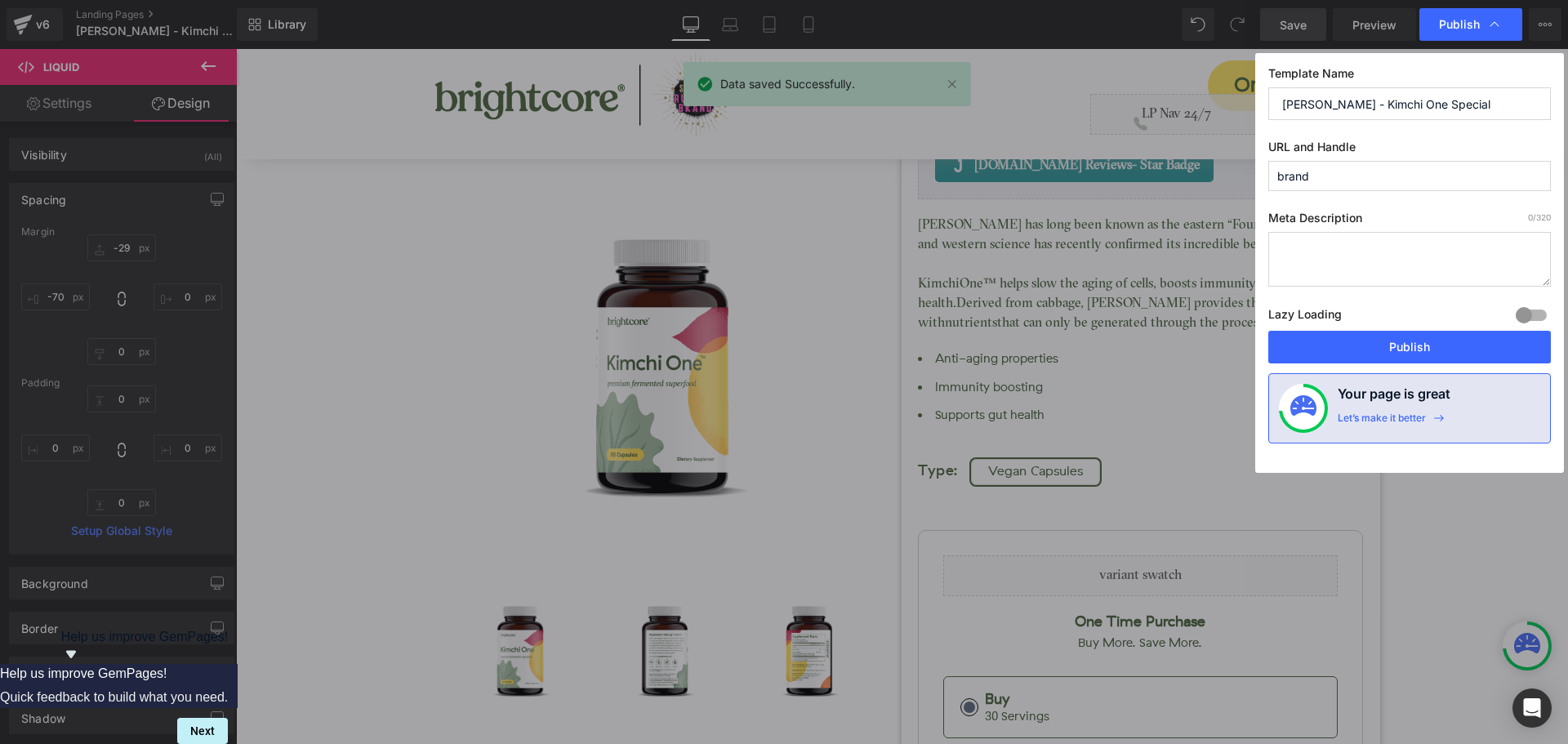
drag, startPoint x: 1493, startPoint y: 355, endPoint x: 766, endPoint y: 41, distance: 791.9
click at [1492, 355] on button "Publish" at bounding box center [1410, 347] width 283 height 32
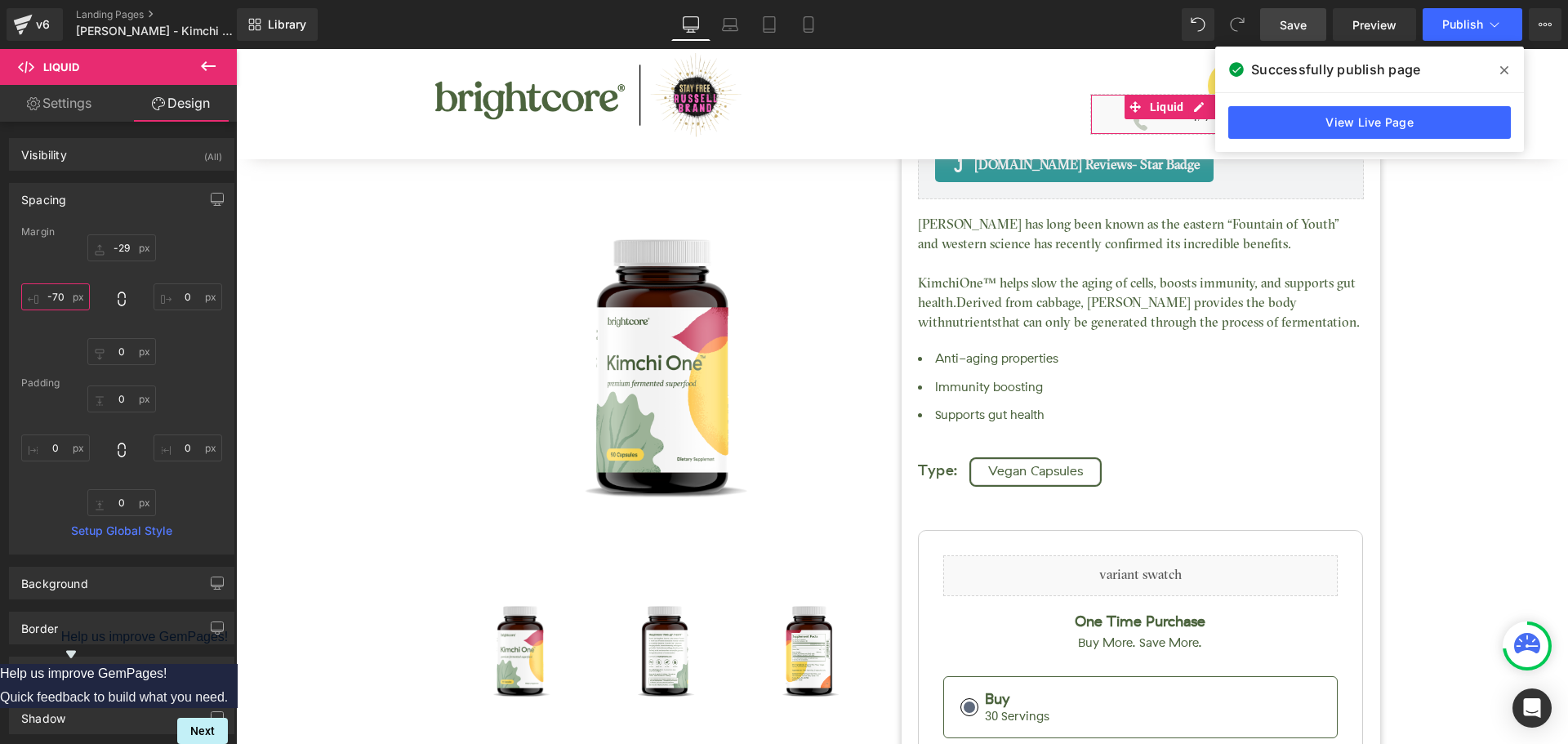
click at [61, 305] on input "-70" at bounding box center [55, 297] width 69 height 27
type input "-80"
click at [181, 261] on div "-29 0 0 -80" at bounding box center [122, 300] width 201 height 131
click at [1300, 25] on span "Save" at bounding box center [1293, 25] width 27 height 17
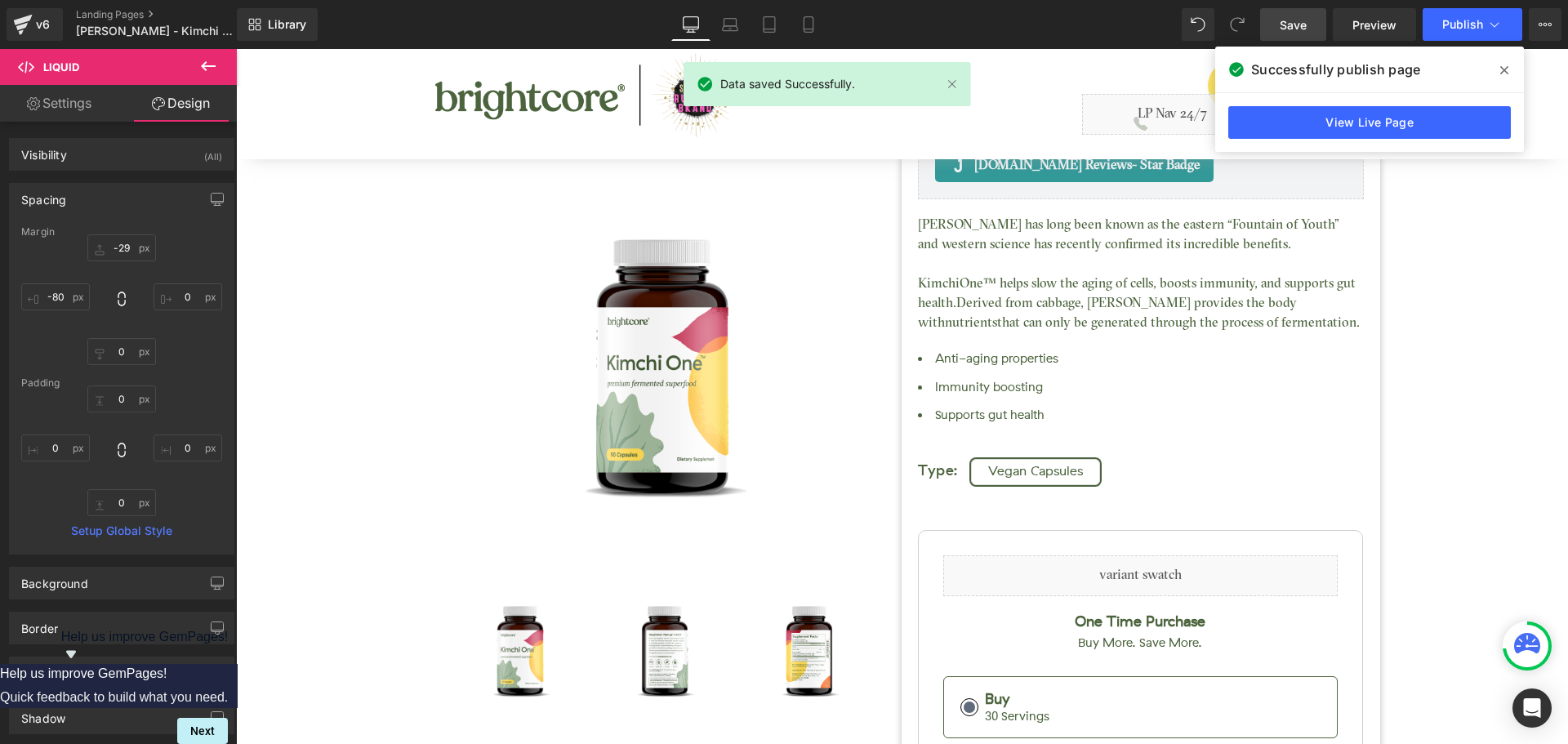
click at [1504, 68] on icon at bounding box center [1505, 70] width 8 height 13
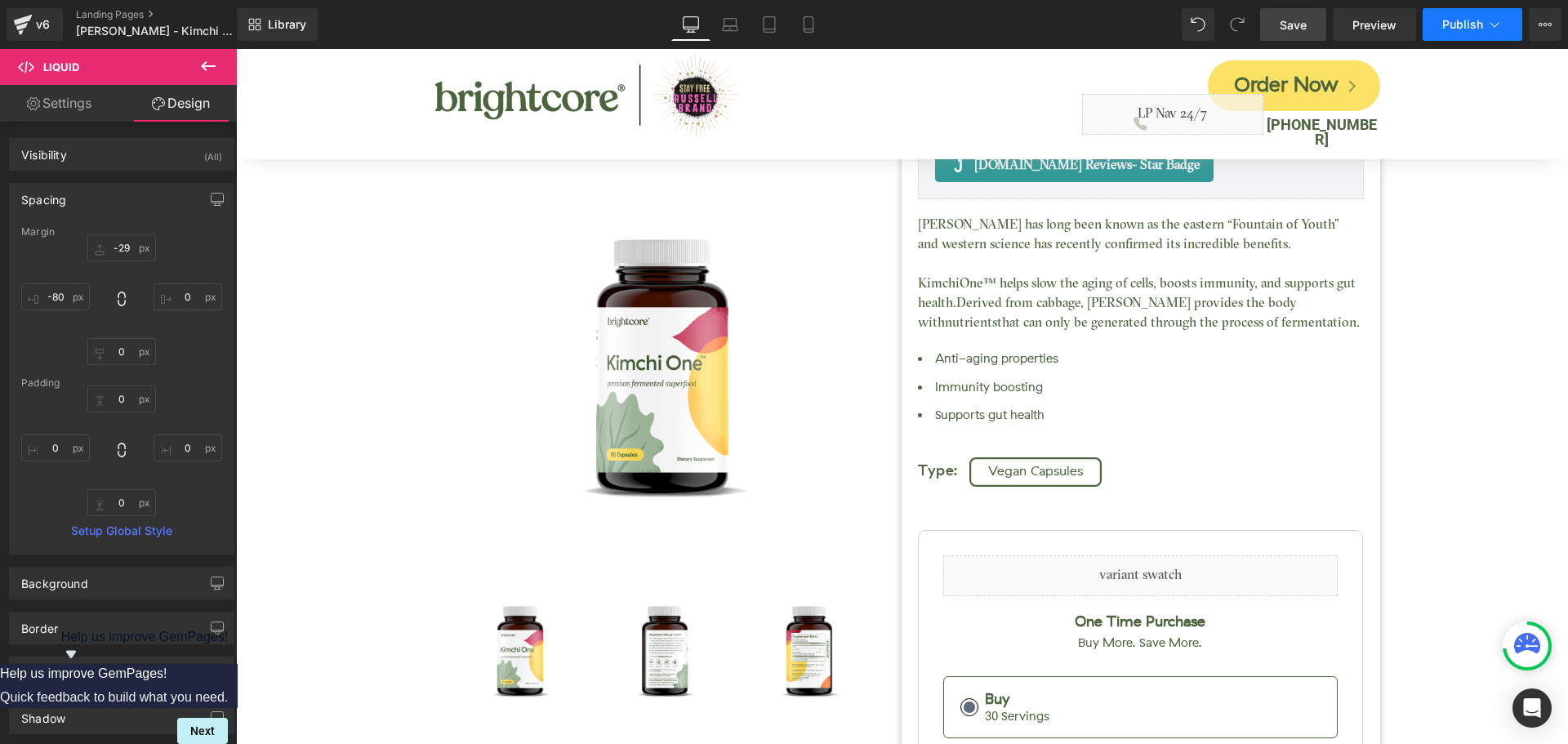
click at [1445, 31] on button "Publish" at bounding box center [1472, 25] width 99 height 32
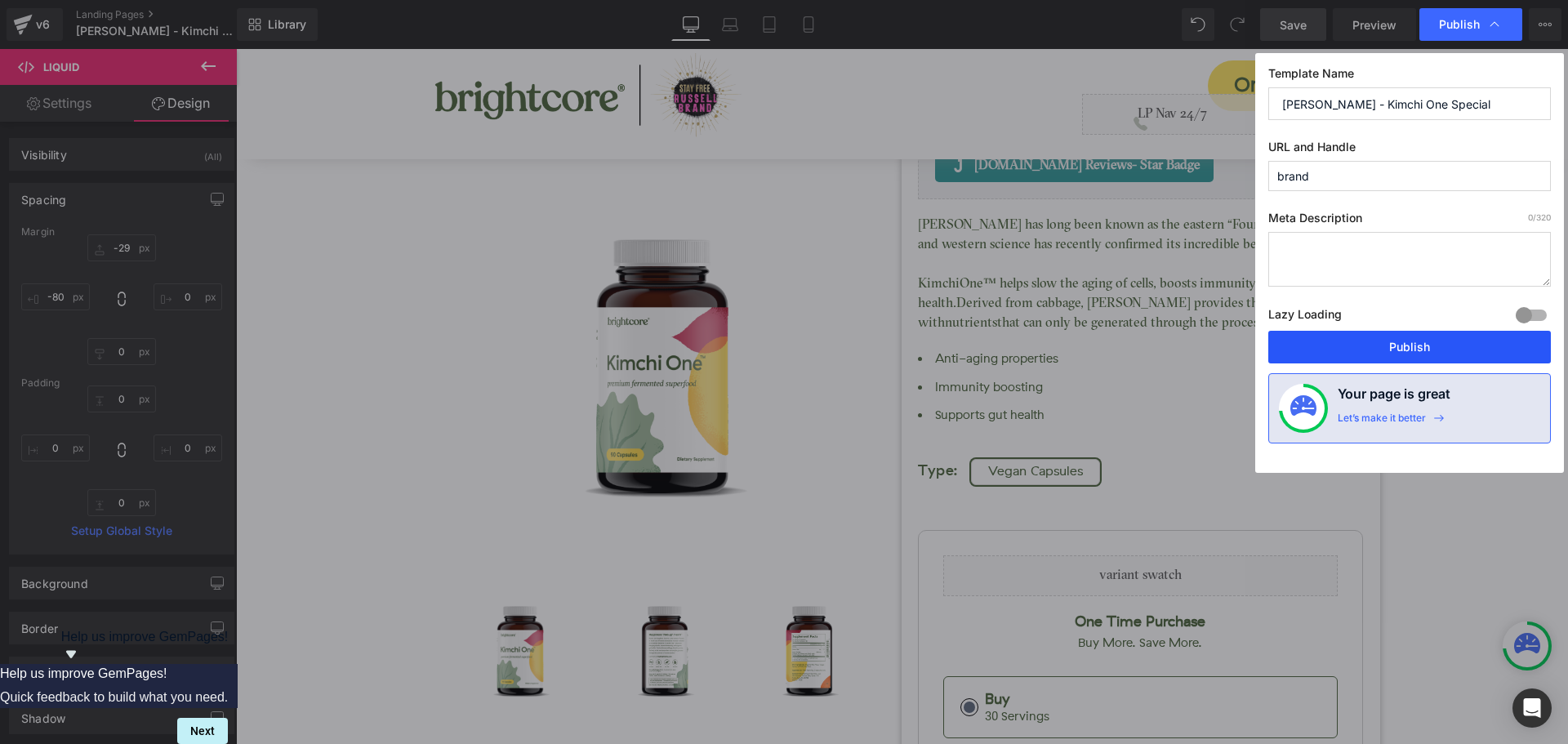
click at [1469, 341] on button "Publish" at bounding box center [1410, 347] width 283 height 32
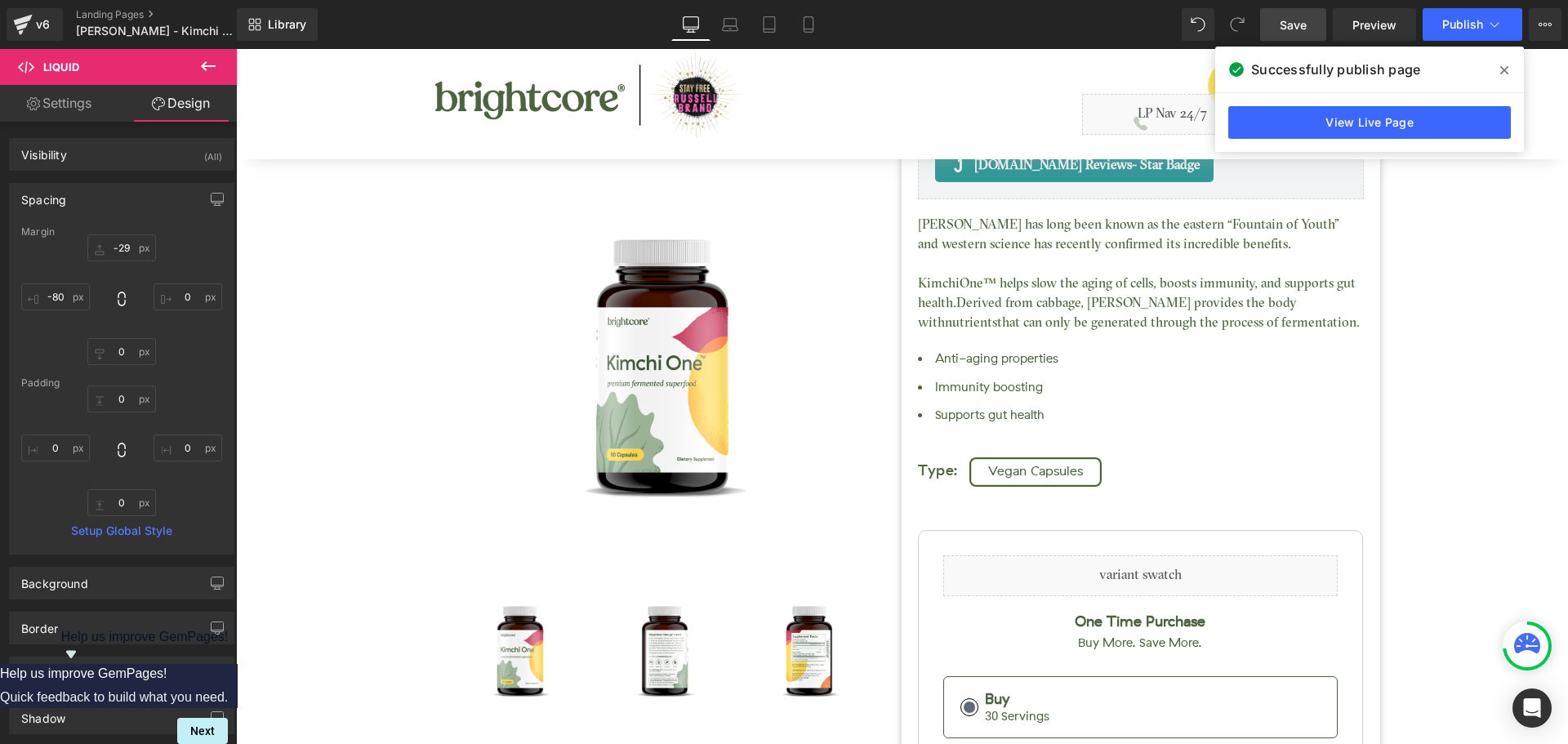
click at [1499, 70] on span at bounding box center [1504, 70] width 26 height 26
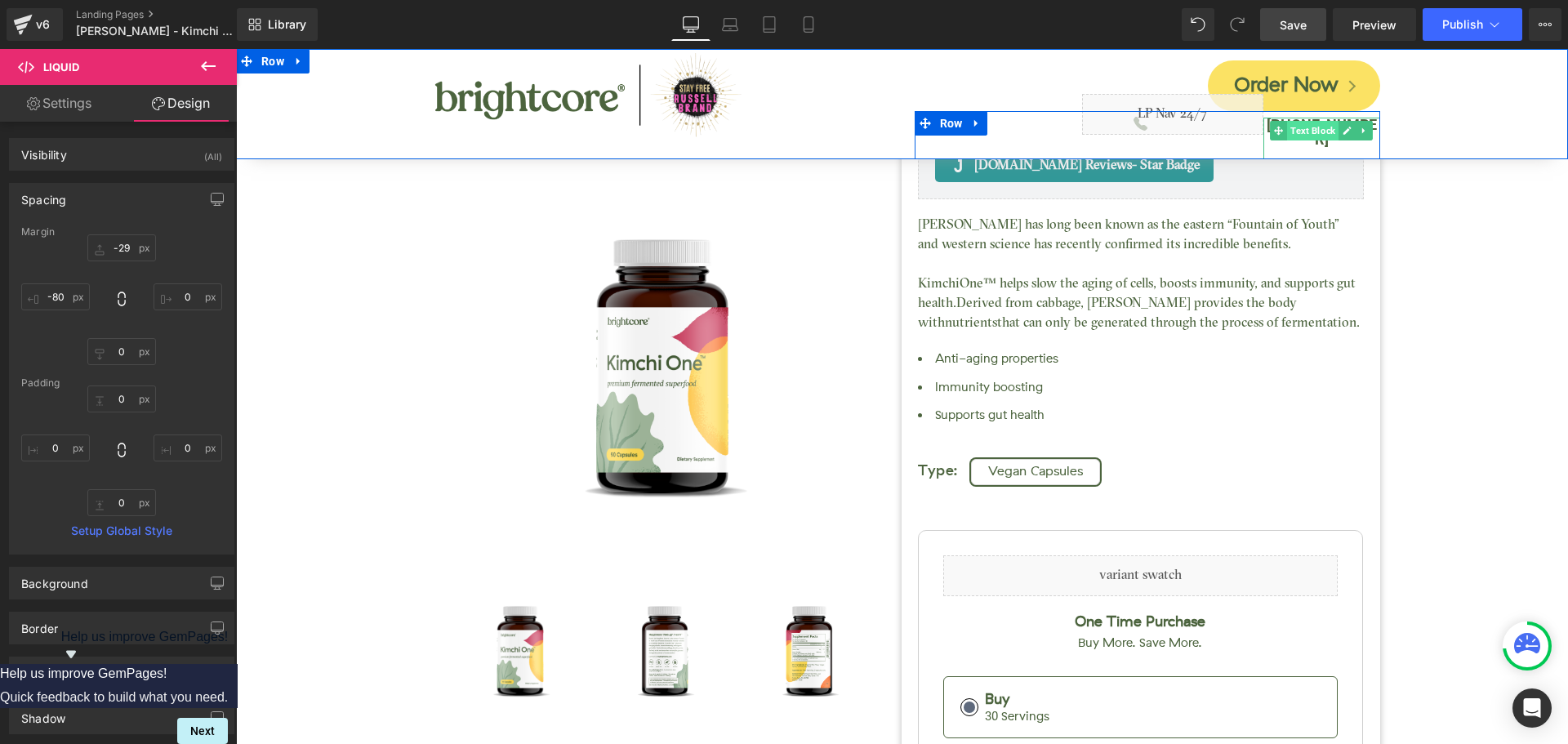
click at [1293, 121] on span "Text Block" at bounding box center [1313, 130] width 52 height 20
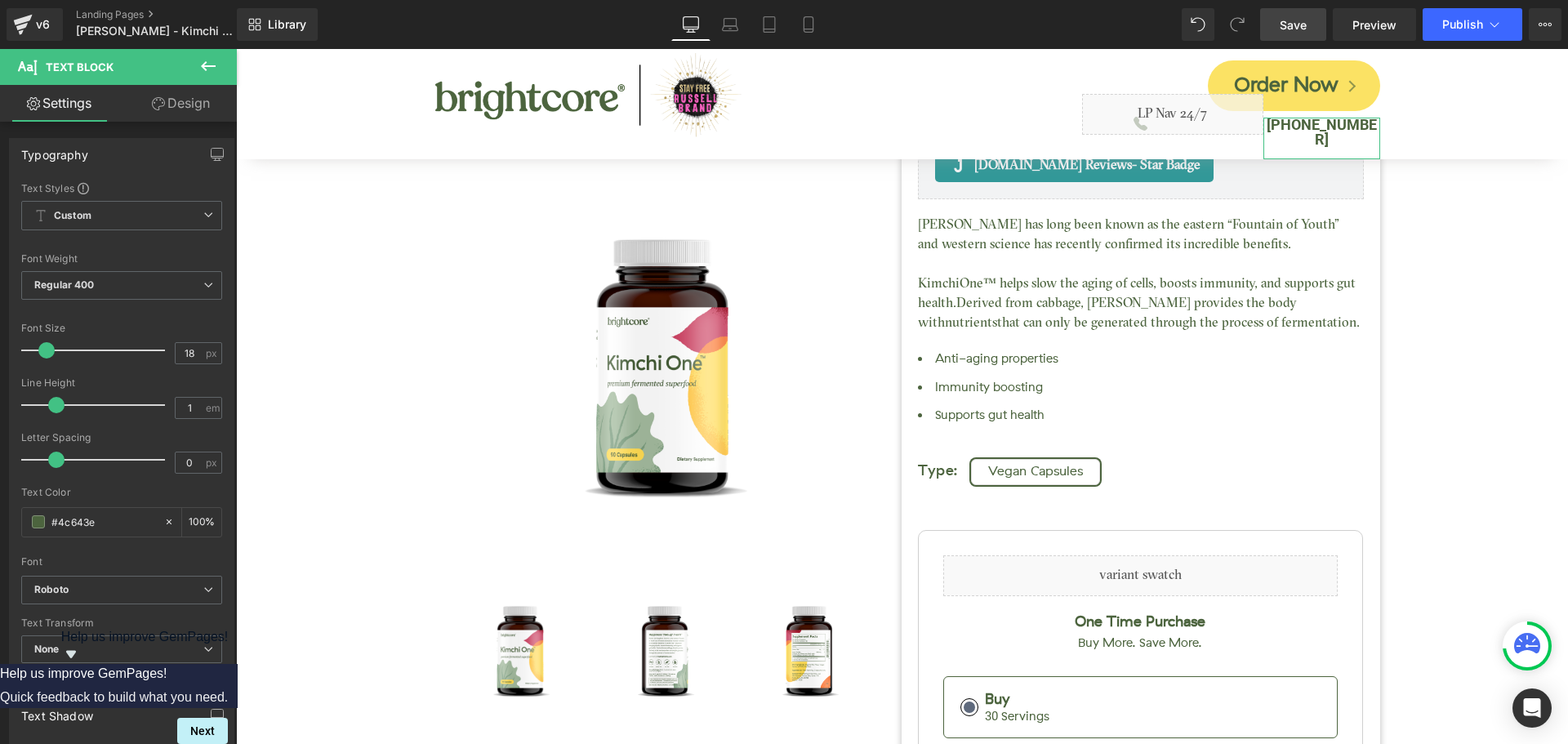
click at [185, 114] on link "Design" at bounding box center [180, 103] width 118 height 37
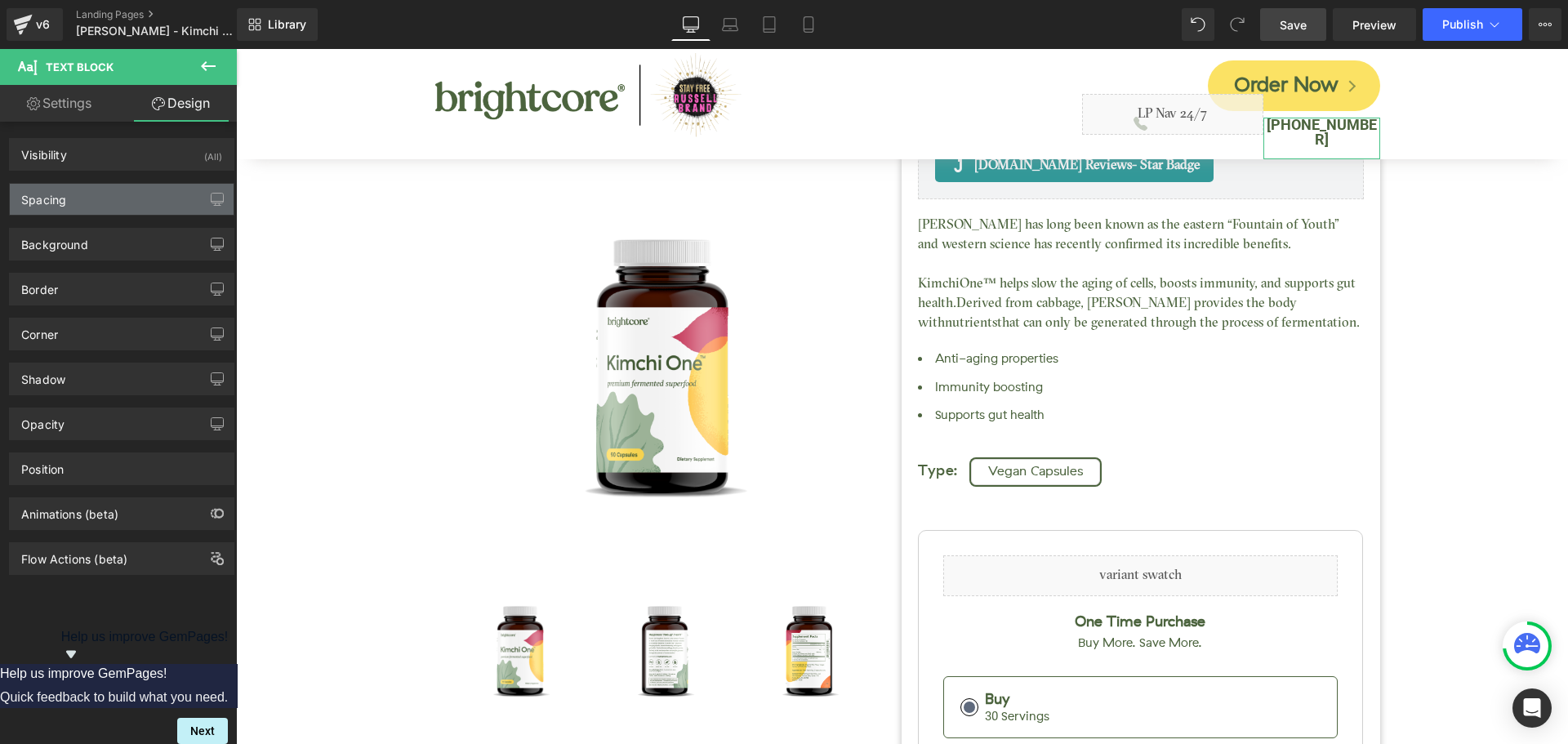
click at [76, 184] on div "Spacing" at bounding box center [122, 199] width 224 height 31
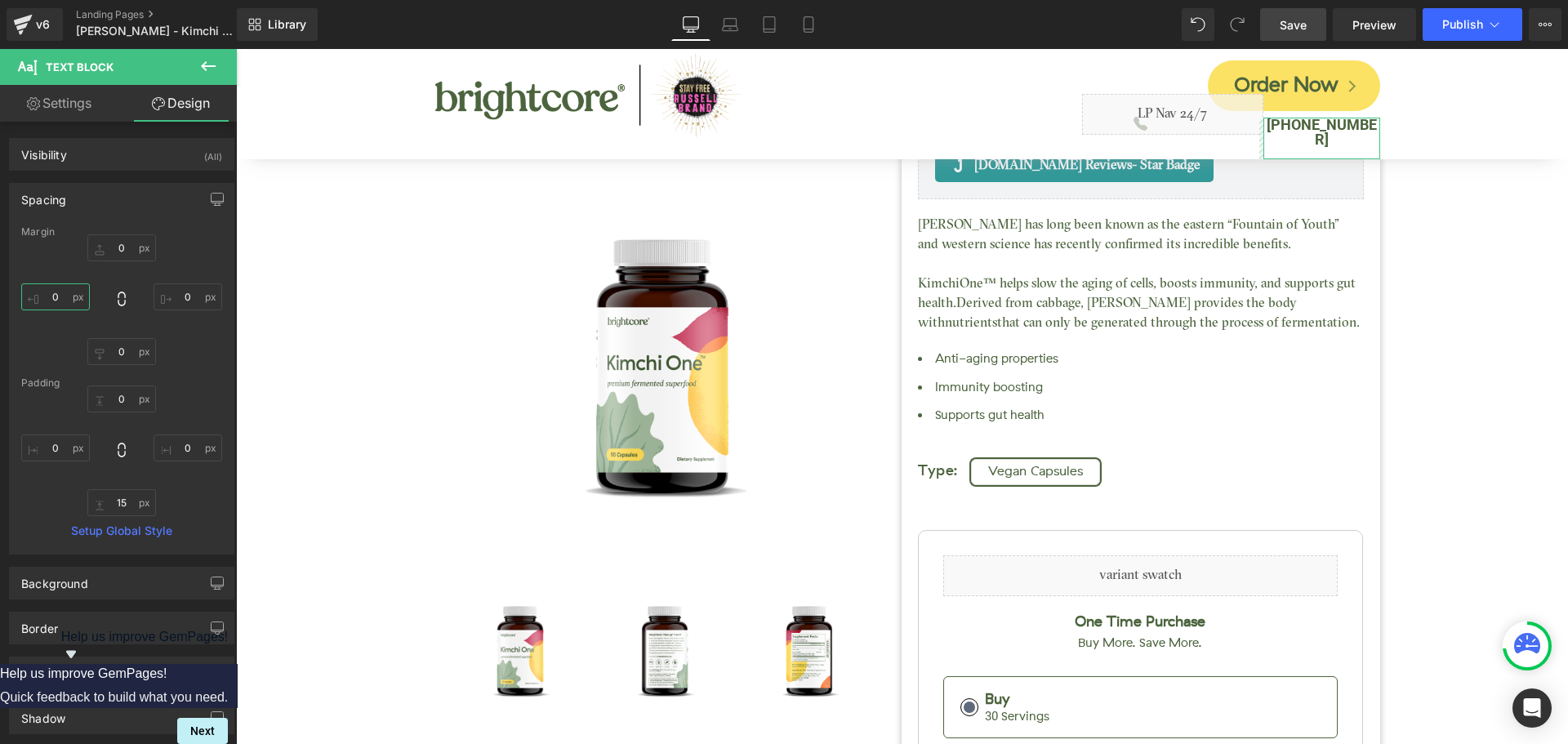
click at [65, 296] on input "0" at bounding box center [55, 297] width 69 height 27
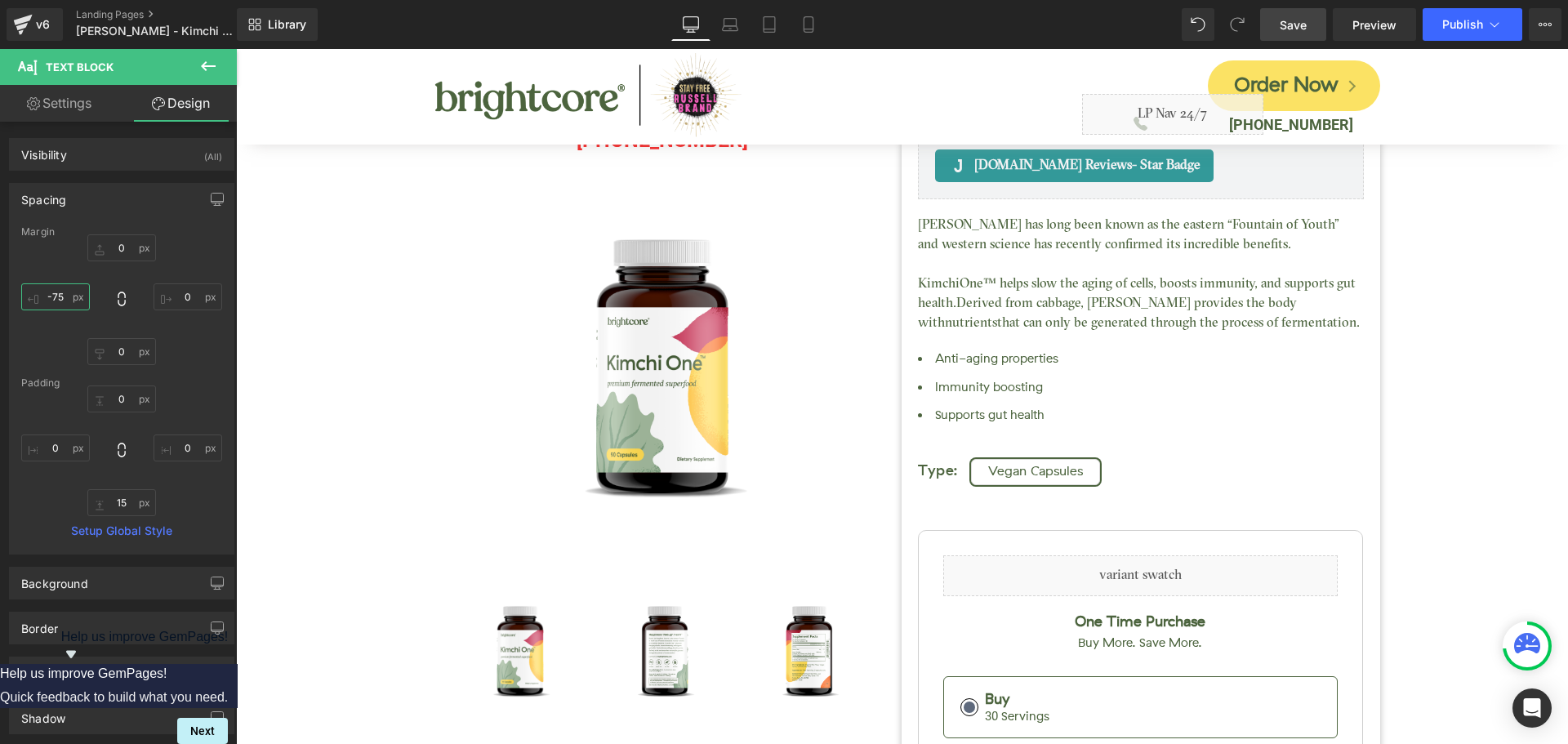
type input "-75"
click at [1307, 20] on span "Save" at bounding box center [1293, 25] width 27 height 17
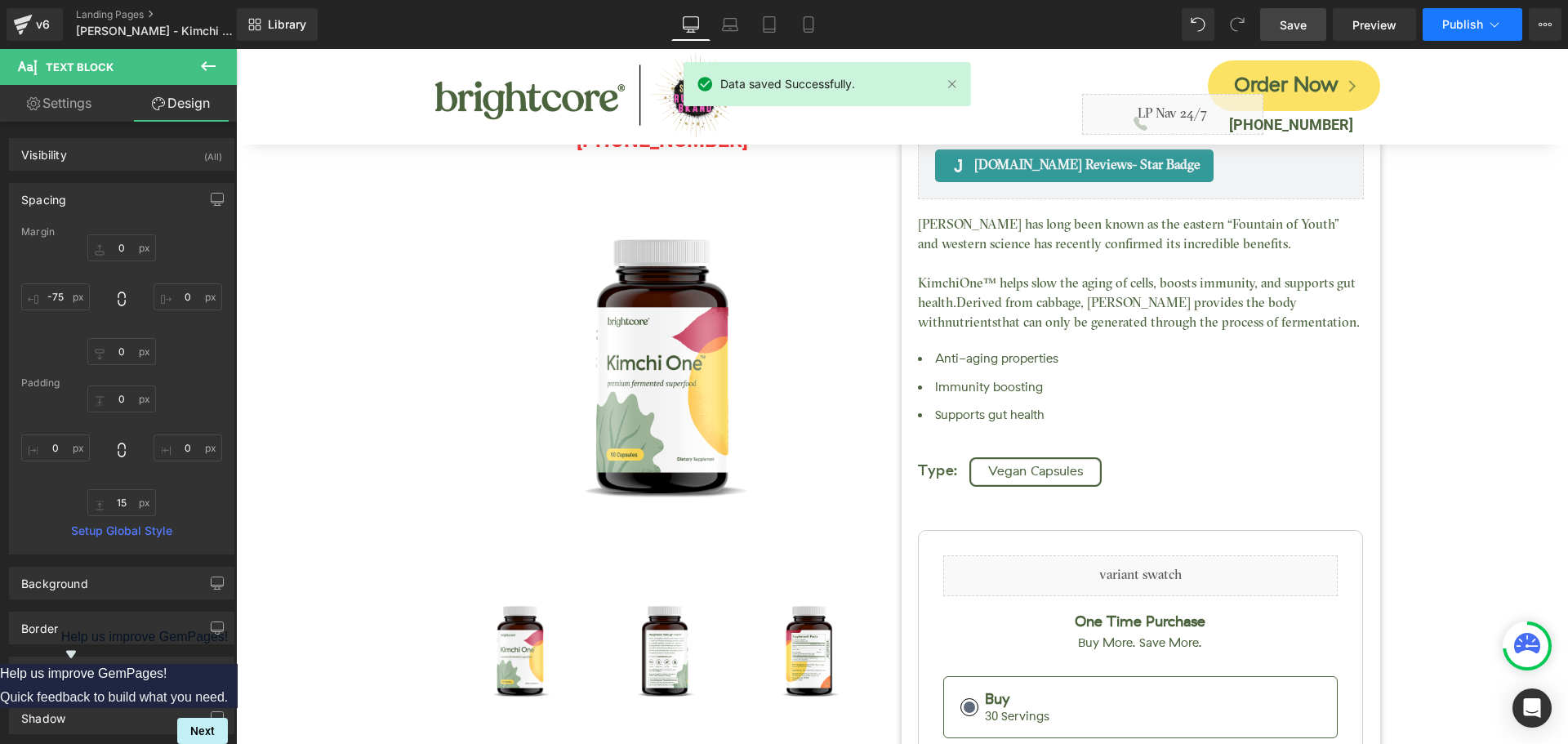
click at [1473, 22] on span "Publish" at bounding box center [1463, 24] width 41 height 13
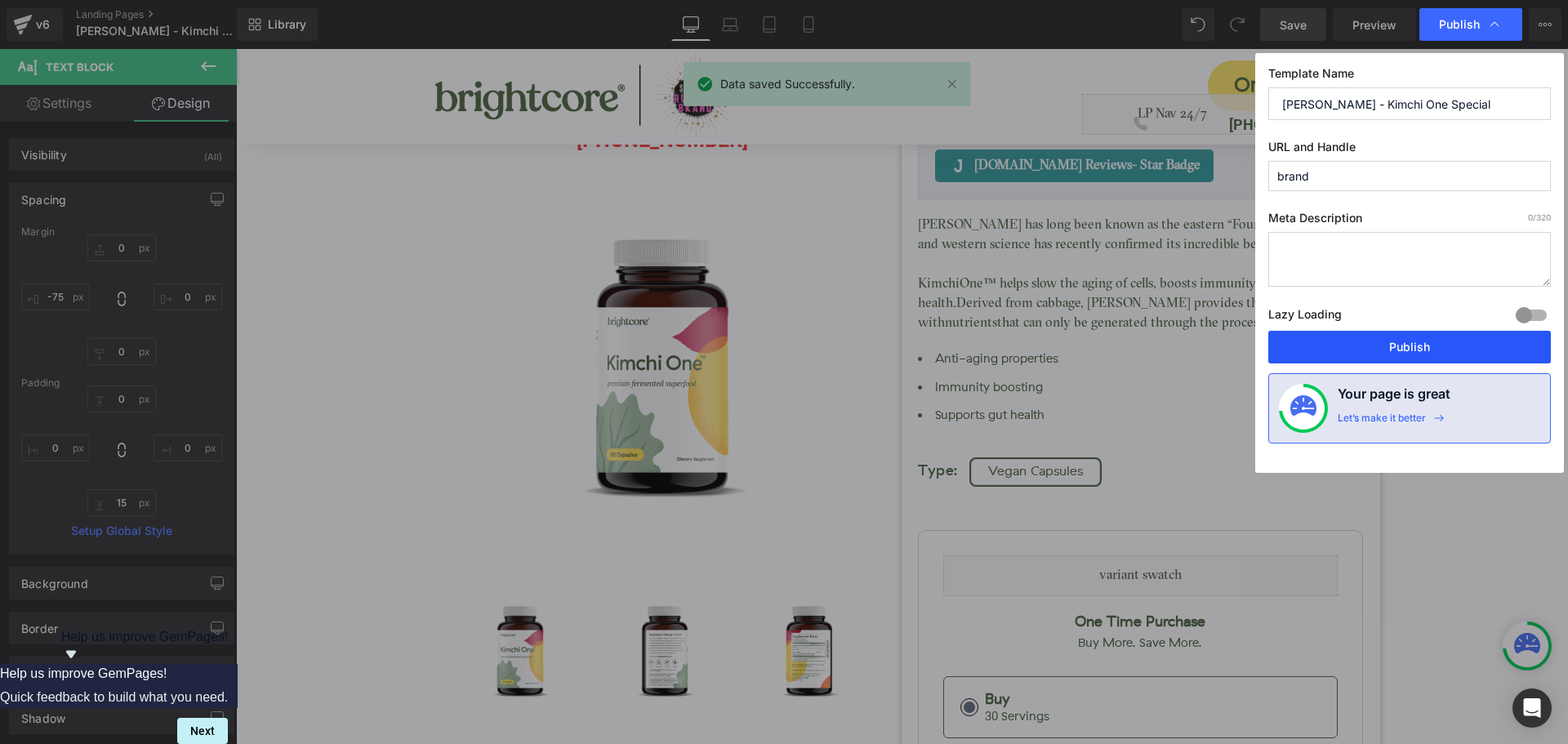
drag, startPoint x: 1470, startPoint y: 342, endPoint x: 1099, endPoint y: 30, distance: 484.8
click at [1470, 342] on button "Publish" at bounding box center [1410, 347] width 283 height 32
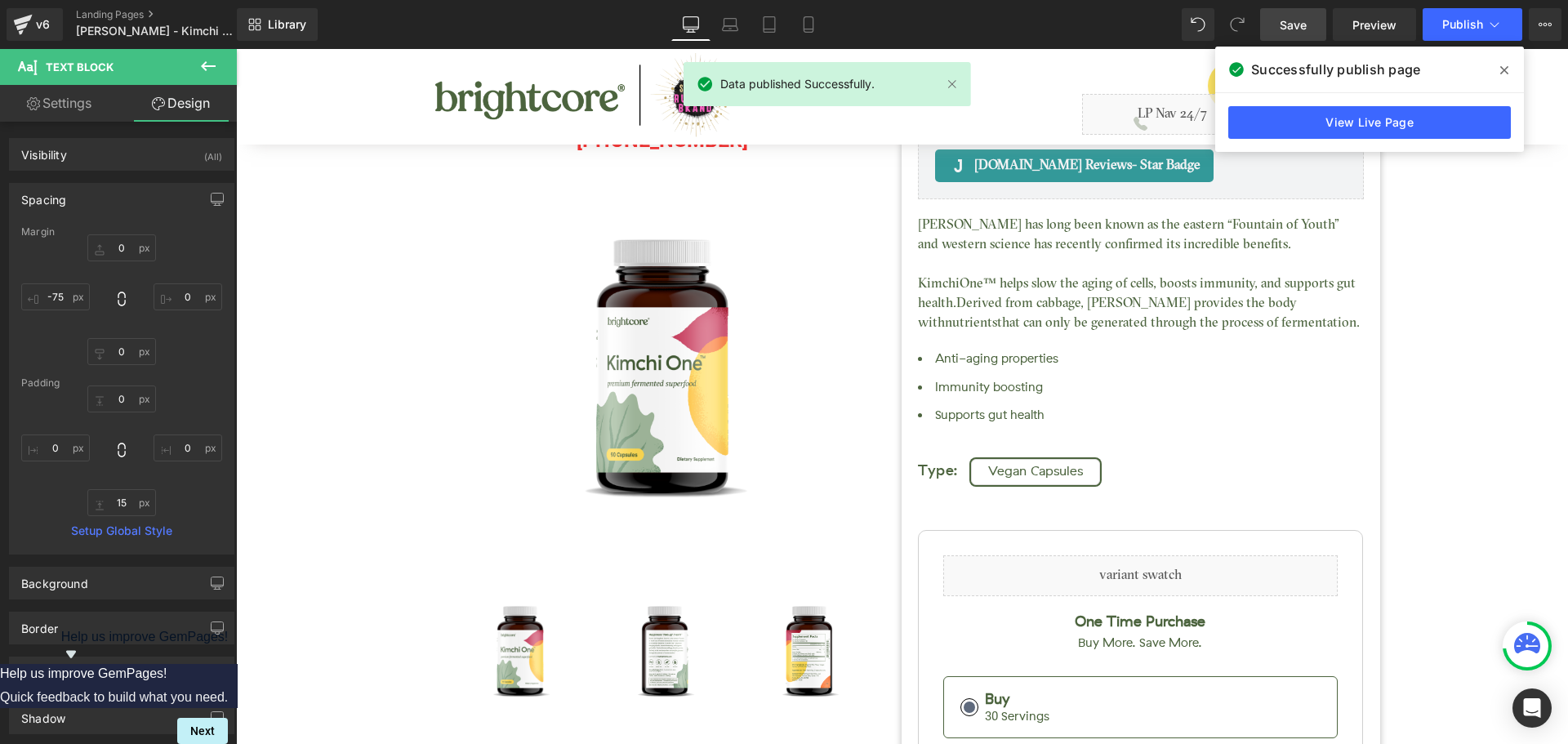
click at [1500, 69] on span at bounding box center [1504, 70] width 26 height 26
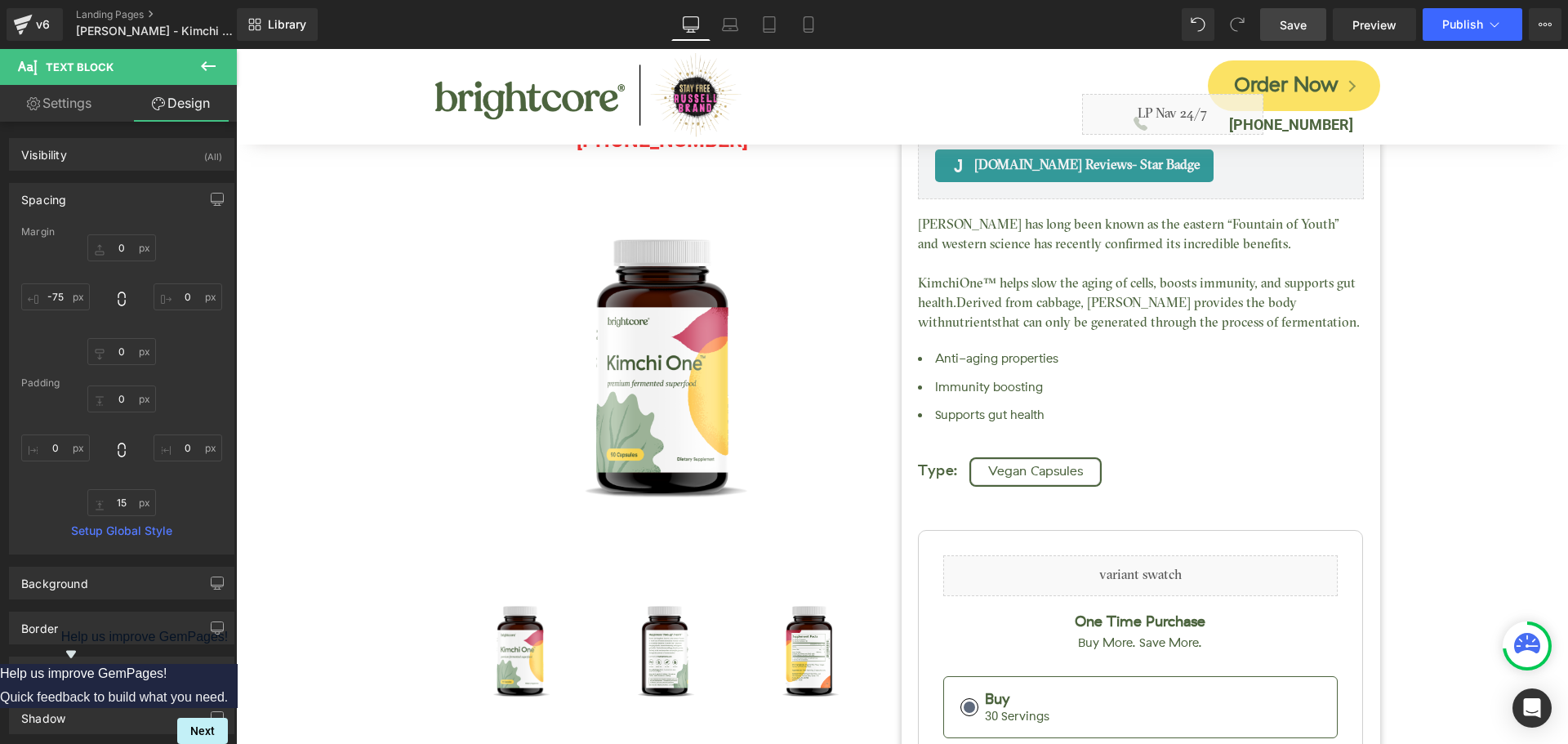
click at [1287, 23] on span "Save" at bounding box center [1293, 25] width 27 height 17
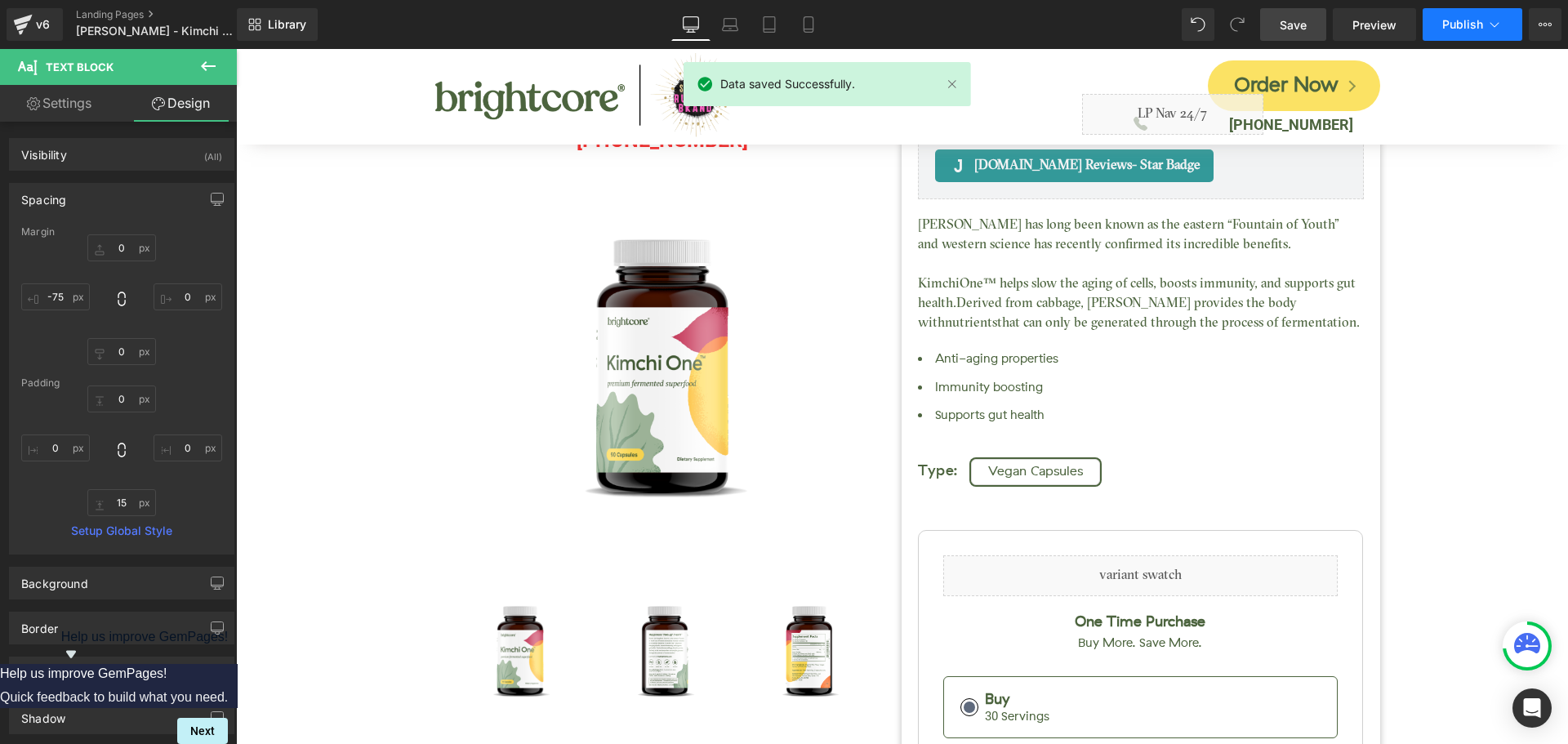
click at [1464, 22] on span "Publish" at bounding box center [1463, 24] width 41 height 13
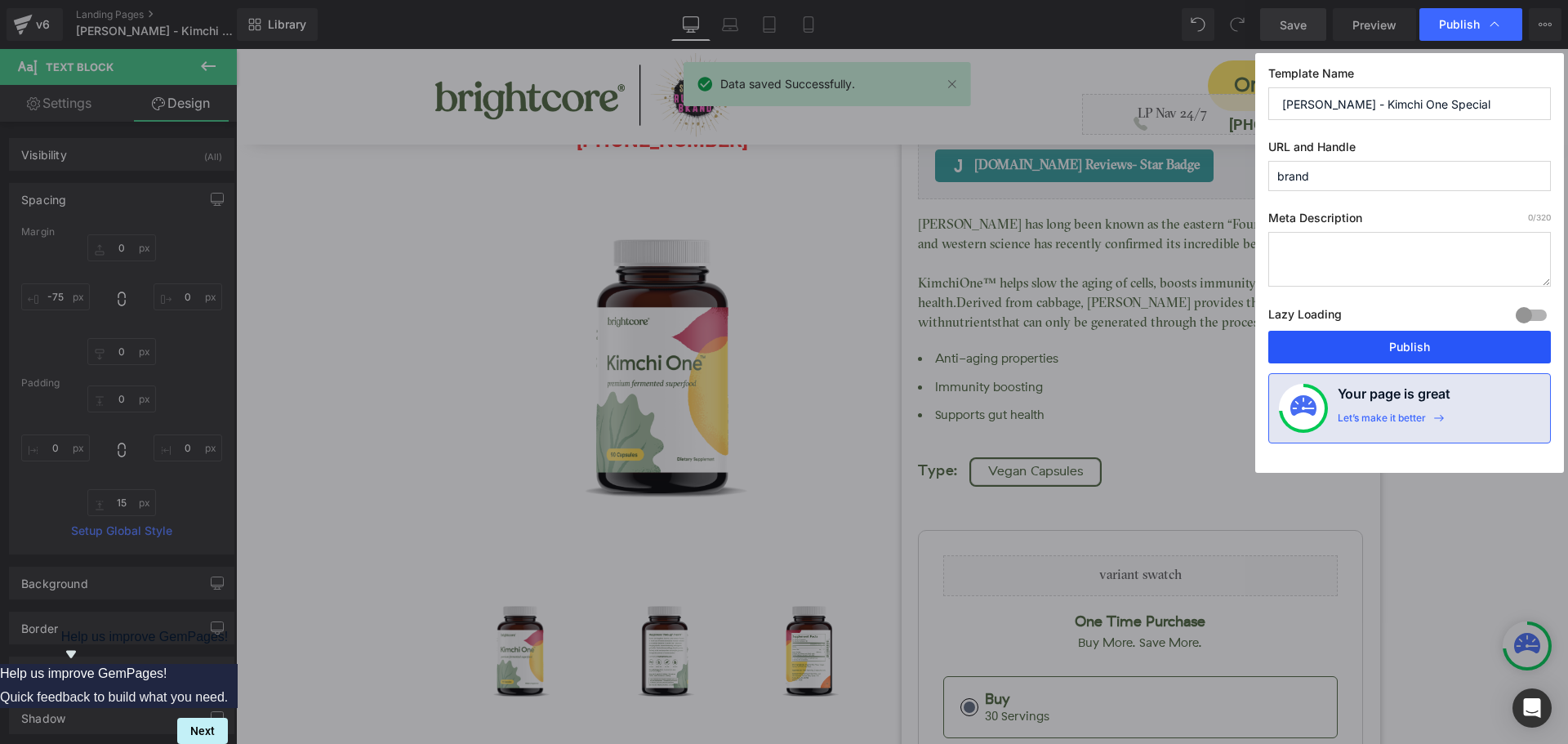
drag, startPoint x: 1435, startPoint y: 341, endPoint x: 1200, endPoint y: 278, distance: 243.3
click at [1435, 341] on button "Publish" at bounding box center [1410, 347] width 283 height 32
